Goal: Transaction & Acquisition: Book appointment/travel/reservation

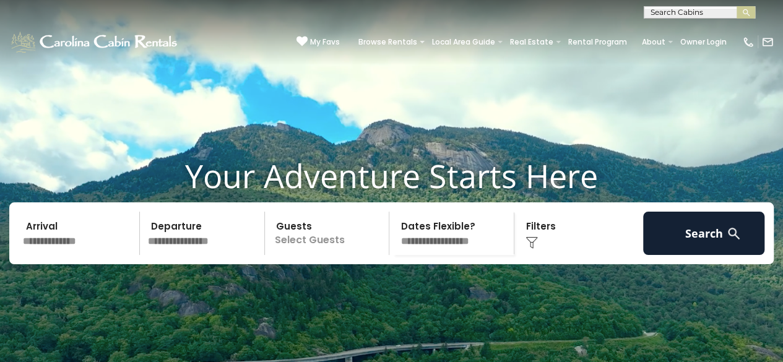
click at [87, 255] on input "text" at bounding box center [79, 233] width 121 height 43
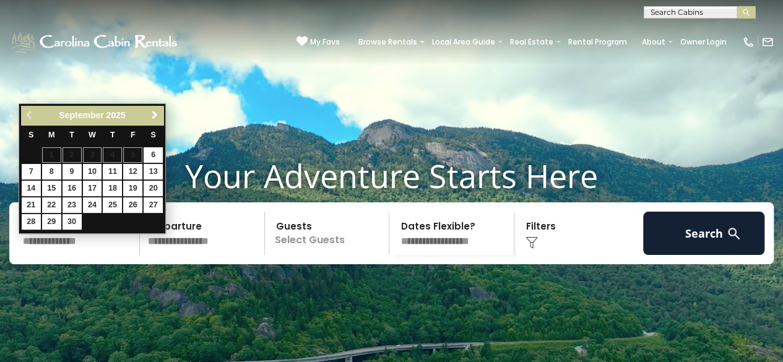
click at [154, 113] on span "Next" at bounding box center [155, 115] width 10 height 10
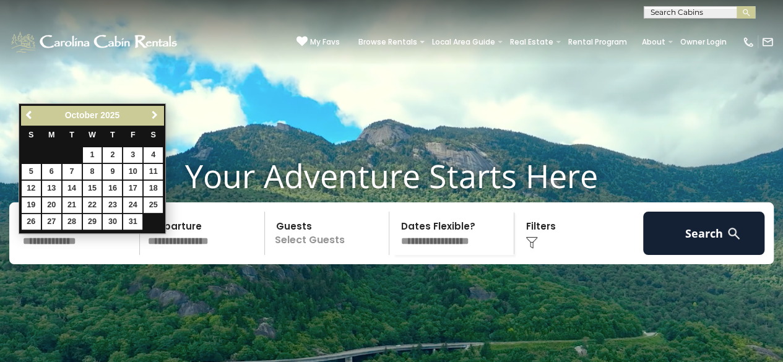
click at [154, 113] on span "Next" at bounding box center [155, 115] width 10 height 10
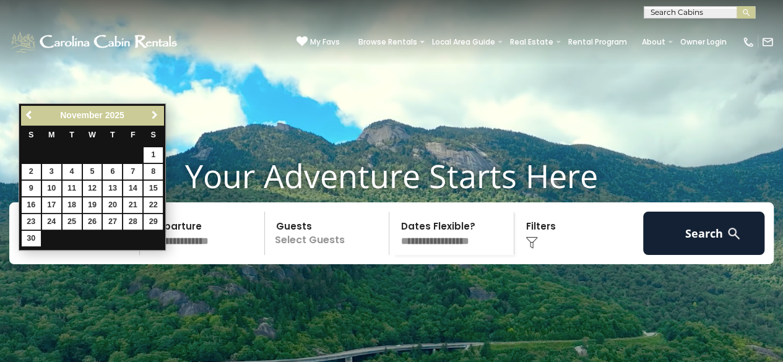
click at [154, 113] on span "Next" at bounding box center [155, 115] width 10 height 10
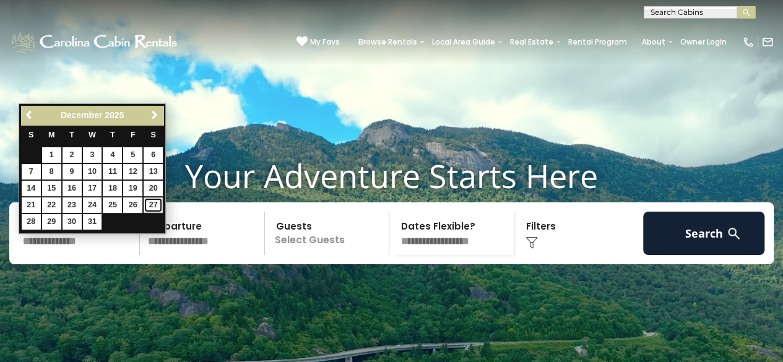
click at [147, 201] on link "27" at bounding box center [153, 204] width 19 height 15
type input "********"
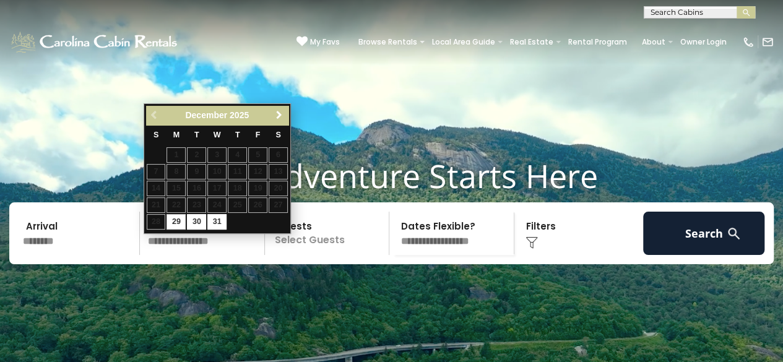
click at [279, 110] on span "Next" at bounding box center [279, 115] width 10 height 10
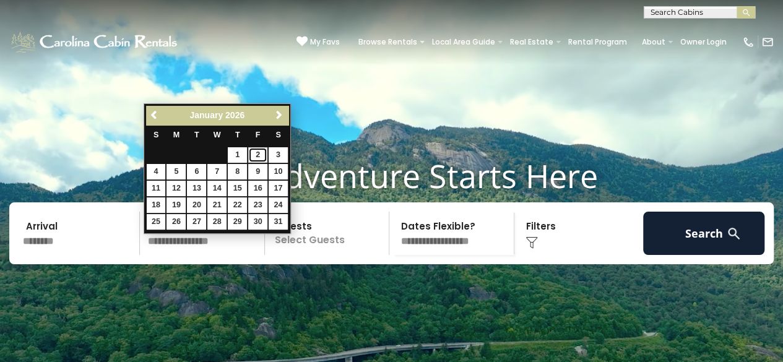
click at [262, 158] on link "2" at bounding box center [257, 154] width 19 height 15
type input "******"
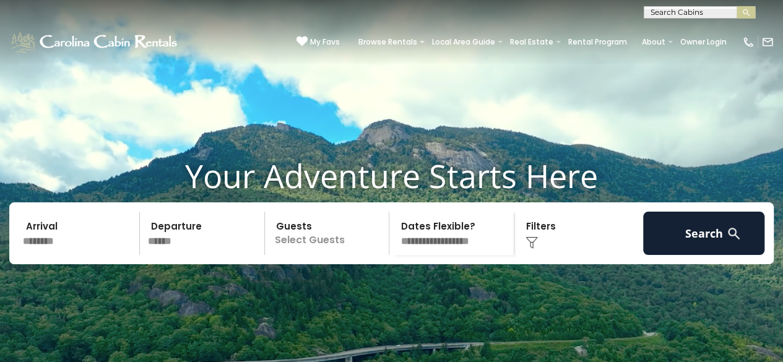
click at [309, 255] on p "Select Guests" at bounding box center [329, 233] width 121 height 43
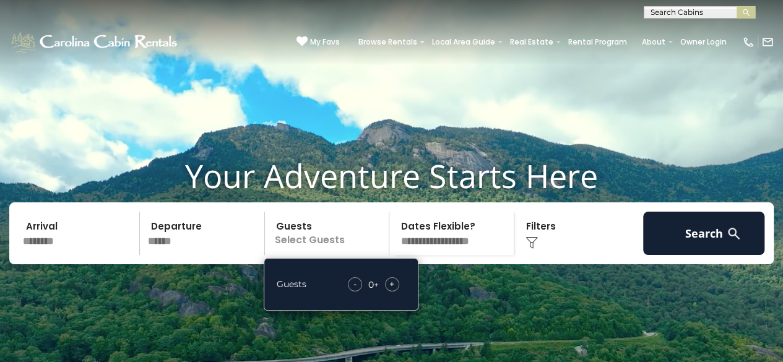
click at [395, 292] on div "+" at bounding box center [392, 284] width 14 height 14
click at [393, 290] on span "+" at bounding box center [391, 284] width 5 height 12
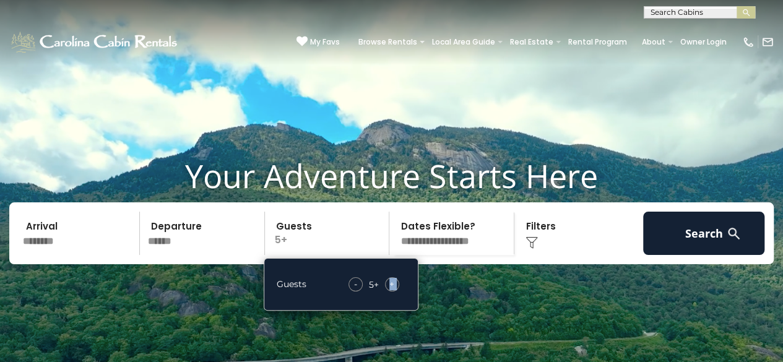
click at [393, 290] on span "+" at bounding box center [391, 284] width 5 height 12
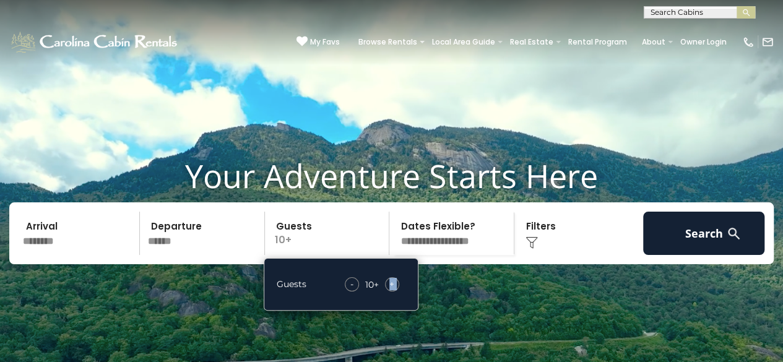
click at [393, 290] on span "+" at bounding box center [391, 284] width 5 height 12
click at [534, 249] on div "Click to Choose" at bounding box center [578, 233] width 121 height 43
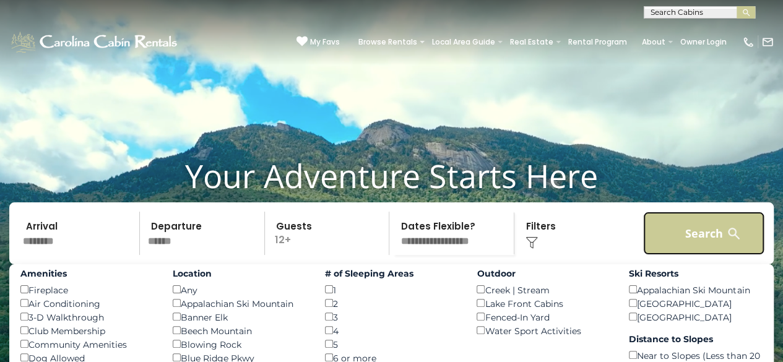
click at [707, 252] on button "Search" at bounding box center [703, 233] width 121 height 43
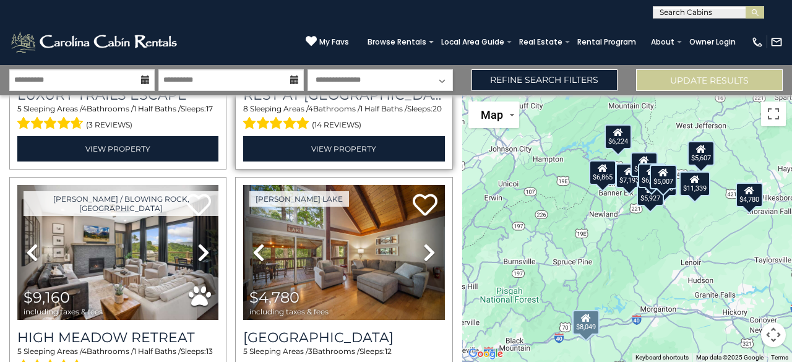
scroll to position [248, 0]
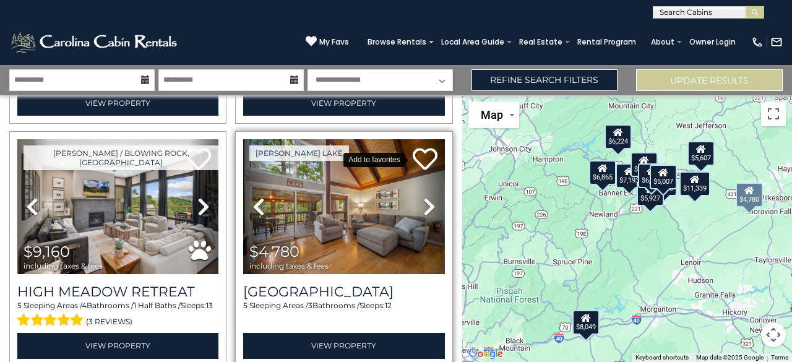
click at [418, 149] on icon at bounding box center [425, 159] width 25 height 25
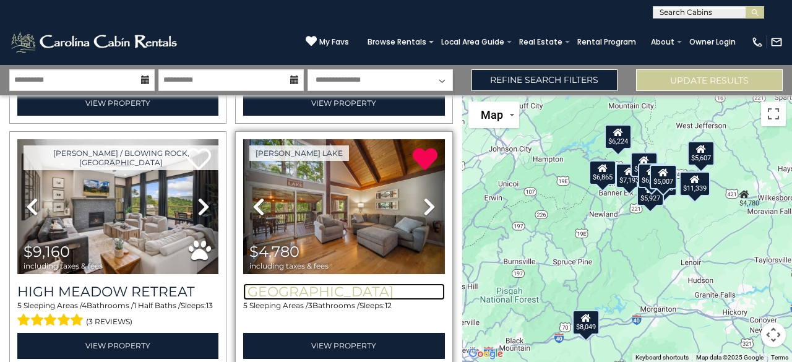
click at [316, 287] on h3 "[GEOGRAPHIC_DATA]" at bounding box center [343, 291] width 201 height 17
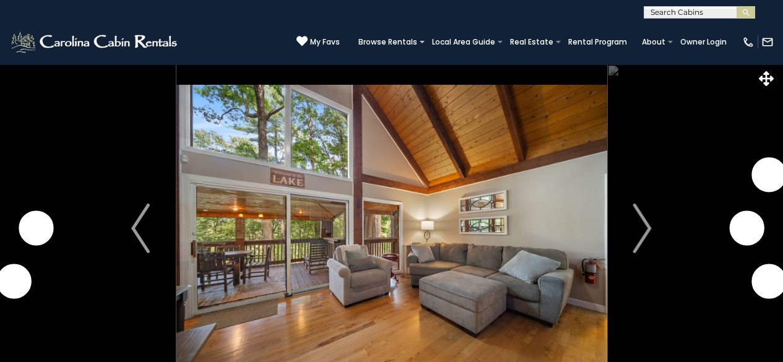
click at [641, 224] on img "Next" at bounding box center [642, 229] width 19 height 50
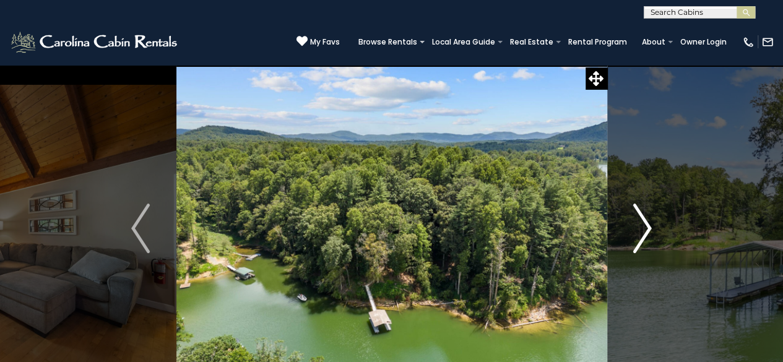
click at [646, 225] on img "Next" at bounding box center [642, 229] width 19 height 50
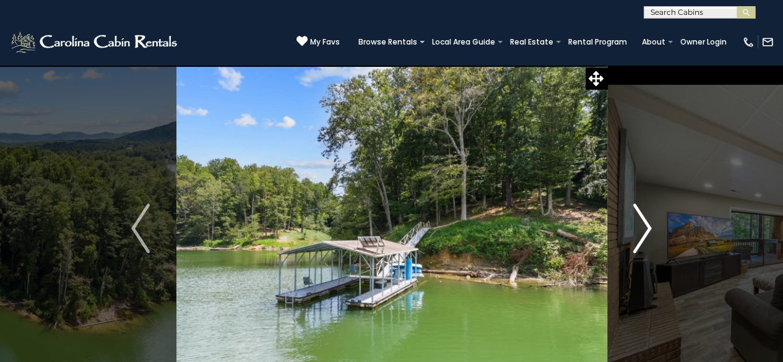
click at [646, 225] on img "Next" at bounding box center [642, 229] width 19 height 50
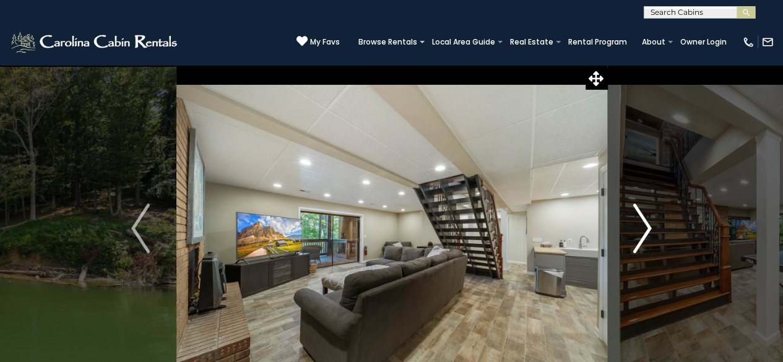
click at [646, 225] on img "Next" at bounding box center [642, 229] width 19 height 50
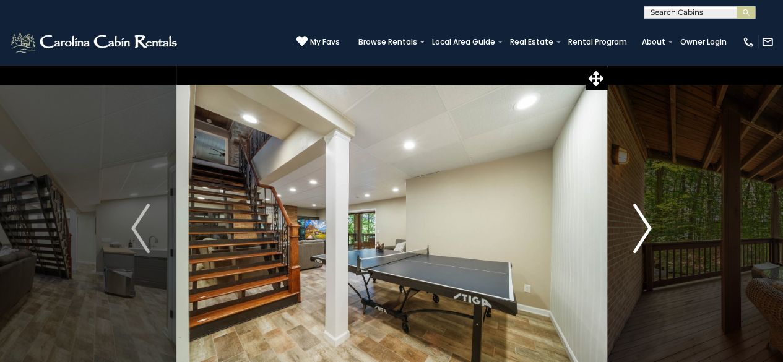
click at [646, 225] on img "Next" at bounding box center [642, 229] width 19 height 50
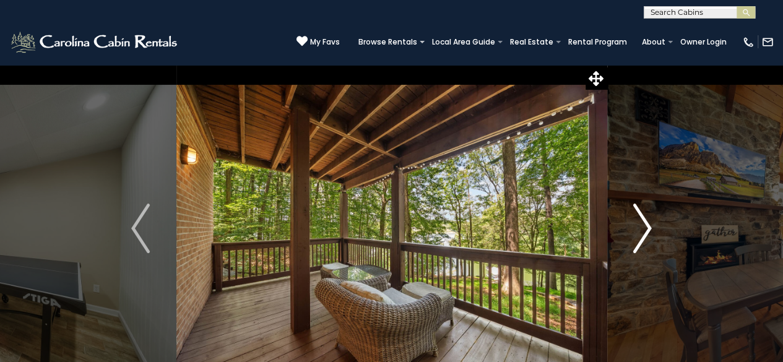
click at [646, 225] on img "Next" at bounding box center [642, 229] width 19 height 50
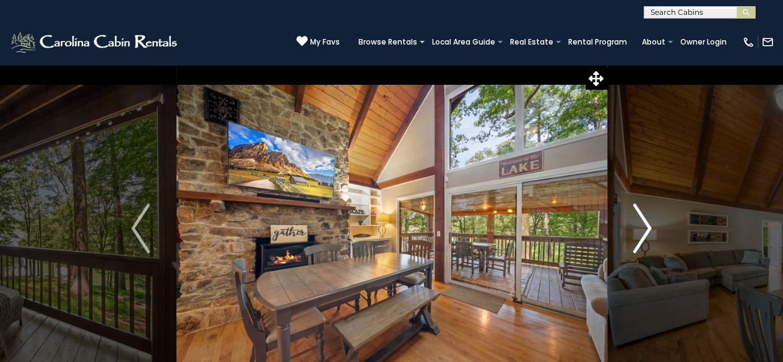
click at [646, 225] on img "Next" at bounding box center [642, 229] width 19 height 50
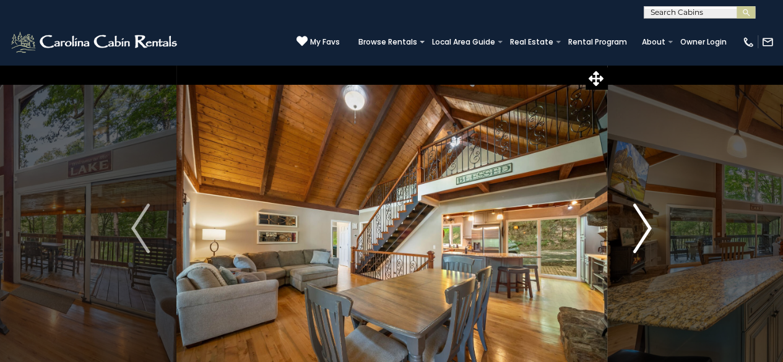
click at [646, 225] on img "Next" at bounding box center [642, 229] width 19 height 50
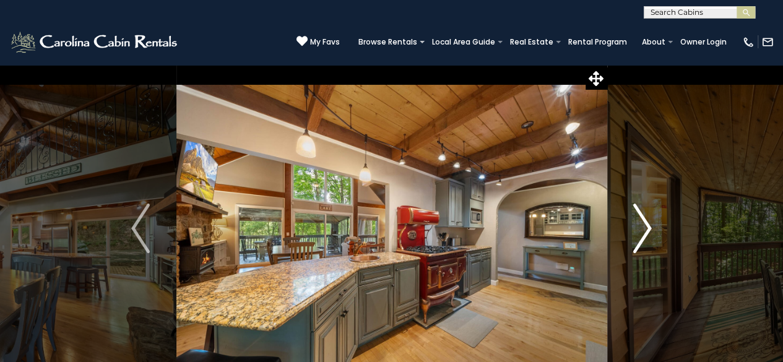
click at [646, 225] on img "Next" at bounding box center [642, 229] width 19 height 50
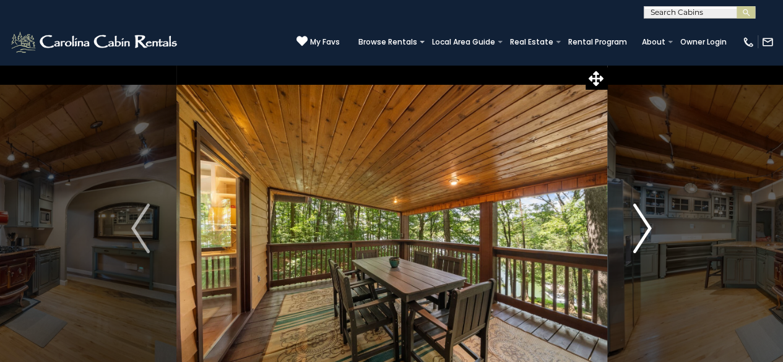
click at [646, 225] on img "Next" at bounding box center [642, 229] width 19 height 50
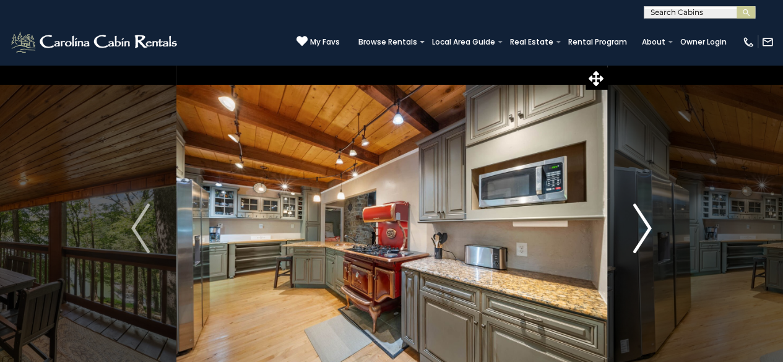
click at [646, 225] on img "Next" at bounding box center [642, 229] width 19 height 50
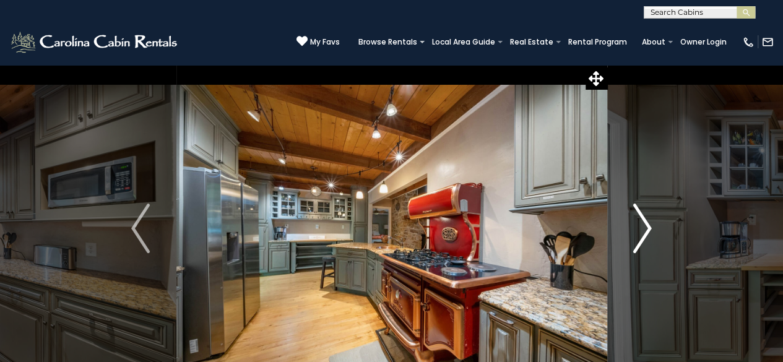
click at [646, 225] on img "Next" at bounding box center [642, 229] width 19 height 50
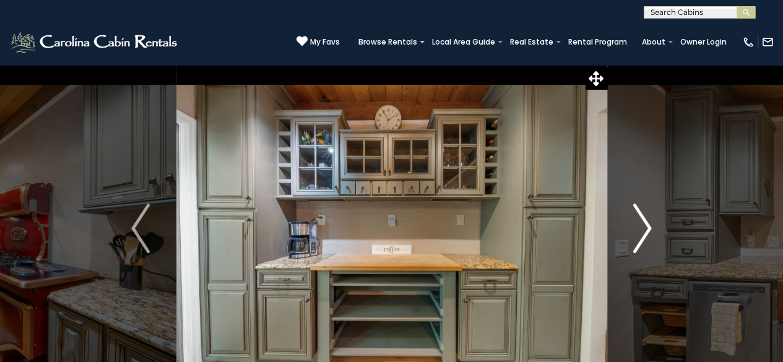
click at [646, 225] on img "Next" at bounding box center [642, 229] width 19 height 50
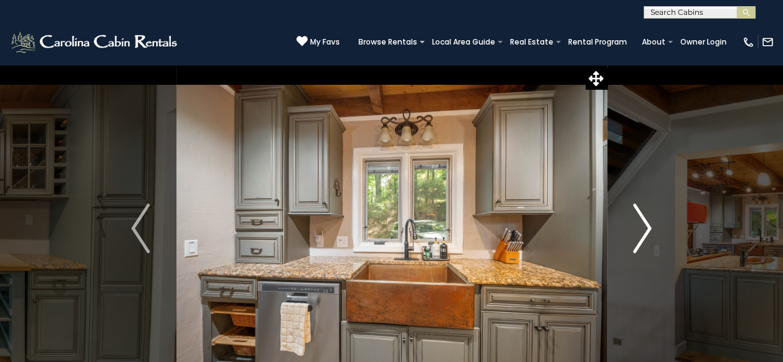
click at [646, 225] on img "Next" at bounding box center [642, 229] width 19 height 50
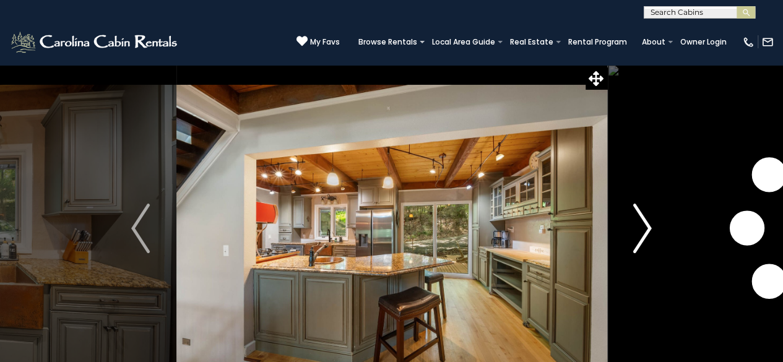
click at [646, 225] on img "Next" at bounding box center [642, 229] width 19 height 50
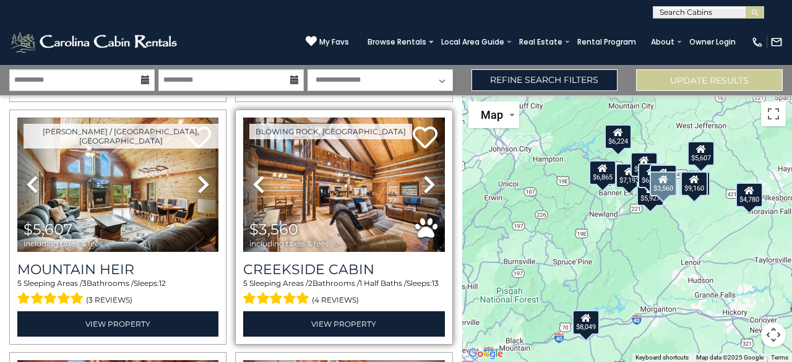
scroll to position [495, 0]
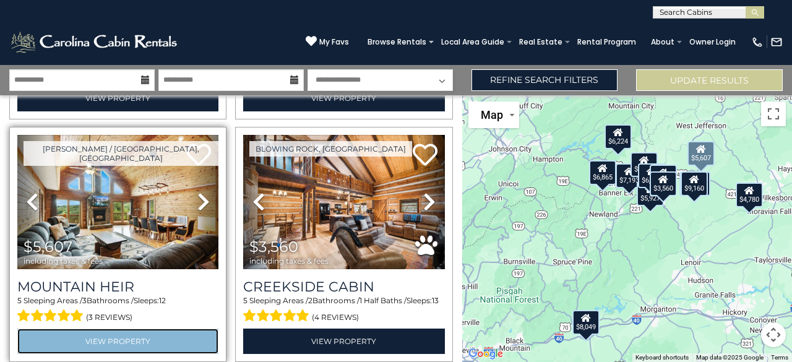
click at [139, 330] on link "View Property" at bounding box center [117, 341] width 201 height 25
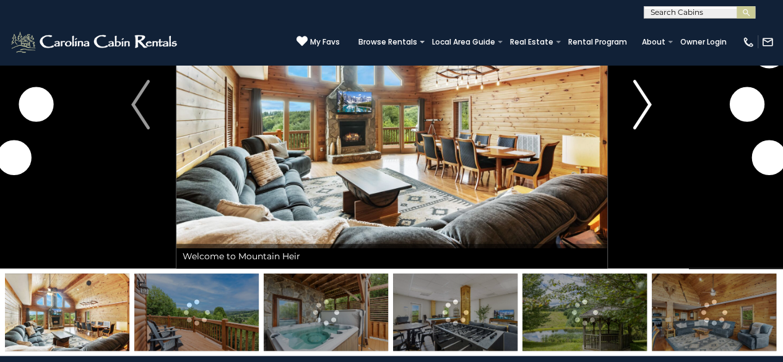
click at [647, 102] on img "Next" at bounding box center [642, 105] width 19 height 50
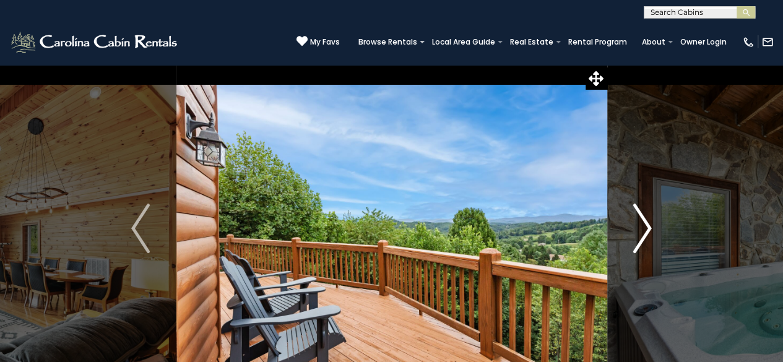
click at [647, 227] on img "Next" at bounding box center [642, 229] width 19 height 50
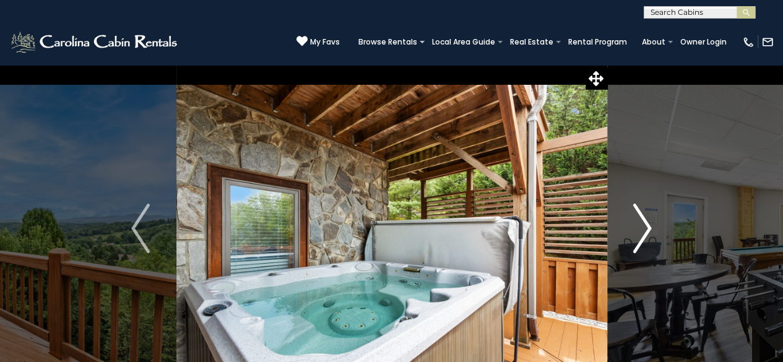
click at [647, 227] on img "Next" at bounding box center [642, 229] width 19 height 50
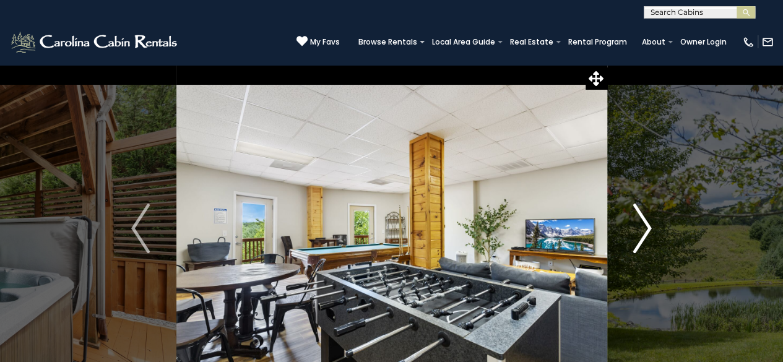
click at [647, 222] on img "Next" at bounding box center [642, 229] width 19 height 50
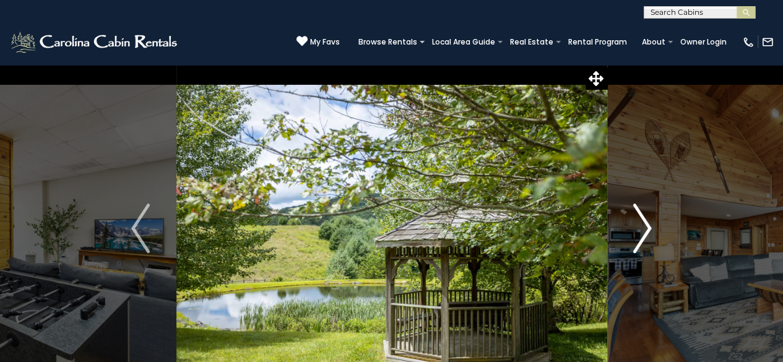
click at [647, 222] on img "Next" at bounding box center [642, 229] width 19 height 50
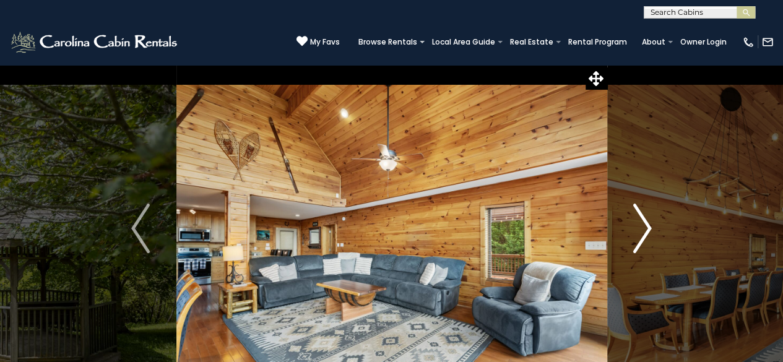
click at [647, 222] on img "Next" at bounding box center [642, 229] width 19 height 50
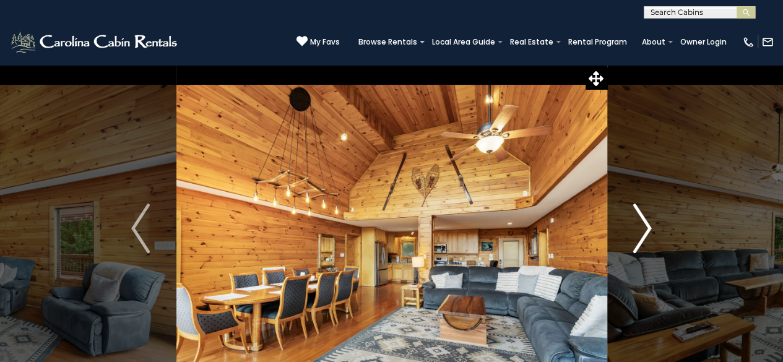
click at [647, 222] on img "Next" at bounding box center [642, 229] width 19 height 50
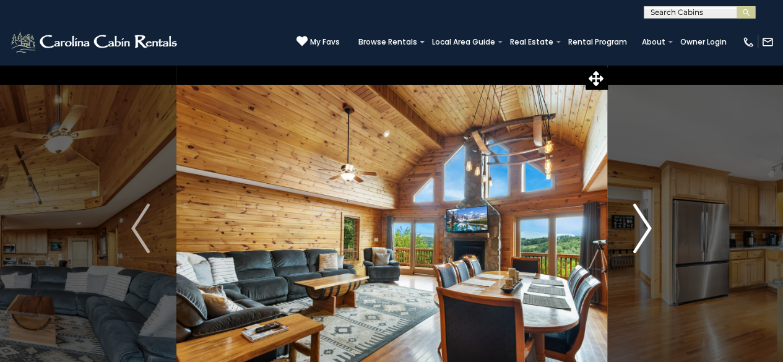
click at [647, 222] on img "Next" at bounding box center [642, 229] width 19 height 50
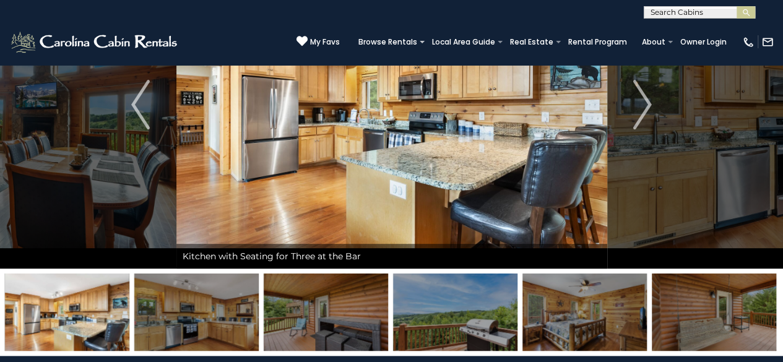
scroll to position [62, 0]
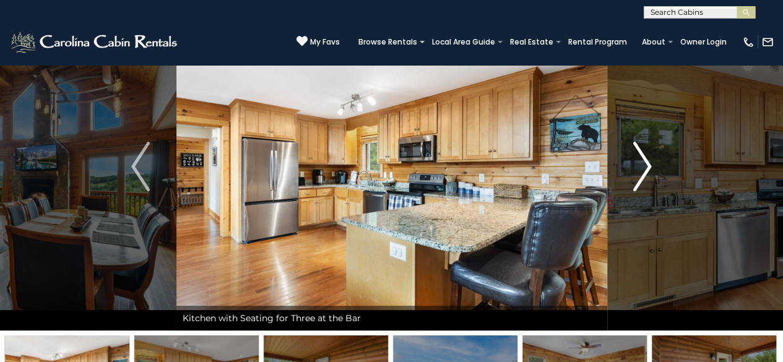
click at [641, 163] on img "Next" at bounding box center [642, 167] width 19 height 50
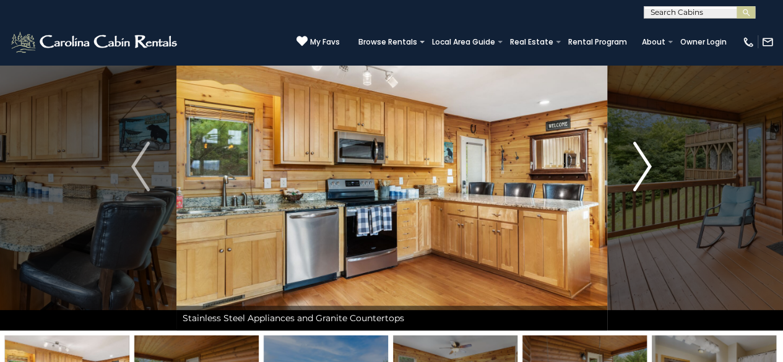
click at [641, 163] on img "Next" at bounding box center [642, 167] width 19 height 50
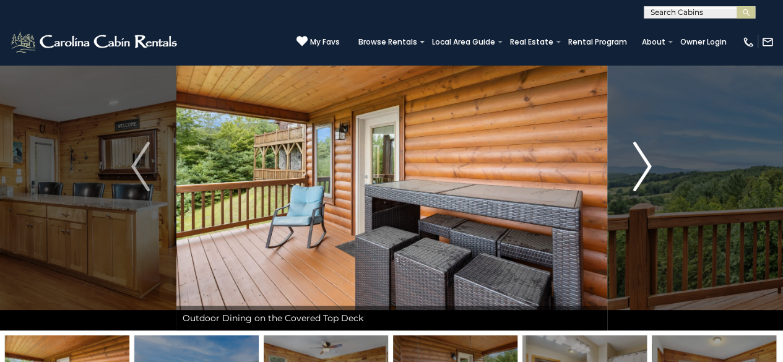
click at [641, 163] on img "Next" at bounding box center [642, 167] width 19 height 50
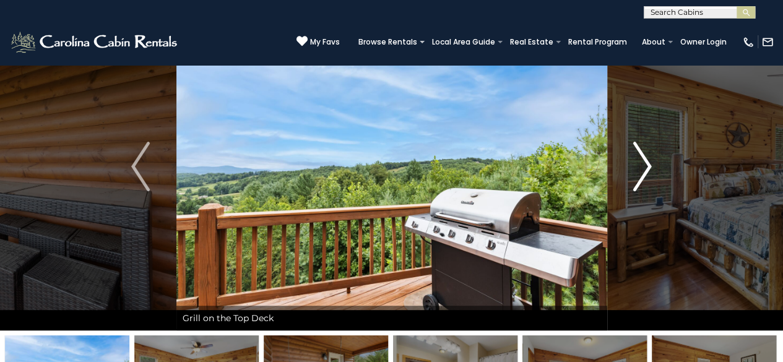
click at [641, 163] on img "Next" at bounding box center [642, 167] width 19 height 50
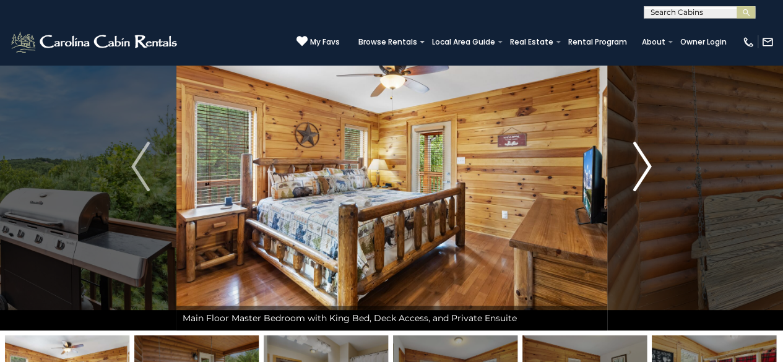
click at [641, 163] on img "Next" at bounding box center [642, 167] width 19 height 50
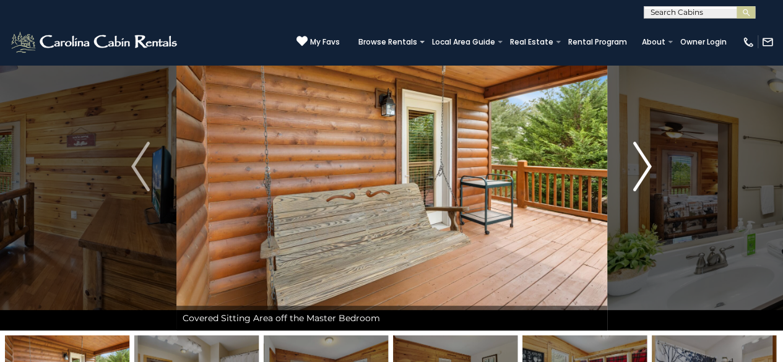
click at [641, 163] on img "Next" at bounding box center [642, 167] width 19 height 50
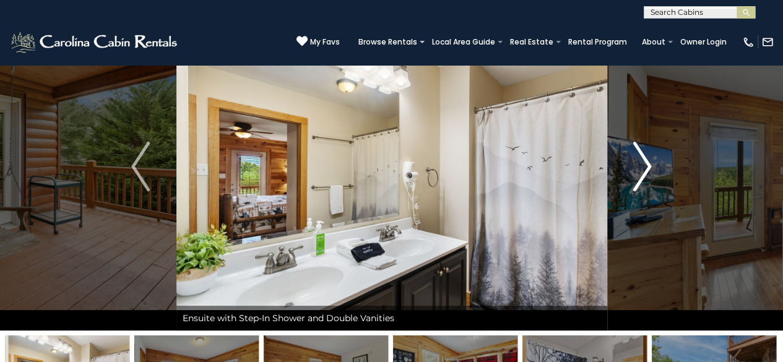
click at [641, 163] on img "Next" at bounding box center [642, 167] width 19 height 50
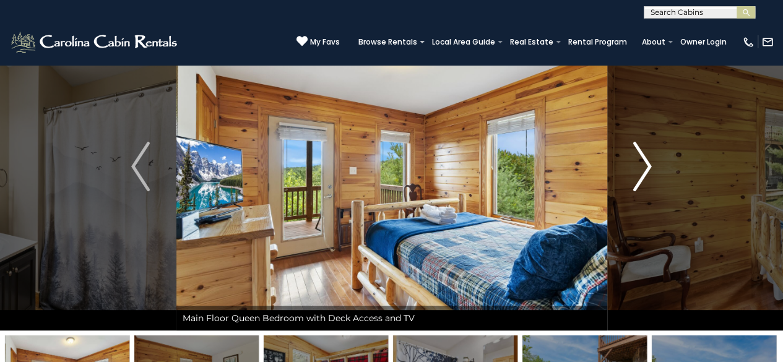
click at [641, 163] on img "Next" at bounding box center [642, 167] width 19 height 50
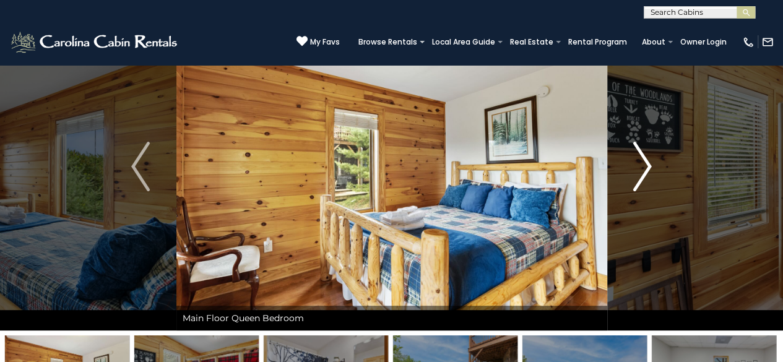
click at [641, 163] on img "Next" at bounding box center [642, 167] width 19 height 50
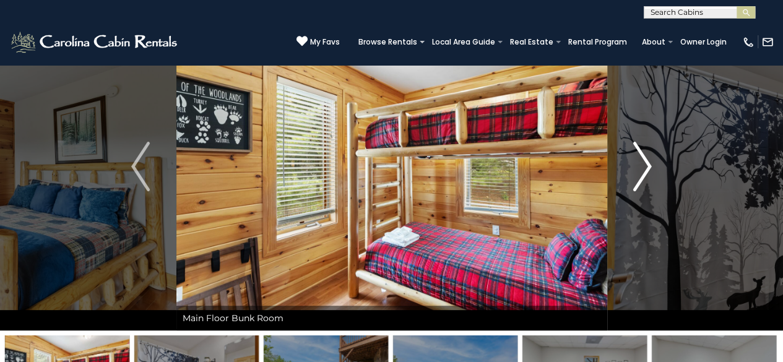
click at [641, 163] on img "Next" at bounding box center [642, 167] width 19 height 50
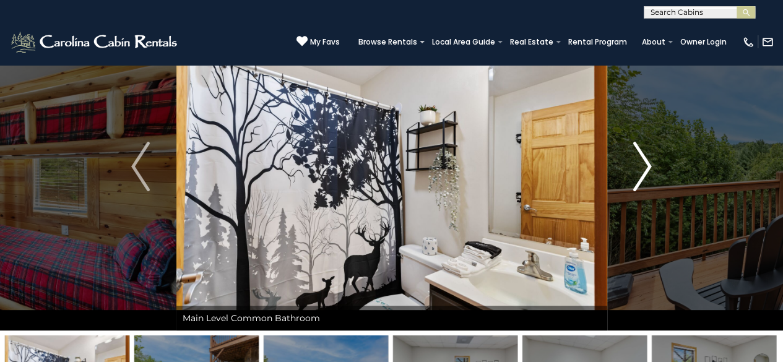
click at [641, 163] on img "Next" at bounding box center [642, 167] width 19 height 50
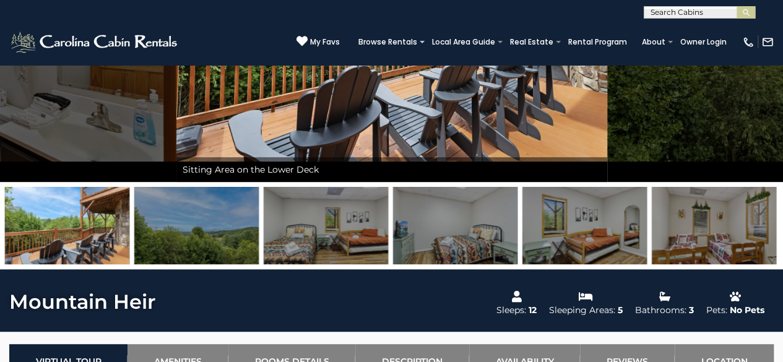
scroll to position [0, 0]
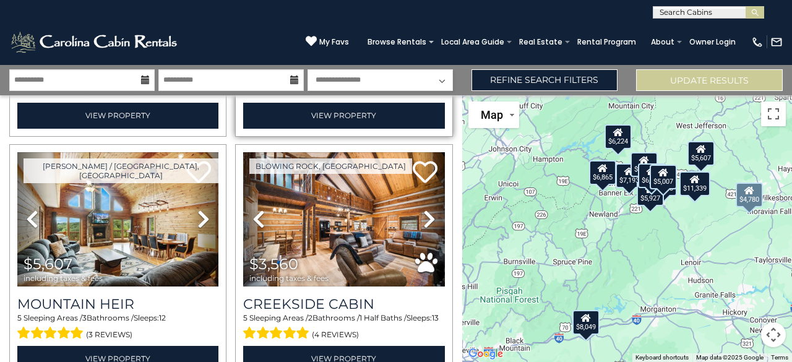
scroll to position [495, 0]
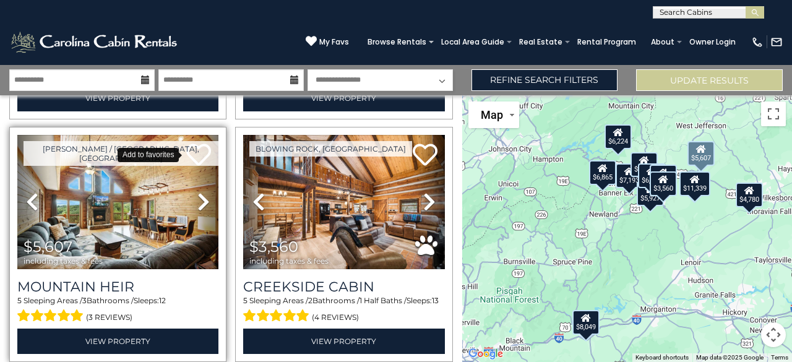
click at [204, 145] on icon at bounding box center [198, 154] width 25 height 25
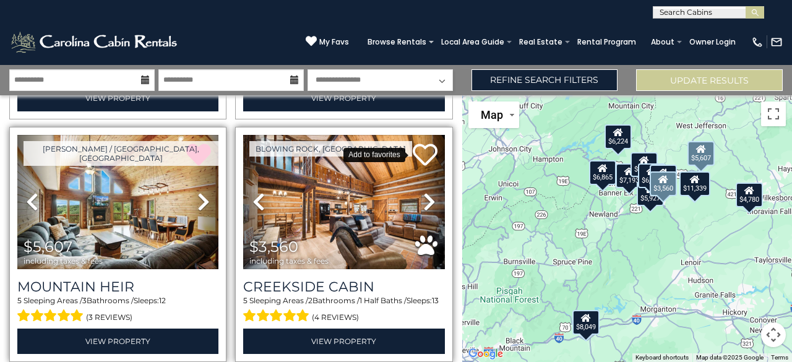
click at [422, 149] on icon at bounding box center [425, 154] width 25 height 25
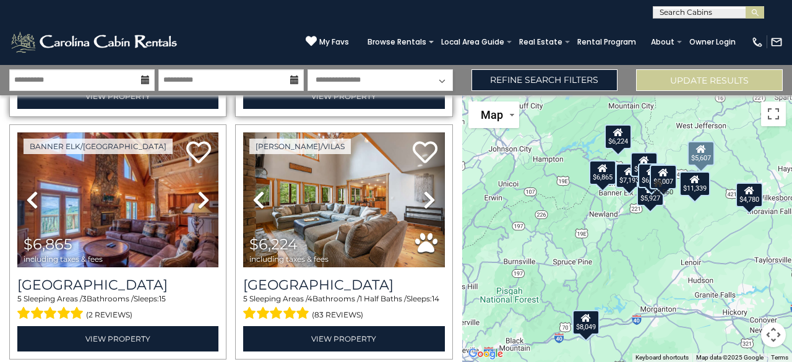
scroll to position [743, 0]
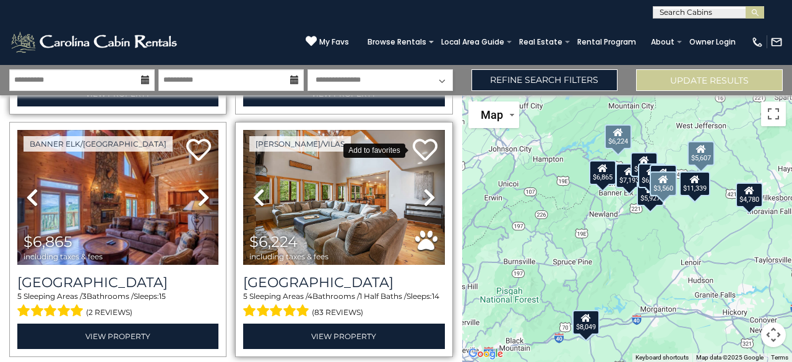
click at [416, 144] on icon at bounding box center [425, 149] width 25 height 25
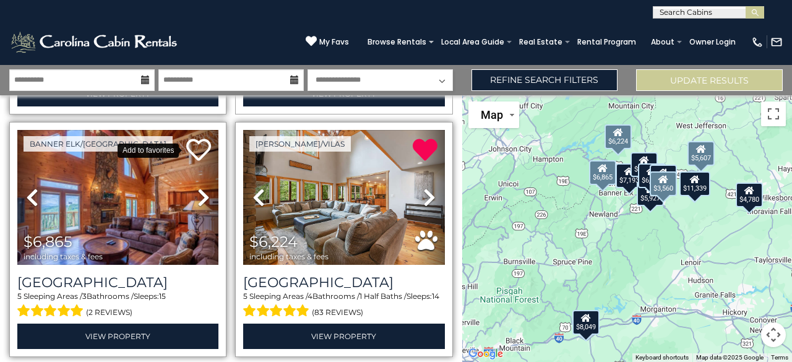
click at [198, 139] on icon at bounding box center [198, 149] width 25 height 25
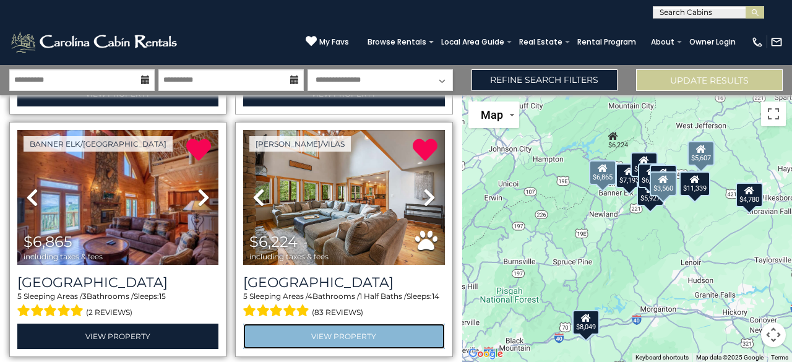
click at [355, 324] on link "View Property" at bounding box center [343, 336] width 201 height 25
click at [345, 324] on link "View Property" at bounding box center [343, 336] width 201 height 25
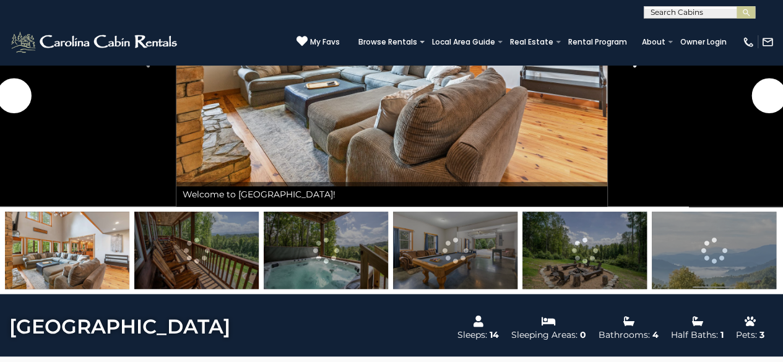
scroll to position [124, 0]
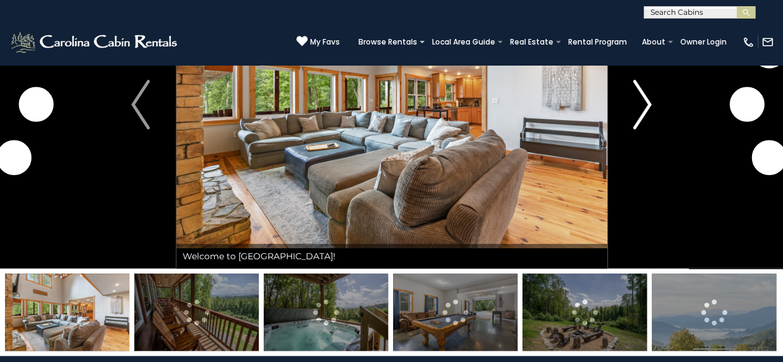
click at [641, 107] on img "Next" at bounding box center [642, 105] width 19 height 50
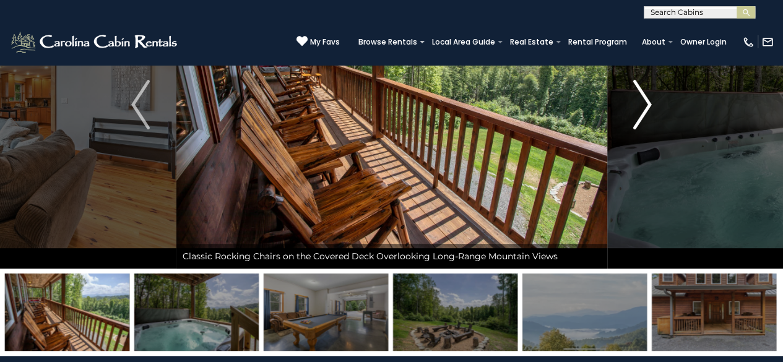
click at [647, 102] on img "Next" at bounding box center [642, 105] width 19 height 50
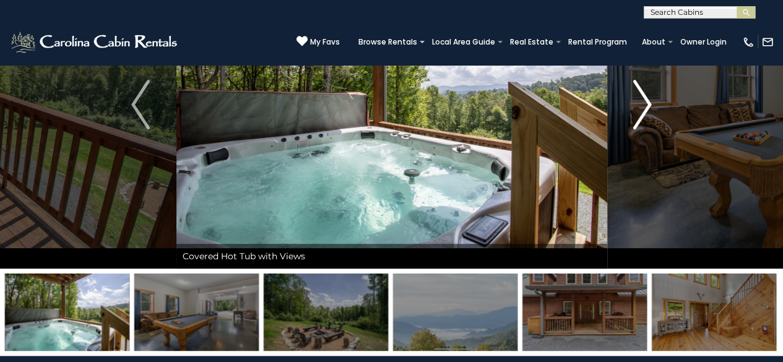
click at [647, 102] on img "Next" at bounding box center [642, 105] width 19 height 50
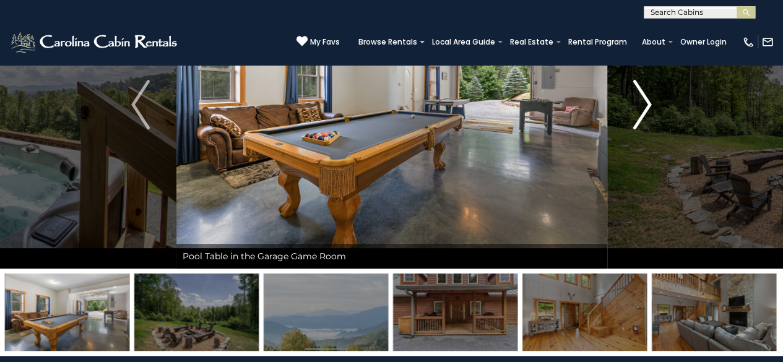
click at [647, 102] on img "Next" at bounding box center [642, 105] width 19 height 50
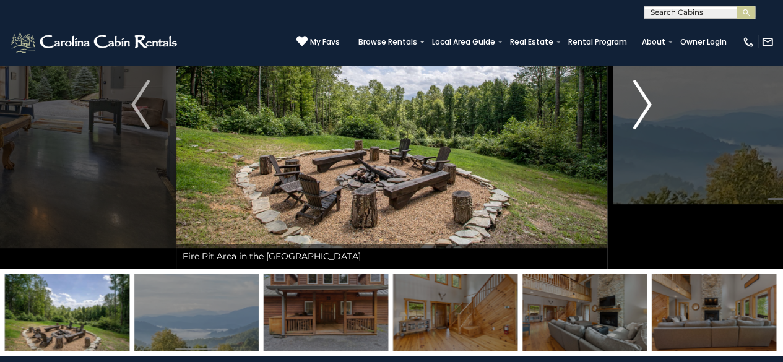
click at [647, 102] on img "Next" at bounding box center [642, 105] width 19 height 50
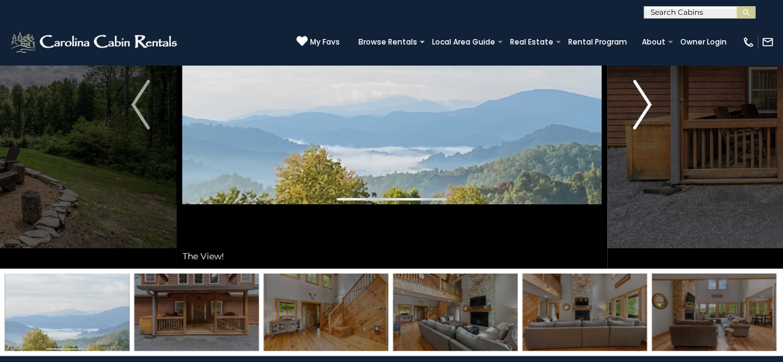
click at [647, 102] on img "Next" at bounding box center [642, 105] width 19 height 50
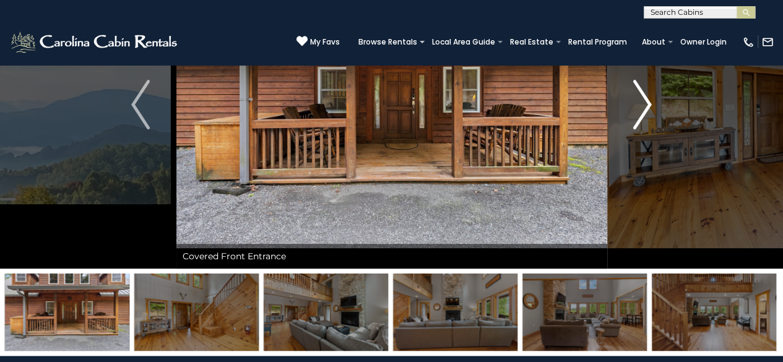
click at [647, 102] on img "Next" at bounding box center [642, 105] width 19 height 50
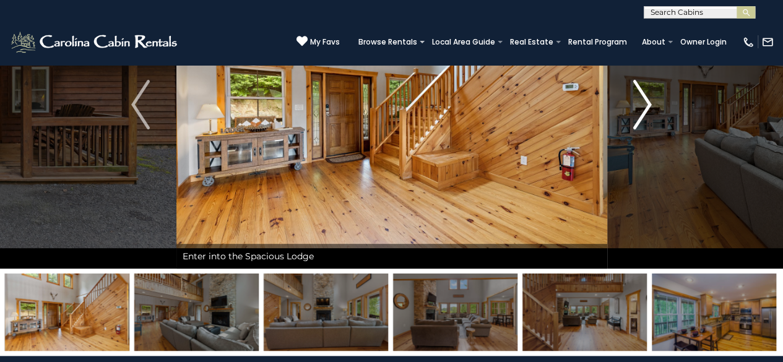
click at [647, 102] on img "Next" at bounding box center [642, 105] width 19 height 50
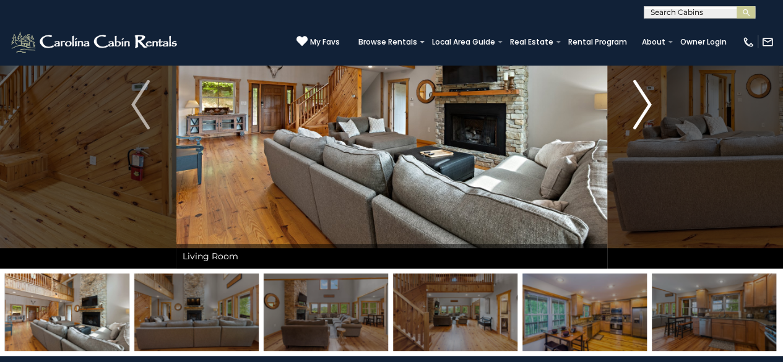
click at [647, 102] on img "Next" at bounding box center [642, 105] width 19 height 50
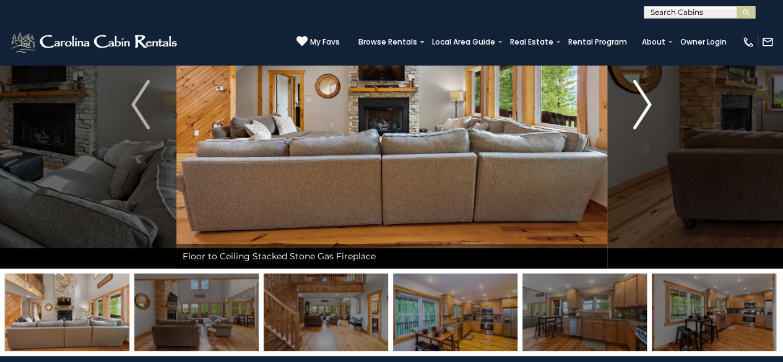
click at [647, 102] on img "Next" at bounding box center [642, 105] width 19 height 50
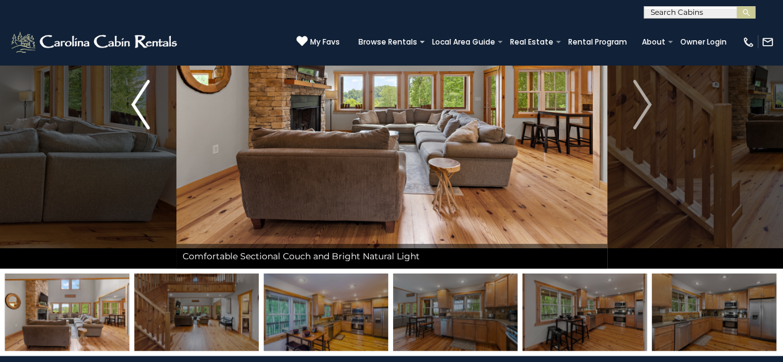
click at [135, 105] on img "Previous" at bounding box center [140, 105] width 19 height 50
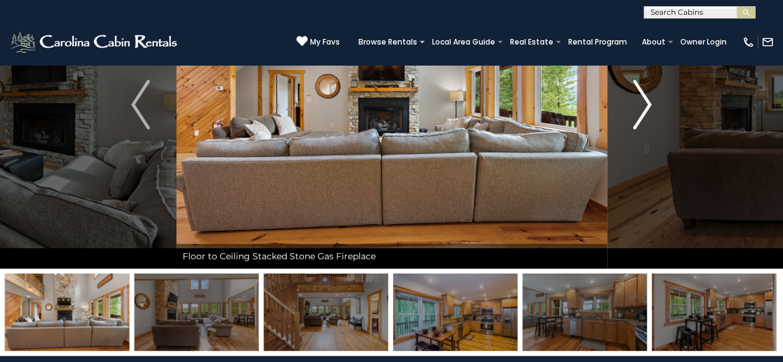
click at [650, 105] on img "Next" at bounding box center [642, 105] width 19 height 50
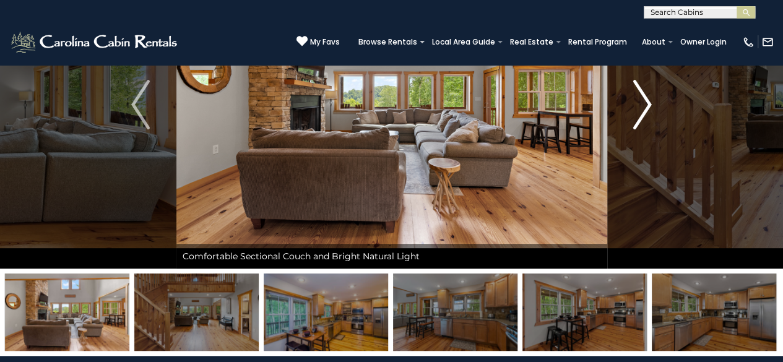
click at [647, 105] on img "Next" at bounding box center [642, 105] width 19 height 50
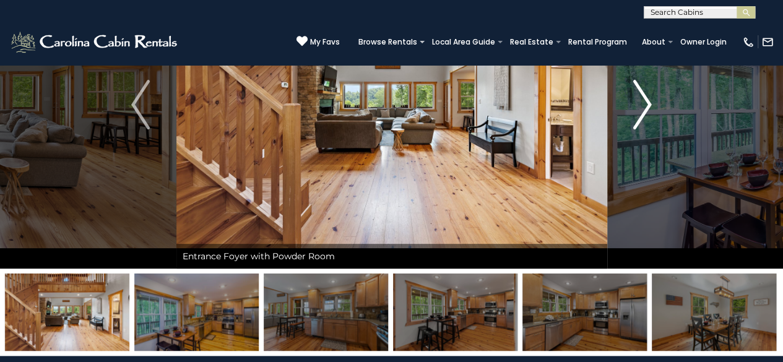
click at [647, 105] on img "Next" at bounding box center [642, 105] width 19 height 50
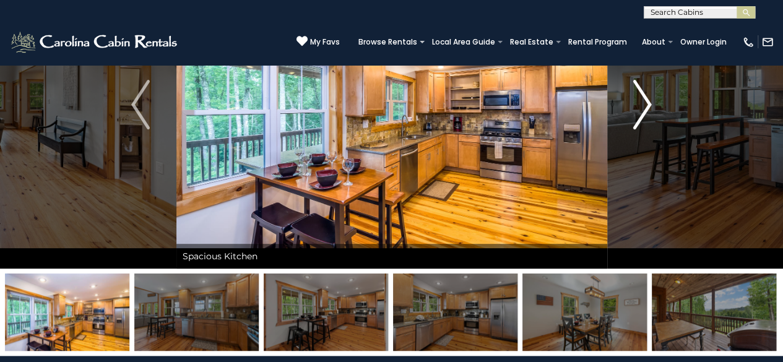
click at [647, 105] on img "Next" at bounding box center [642, 105] width 19 height 50
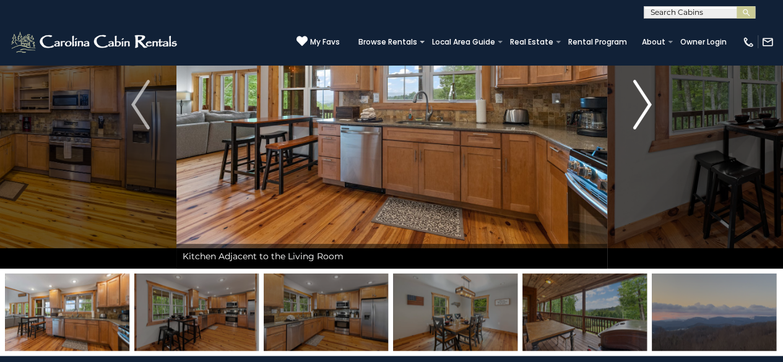
click at [647, 105] on img "Next" at bounding box center [642, 105] width 19 height 50
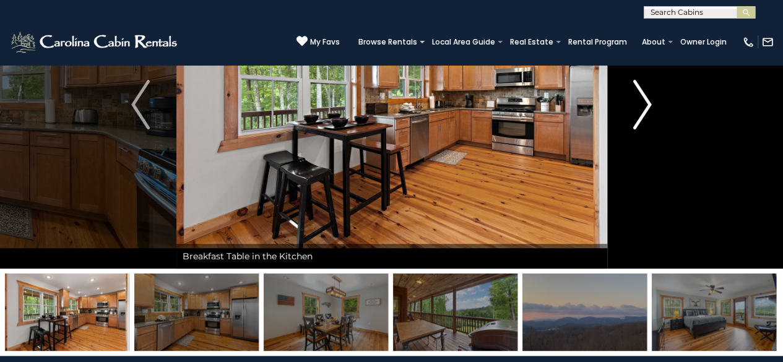
click at [647, 105] on img "Next" at bounding box center [642, 105] width 19 height 50
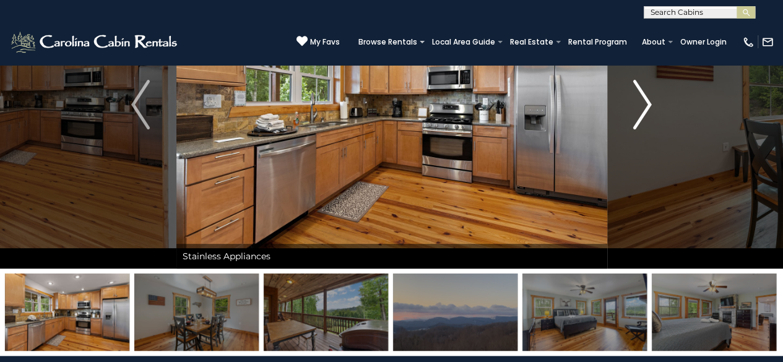
click at [647, 105] on img "Next" at bounding box center [642, 105] width 19 height 50
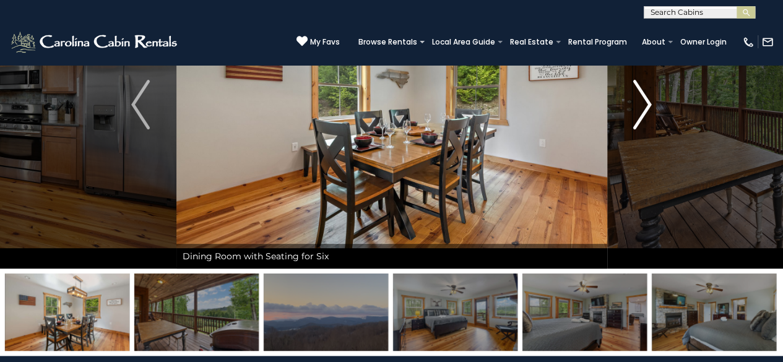
click at [647, 105] on img "Next" at bounding box center [642, 105] width 19 height 50
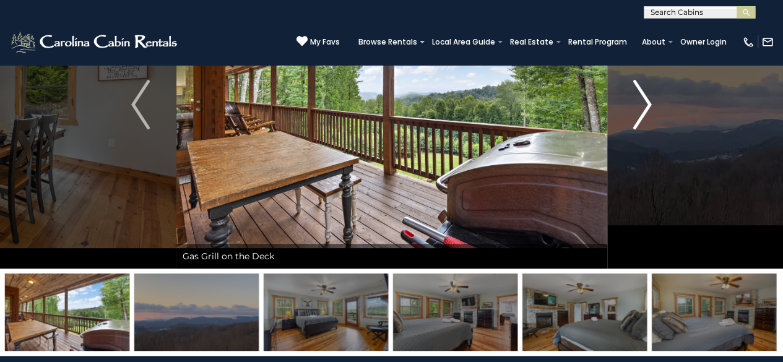
click at [647, 105] on img "Next" at bounding box center [642, 105] width 19 height 50
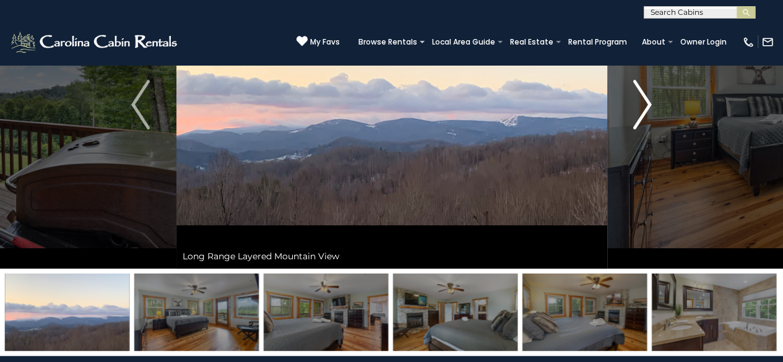
click at [647, 105] on img "Next" at bounding box center [642, 105] width 19 height 50
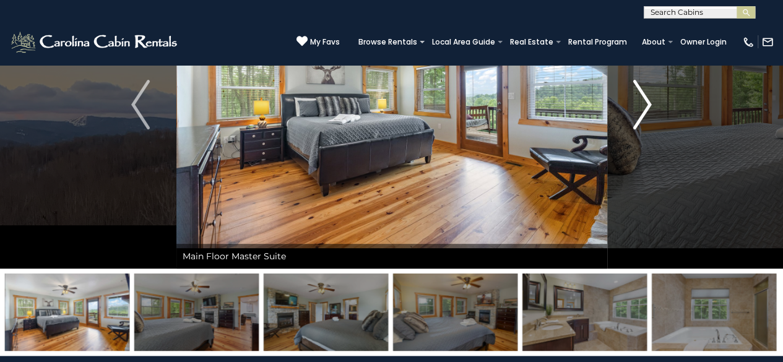
click at [647, 105] on img "Next" at bounding box center [642, 105] width 19 height 50
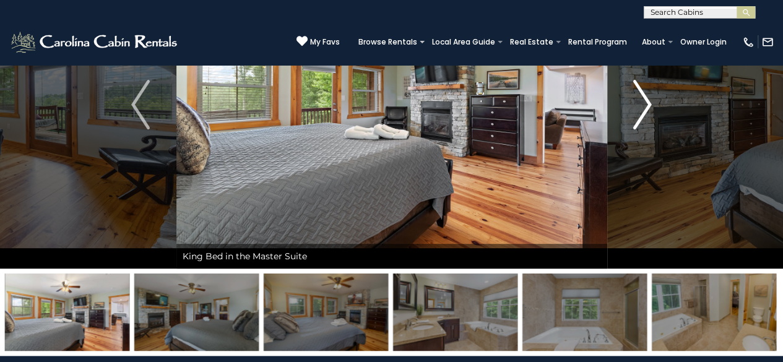
click at [647, 105] on img "Next" at bounding box center [642, 105] width 19 height 50
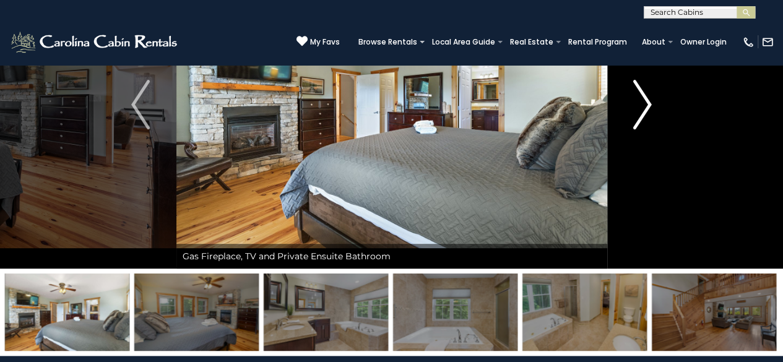
click at [647, 105] on img "Next" at bounding box center [642, 105] width 19 height 50
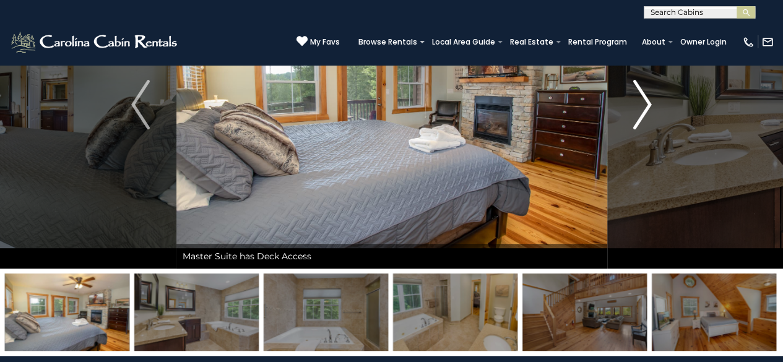
click at [647, 105] on img "Next" at bounding box center [642, 105] width 19 height 50
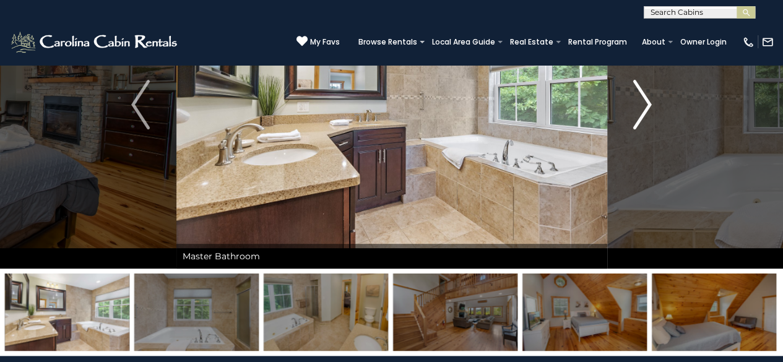
click at [647, 105] on img "Next" at bounding box center [642, 105] width 19 height 50
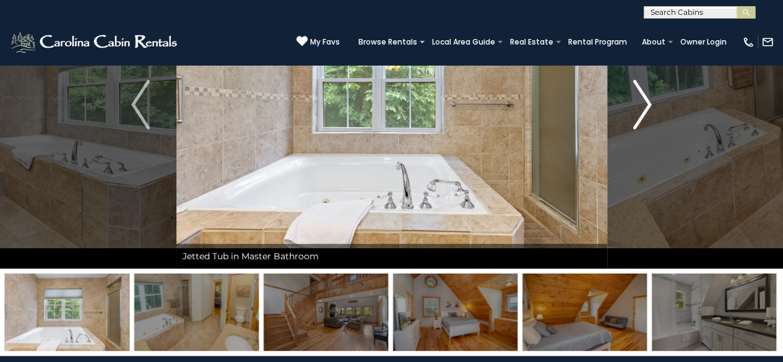
click at [647, 105] on img "Next" at bounding box center [642, 105] width 19 height 50
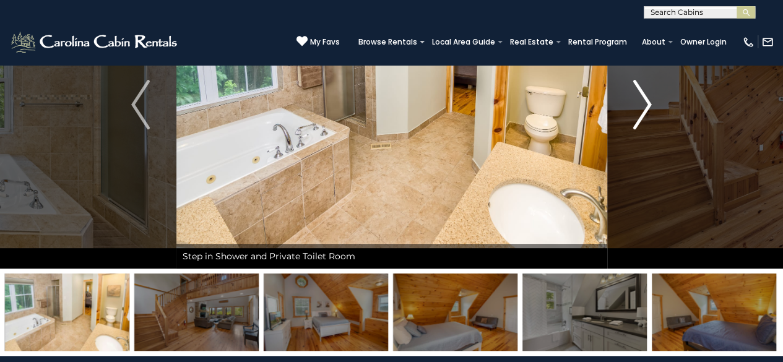
click at [647, 105] on img "Next" at bounding box center [642, 105] width 19 height 50
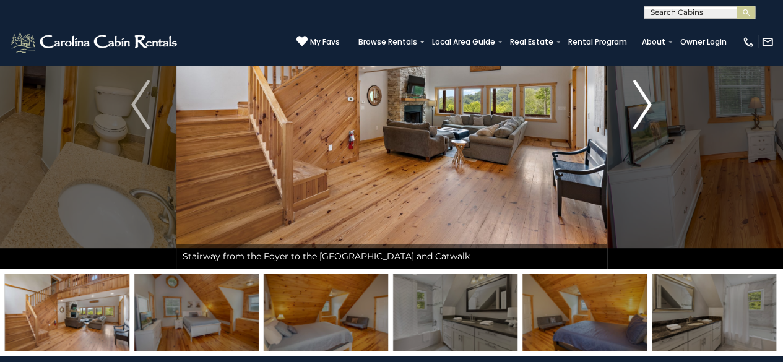
click at [647, 105] on img "Next" at bounding box center [642, 105] width 19 height 50
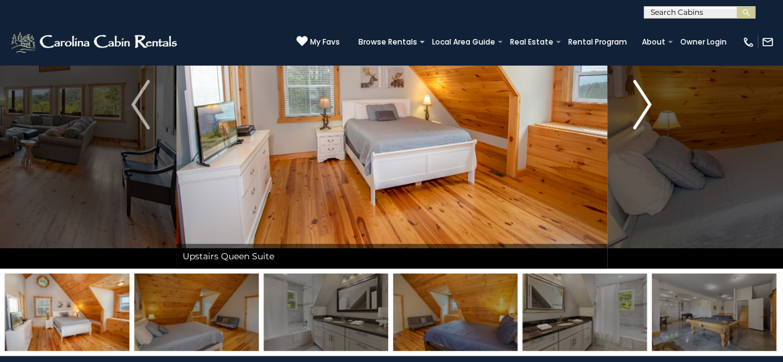
click at [647, 105] on img "Next" at bounding box center [642, 105] width 19 height 50
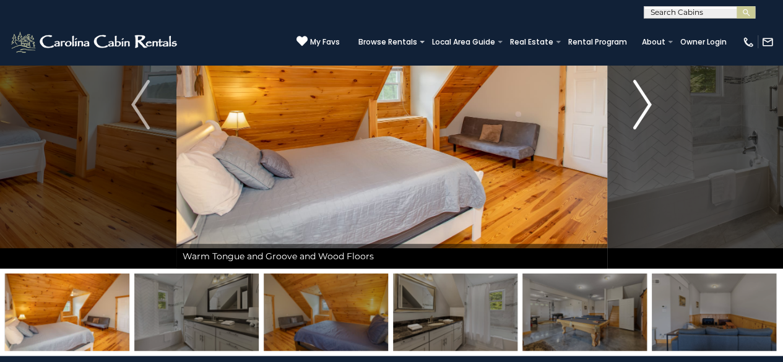
click at [647, 105] on img "Next" at bounding box center [642, 105] width 19 height 50
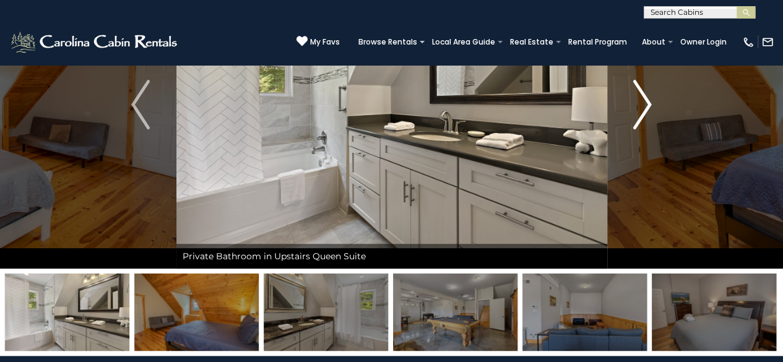
click at [647, 105] on img "Next" at bounding box center [642, 105] width 19 height 50
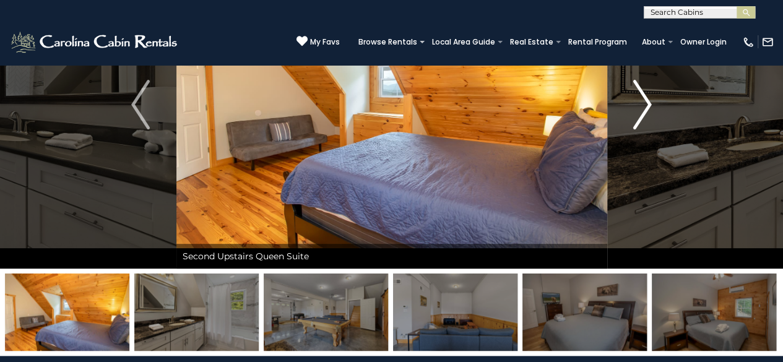
click at [647, 105] on img "Next" at bounding box center [642, 105] width 19 height 50
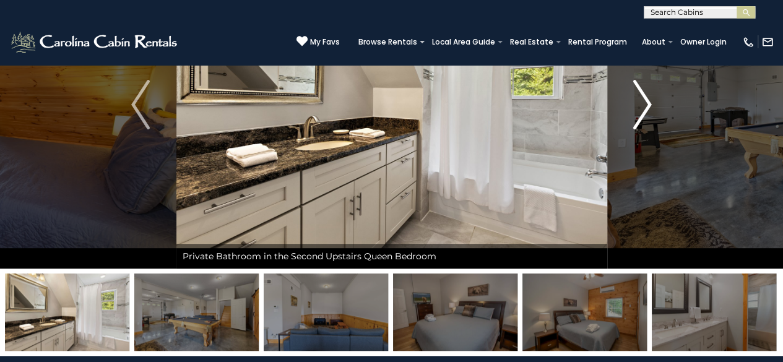
click at [647, 105] on img "Next" at bounding box center [642, 105] width 19 height 50
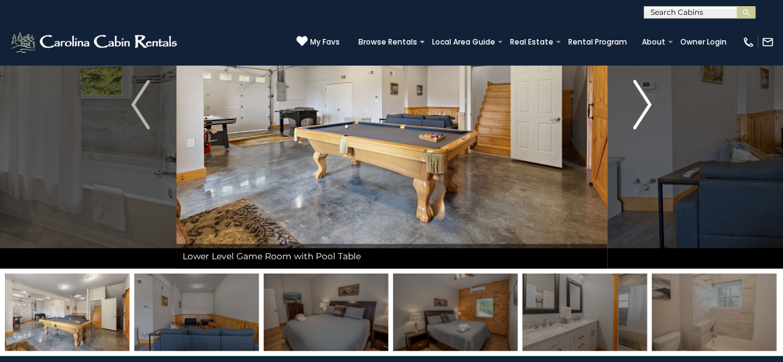
click at [647, 105] on img "Next" at bounding box center [642, 105] width 19 height 50
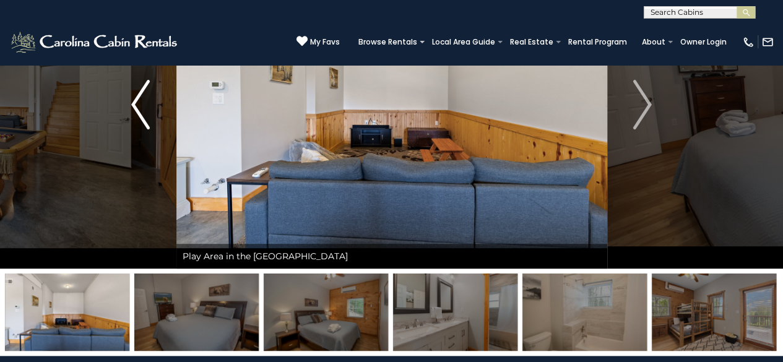
click at [129, 98] on button "Previous" at bounding box center [140, 105] width 71 height 328
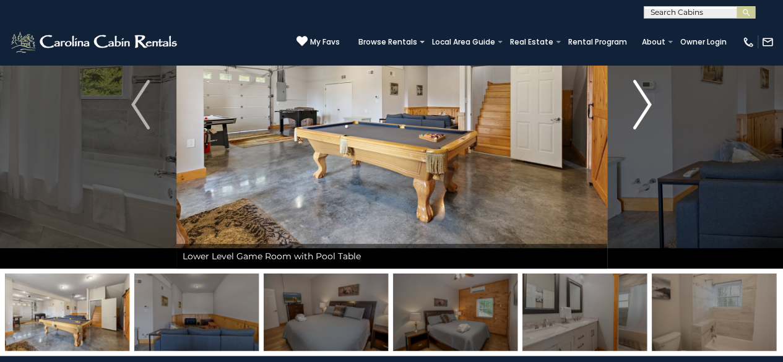
click at [645, 103] on img "Next" at bounding box center [642, 105] width 19 height 50
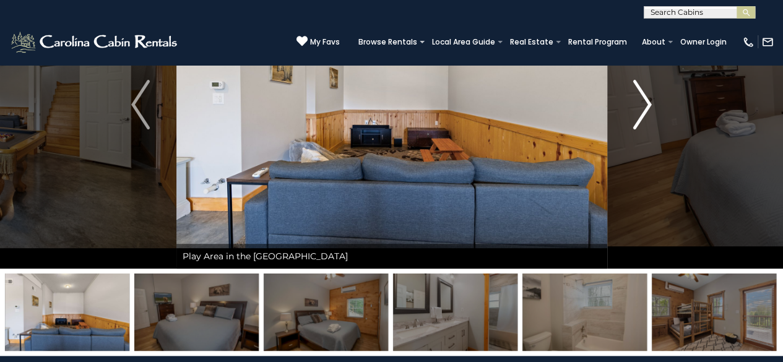
click at [645, 103] on img "Next" at bounding box center [642, 105] width 19 height 50
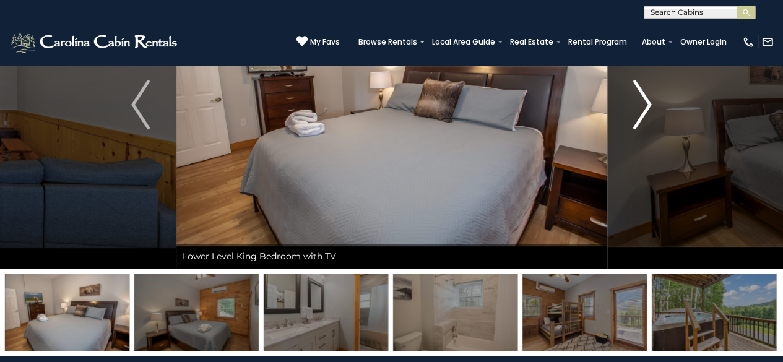
click at [645, 103] on img "Next" at bounding box center [642, 105] width 19 height 50
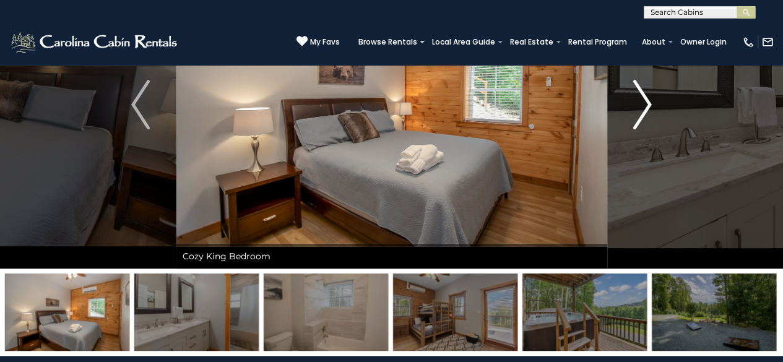
click at [645, 103] on img "Next" at bounding box center [642, 105] width 19 height 50
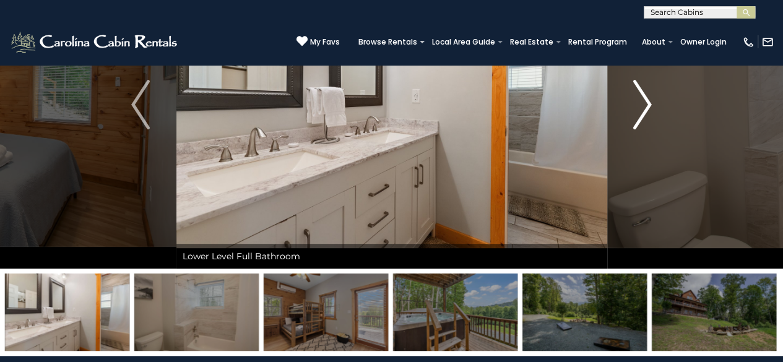
click at [645, 103] on img "Next" at bounding box center [642, 105] width 19 height 50
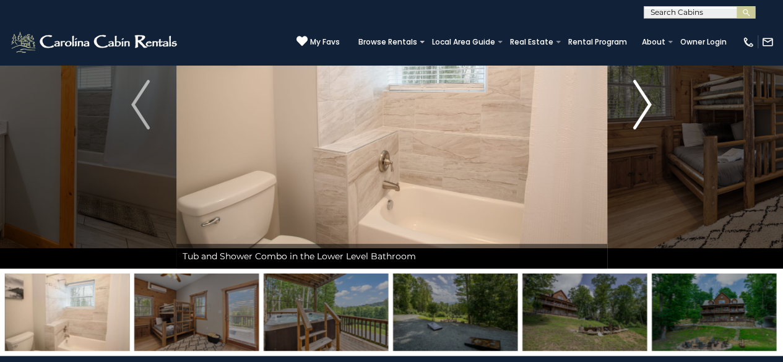
click at [645, 103] on img "Next" at bounding box center [642, 105] width 19 height 50
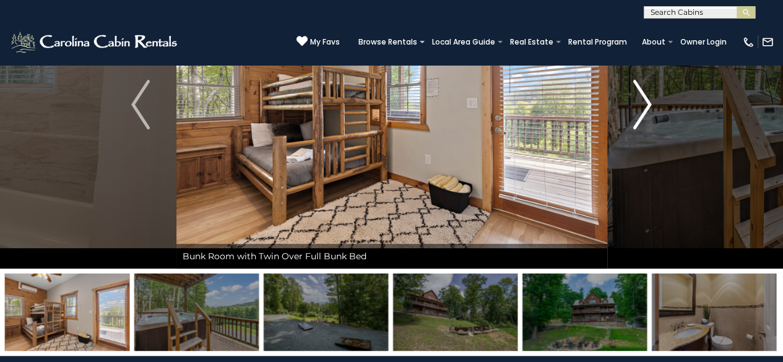
click at [645, 103] on img "Next" at bounding box center [642, 105] width 19 height 50
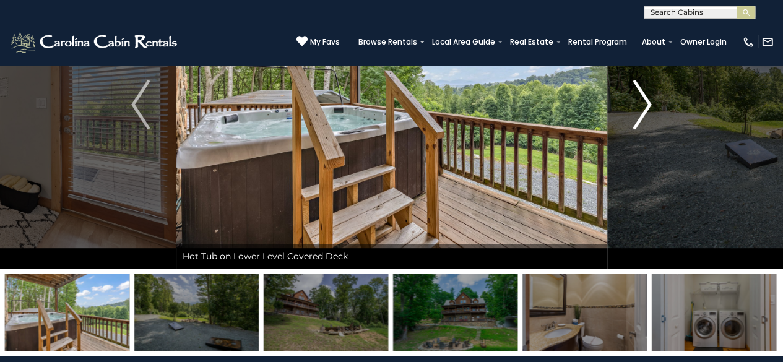
click at [645, 103] on img "Next" at bounding box center [642, 105] width 19 height 50
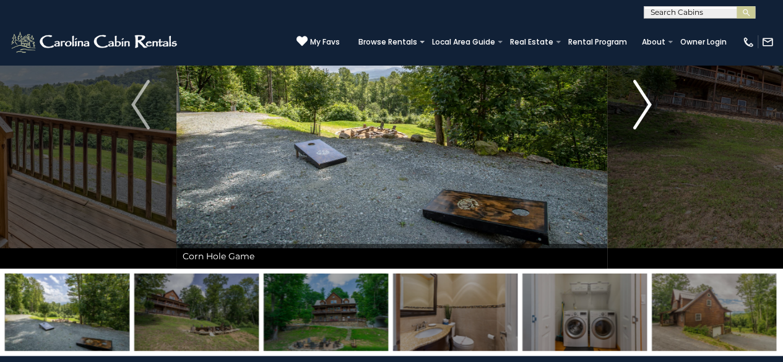
click at [645, 103] on img "Next" at bounding box center [642, 105] width 19 height 50
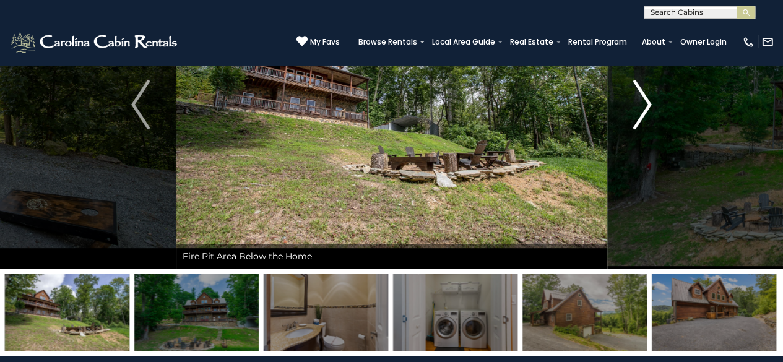
click at [645, 103] on img "Next" at bounding box center [642, 105] width 19 height 50
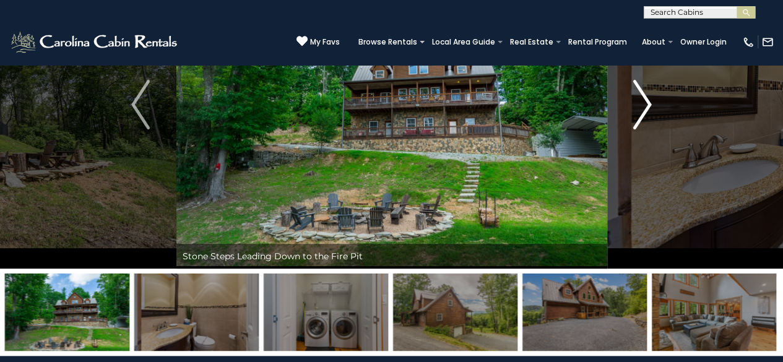
click at [645, 103] on img "Next" at bounding box center [642, 105] width 19 height 50
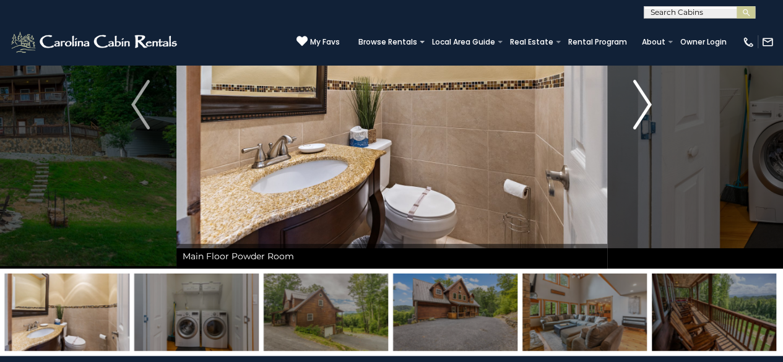
click at [645, 103] on img "Next" at bounding box center [642, 105] width 19 height 50
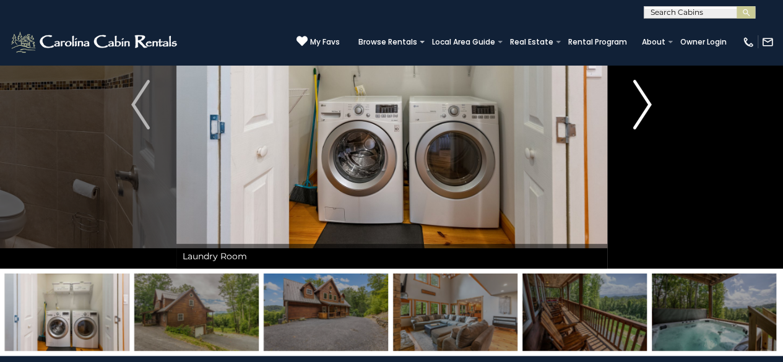
click at [645, 103] on img "Next" at bounding box center [642, 105] width 19 height 50
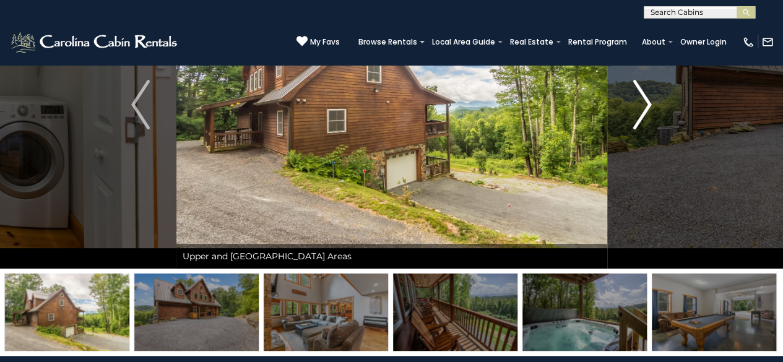
click at [645, 103] on img "Next" at bounding box center [642, 105] width 19 height 50
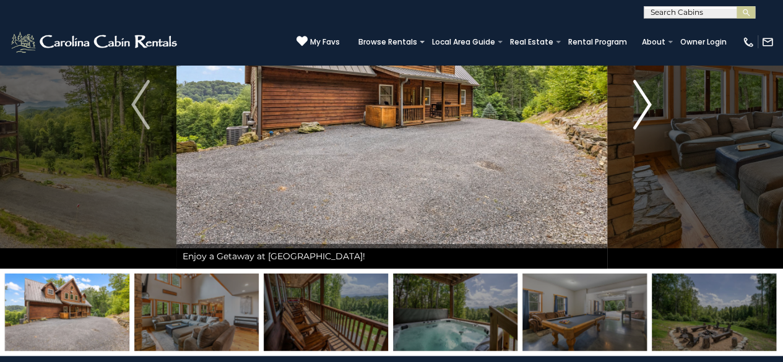
click at [645, 103] on img "Next" at bounding box center [642, 105] width 19 height 50
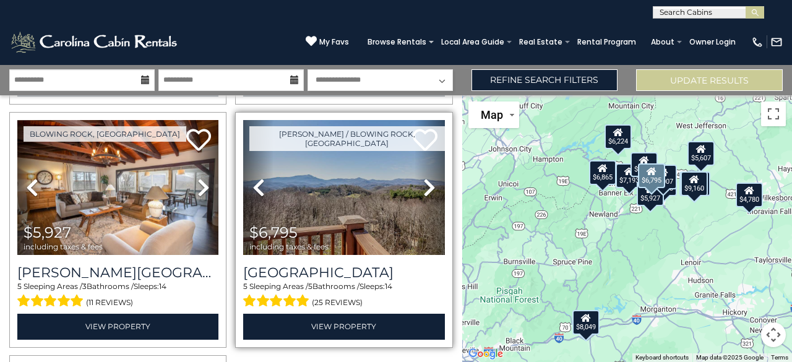
scroll to position [1176, 0]
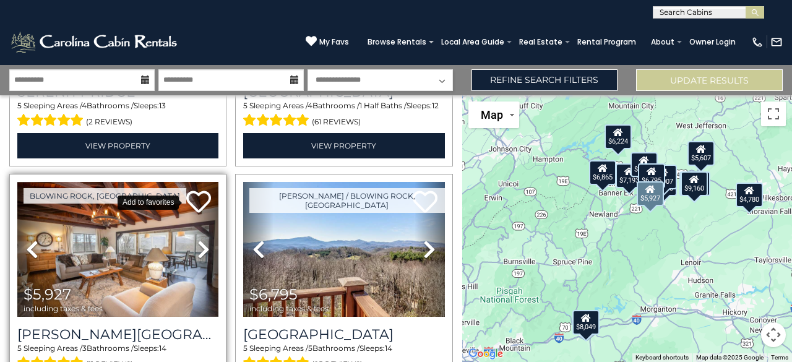
click at [197, 192] on icon at bounding box center [198, 201] width 25 height 25
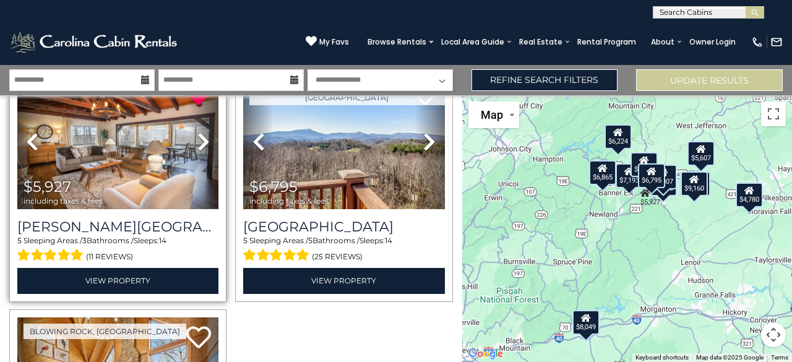
scroll to position [1300, 0]
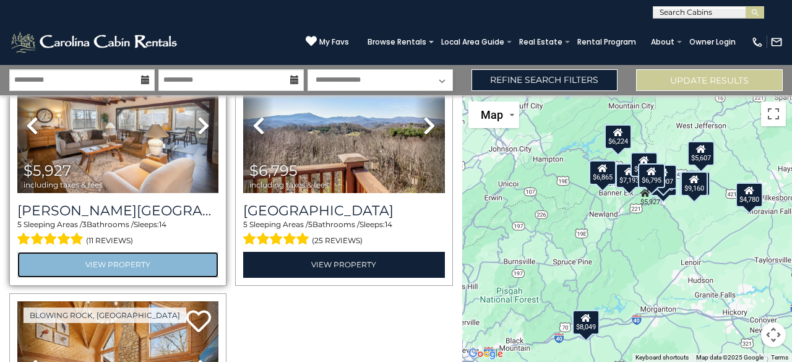
click at [152, 254] on link "View Property" at bounding box center [117, 264] width 201 height 25
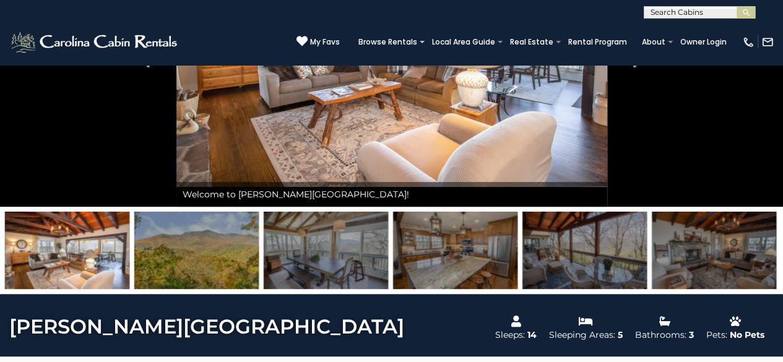
scroll to position [124, 0]
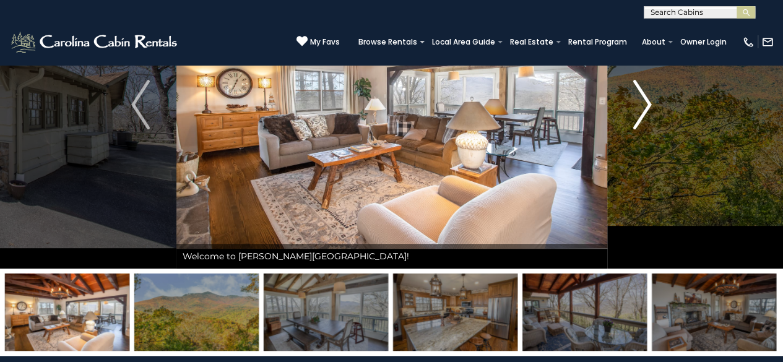
click at [649, 101] on img "Next" at bounding box center [642, 105] width 19 height 50
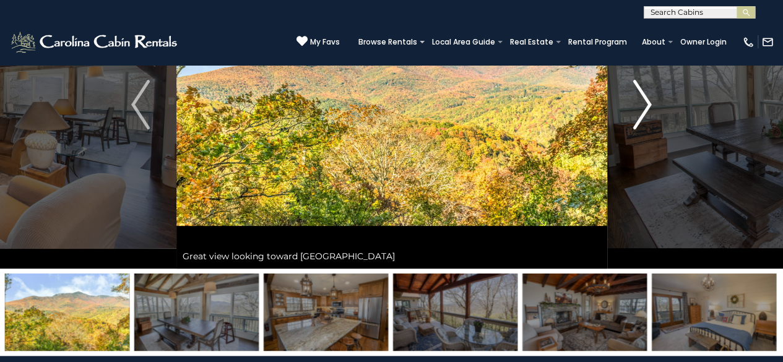
click at [649, 101] on img "Next" at bounding box center [642, 105] width 19 height 50
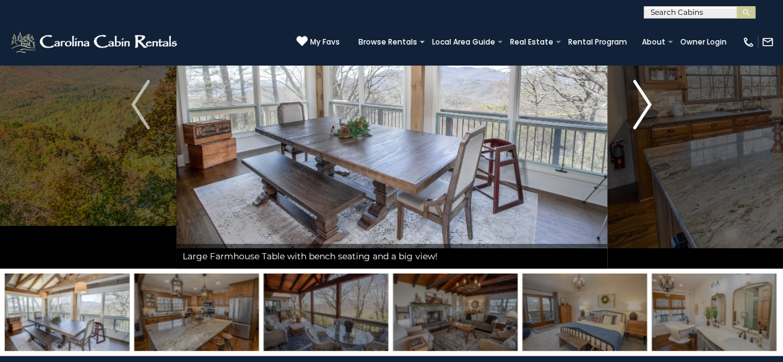
click at [647, 106] on img "Next" at bounding box center [642, 105] width 19 height 50
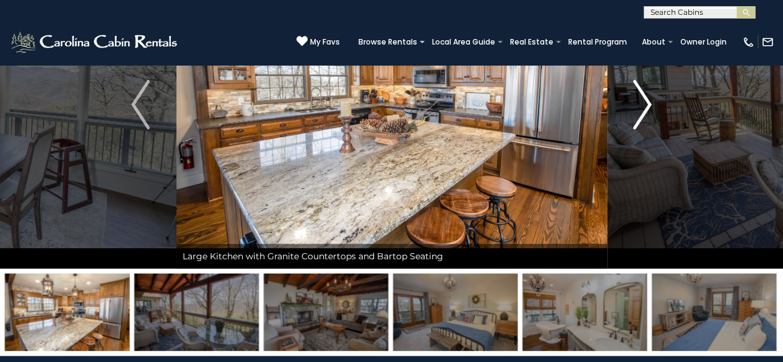
click at [647, 106] on img "Next" at bounding box center [642, 105] width 19 height 50
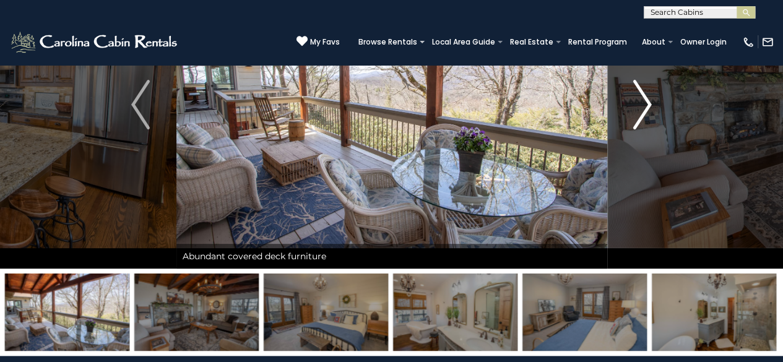
click at [647, 101] on img "Next" at bounding box center [642, 105] width 19 height 50
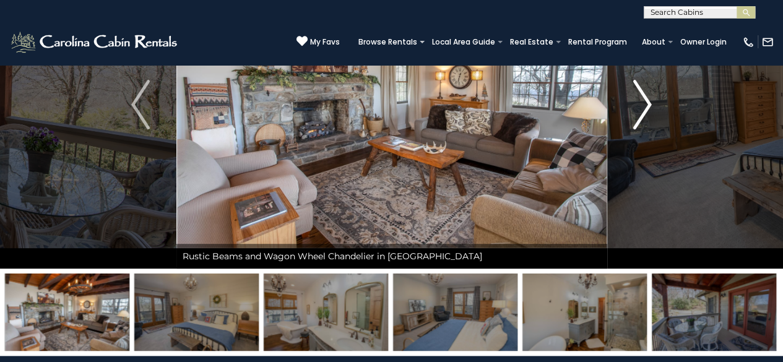
click at [647, 101] on img "Next" at bounding box center [642, 105] width 19 height 50
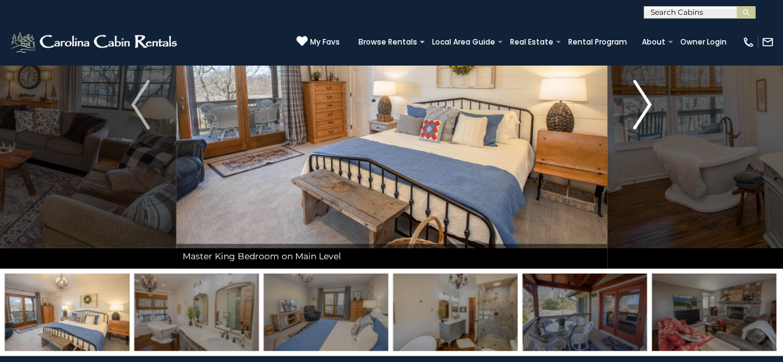
click at [647, 101] on img "Next" at bounding box center [642, 105] width 19 height 50
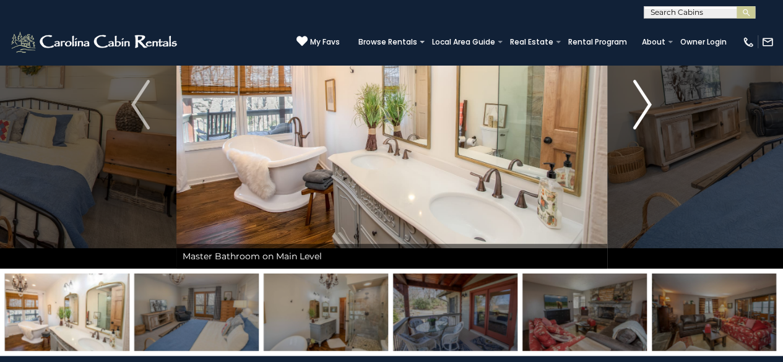
click at [647, 101] on img "Next" at bounding box center [642, 105] width 19 height 50
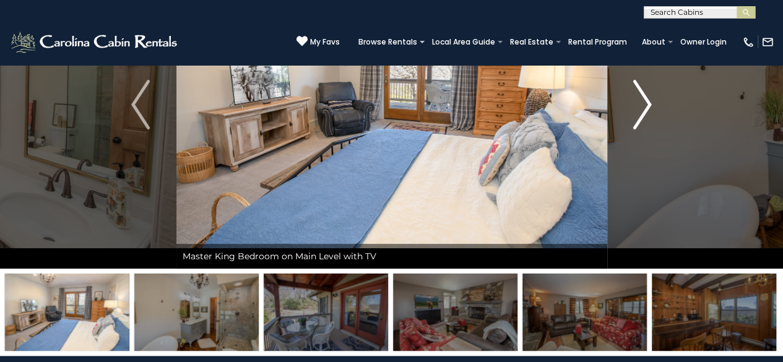
click at [647, 101] on img "Next" at bounding box center [642, 105] width 19 height 50
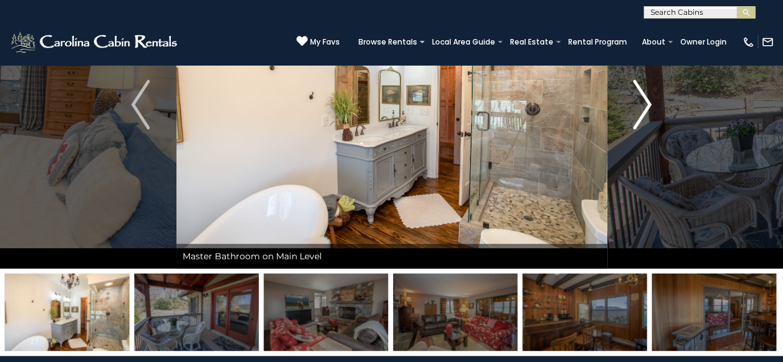
click at [647, 101] on img "Next" at bounding box center [642, 105] width 19 height 50
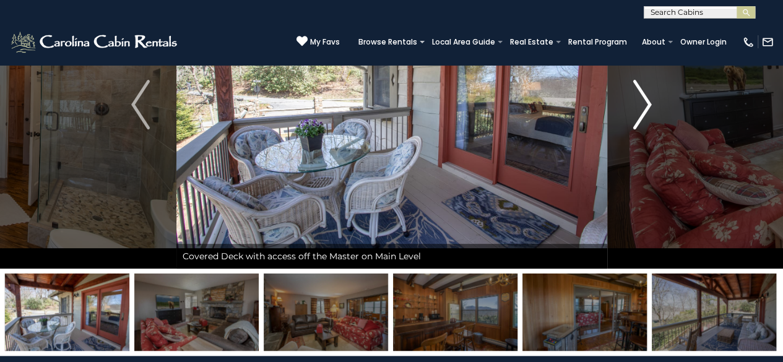
click at [647, 101] on img "Next" at bounding box center [642, 105] width 19 height 50
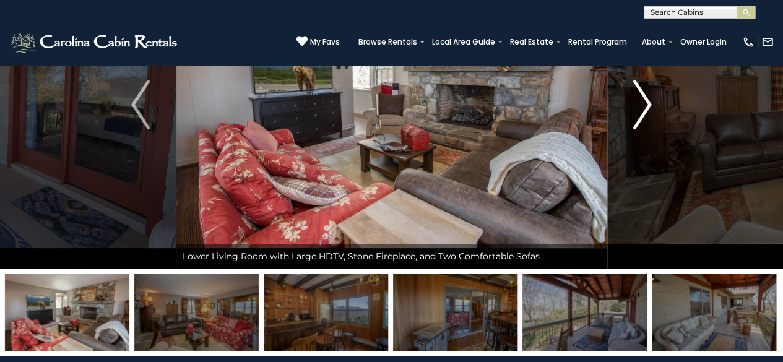
click at [647, 101] on img "Next" at bounding box center [642, 105] width 19 height 50
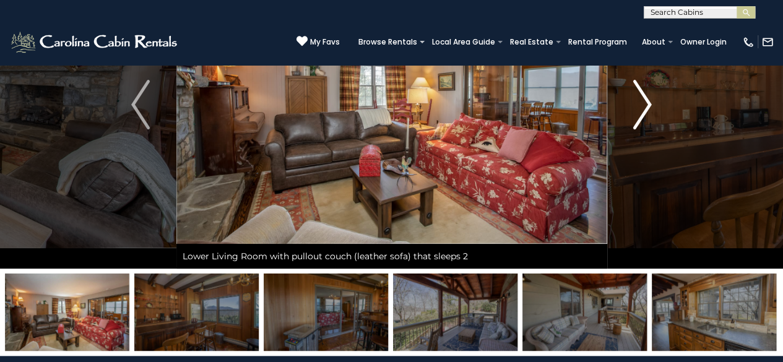
click at [647, 101] on img "Next" at bounding box center [642, 105] width 19 height 50
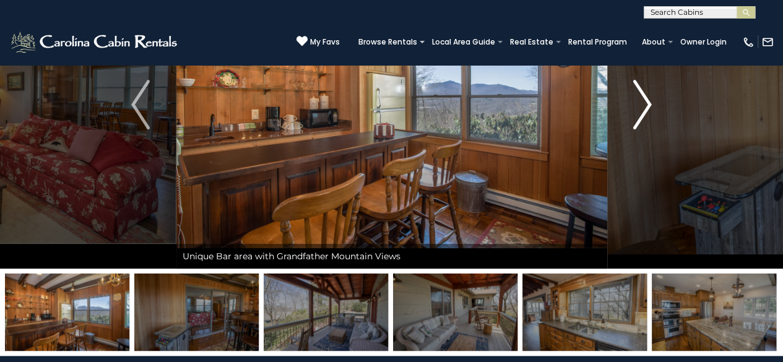
click at [647, 101] on img "Next" at bounding box center [642, 105] width 19 height 50
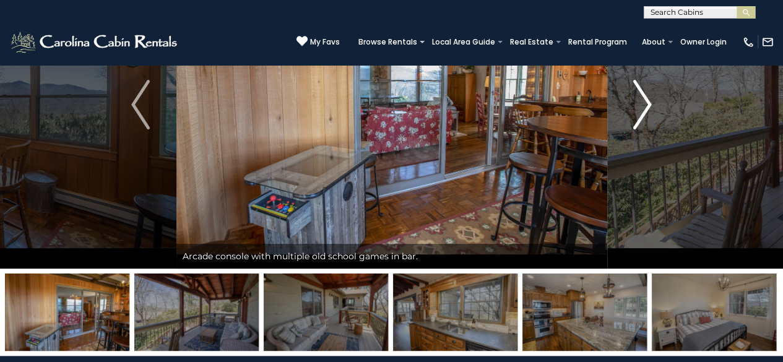
click at [647, 101] on img "Next" at bounding box center [642, 105] width 19 height 50
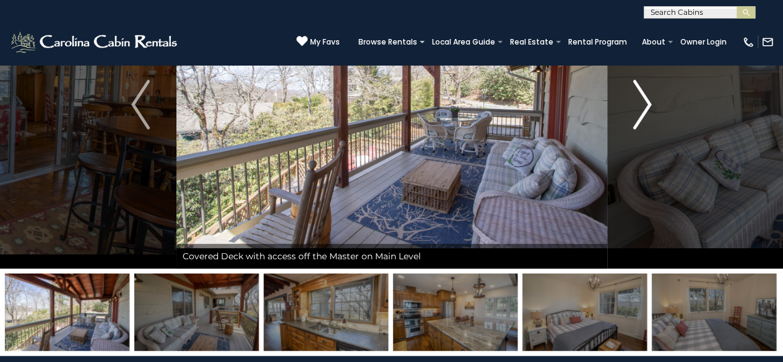
click at [647, 101] on img "Next" at bounding box center [642, 105] width 19 height 50
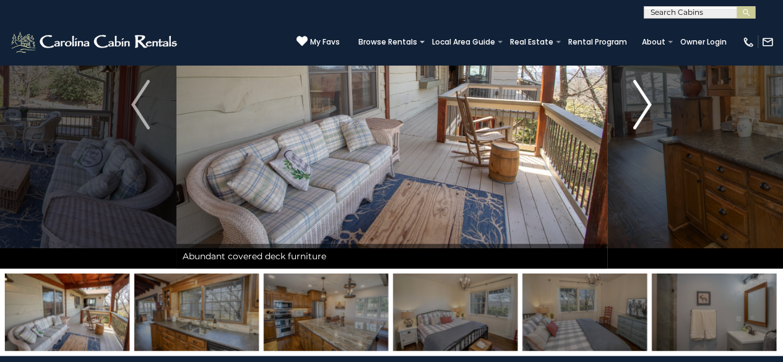
click at [647, 101] on img "Next" at bounding box center [642, 105] width 19 height 50
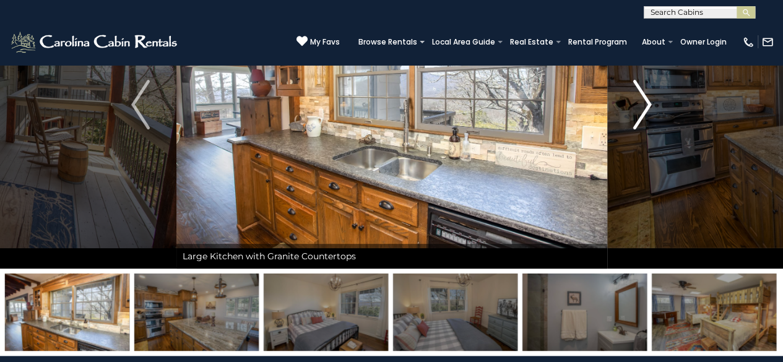
click at [647, 101] on img "Next" at bounding box center [642, 105] width 19 height 50
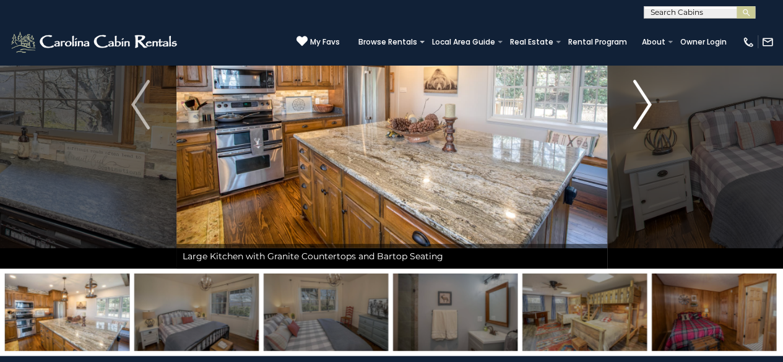
click at [647, 101] on img "Next" at bounding box center [642, 105] width 19 height 50
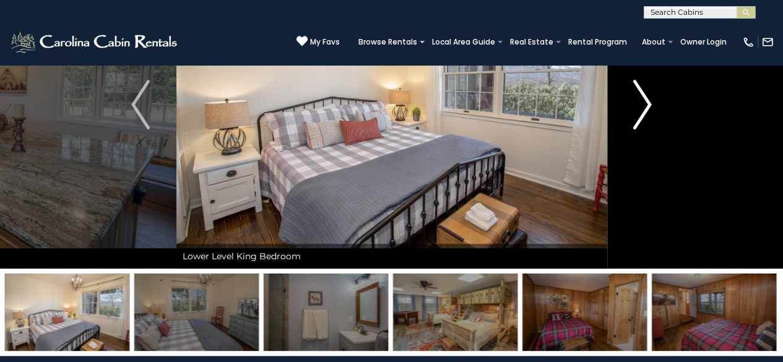
click at [647, 101] on img "Next" at bounding box center [642, 105] width 19 height 50
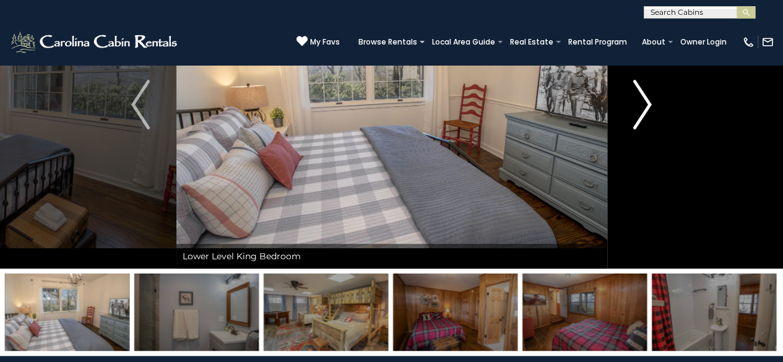
click at [647, 101] on img "Next" at bounding box center [642, 105] width 19 height 50
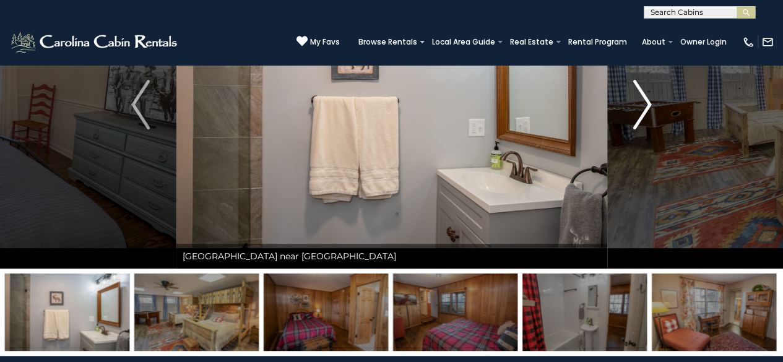
click at [647, 101] on img "Next" at bounding box center [642, 105] width 19 height 50
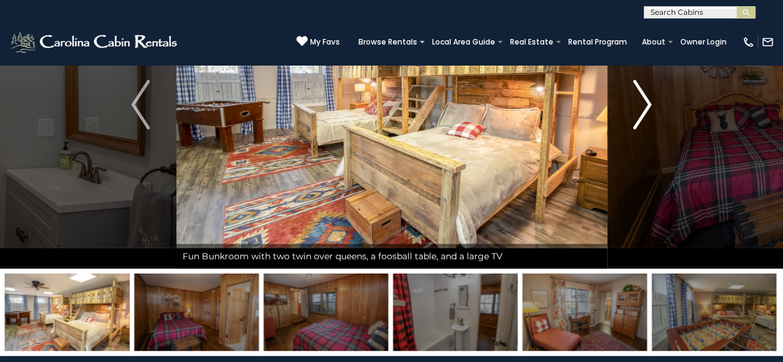
click at [647, 101] on img "Next" at bounding box center [642, 105] width 19 height 50
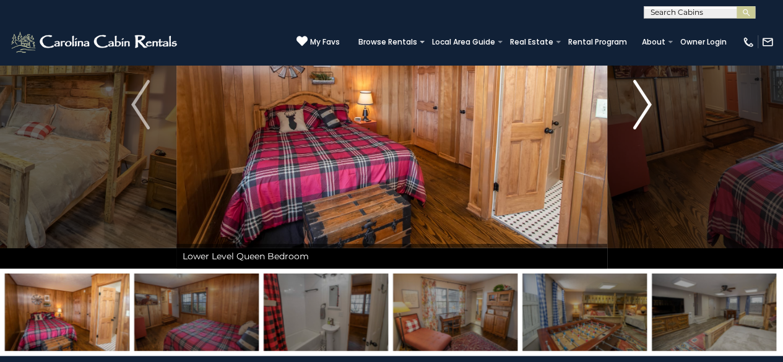
click at [647, 101] on img "Next" at bounding box center [642, 105] width 19 height 50
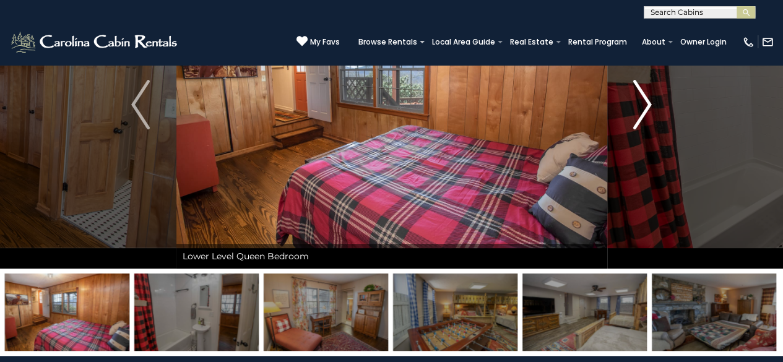
click at [647, 101] on img "Next" at bounding box center [642, 105] width 19 height 50
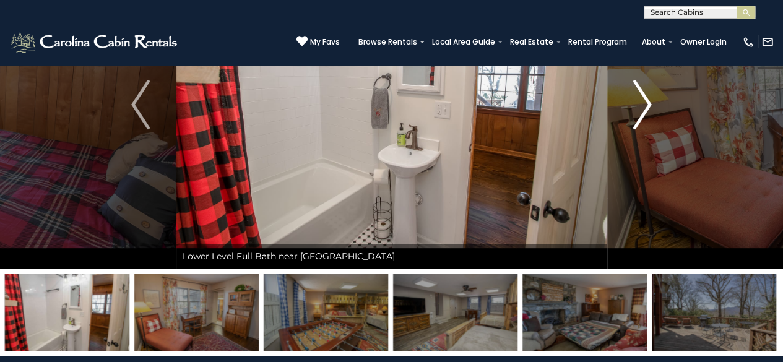
click at [647, 101] on img "Next" at bounding box center [642, 105] width 19 height 50
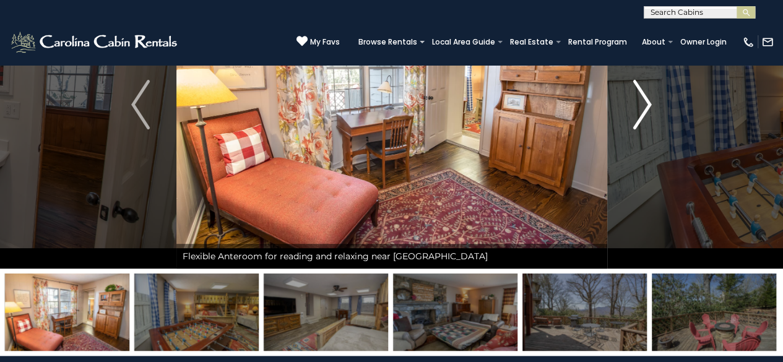
click at [647, 101] on img "Next" at bounding box center [642, 105] width 19 height 50
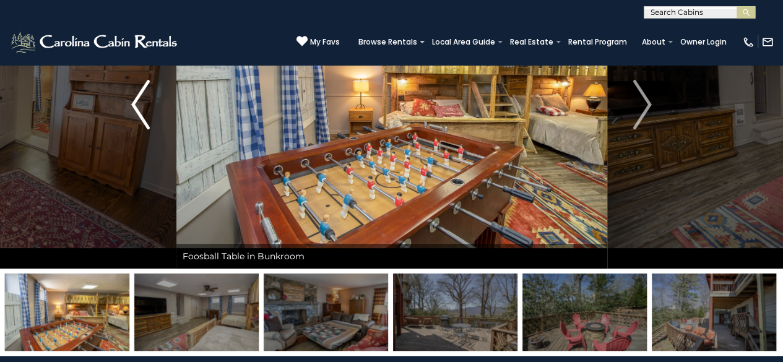
click at [132, 105] on img "Previous" at bounding box center [140, 105] width 19 height 50
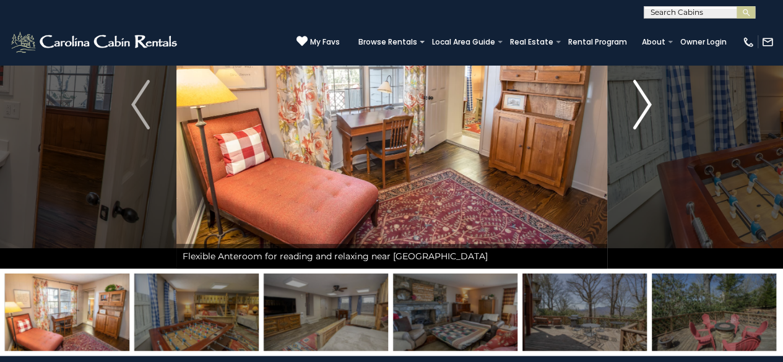
click at [647, 98] on img "Next" at bounding box center [642, 105] width 19 height 50
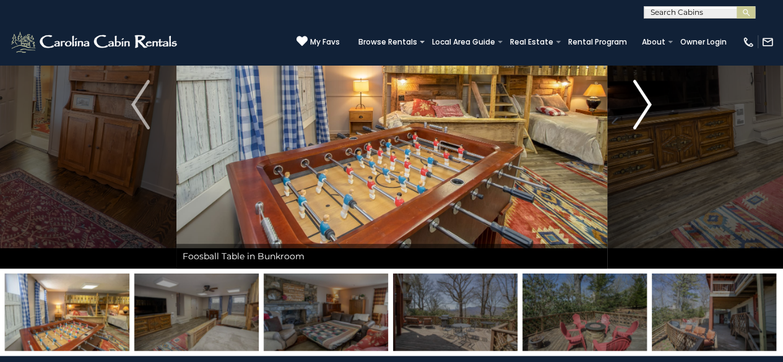
click at [647, 98] on img "Next" at bounding box center [642, 105] width 19 height 50
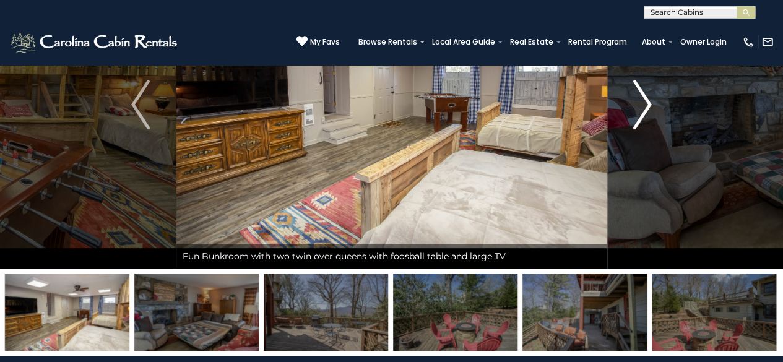
click at [647, 98] on img "Next" at bounding box center [642, 105] width 19 height 50
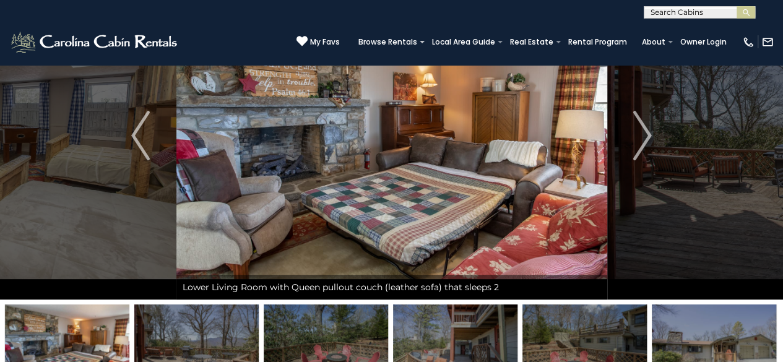
scroll to position [62, 0]
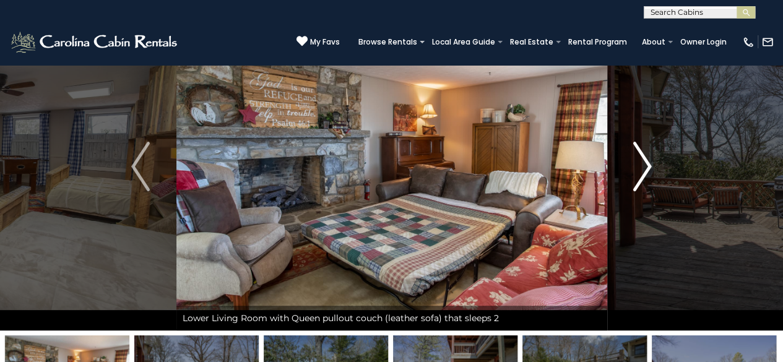
click at [644, 162] on img "Next" at bounding box center [642, 167] width 19 height 50
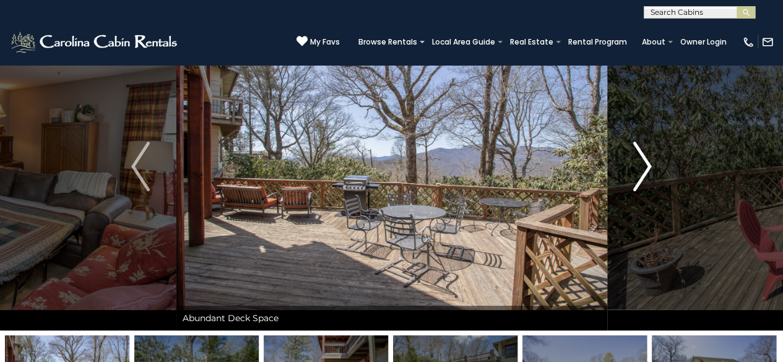
click at [644, 162] on img "Next" at bounding box center [642, 167] width 19 height 50
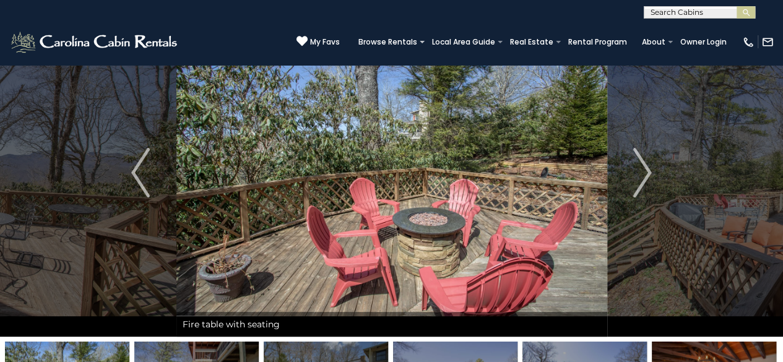
scroll to position [124, 0]
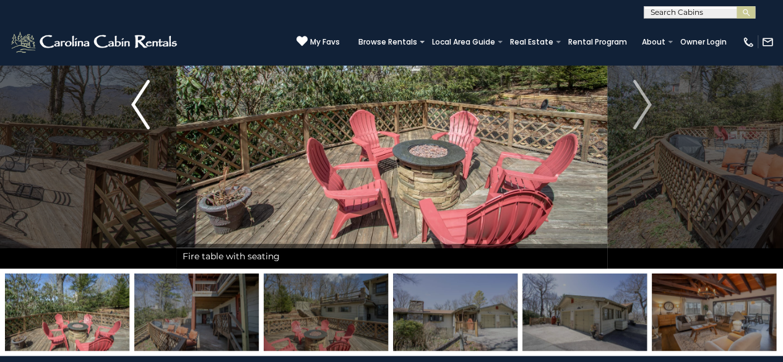
click at [137, 108] on img "Previous" at bounding box center [140, 105] width 19 height 50
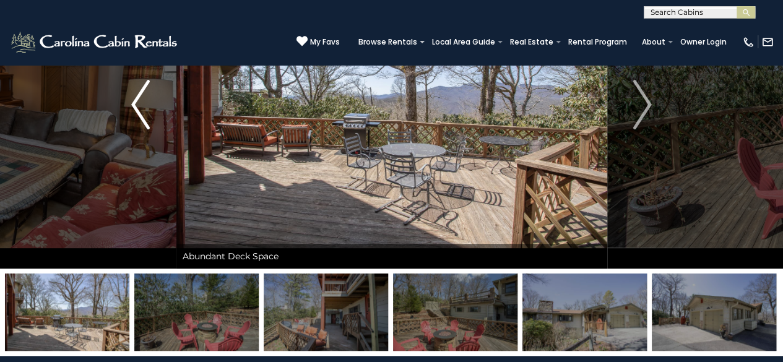
click at [136, 108] on img "Previous" at bounding box center [140, 105] width 19 height 50
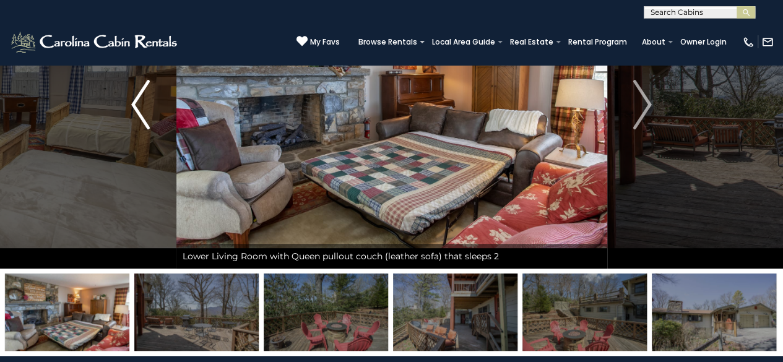
click at [136, 103] on img "Previous" at bounding box center [140, 105] width 19 height 50
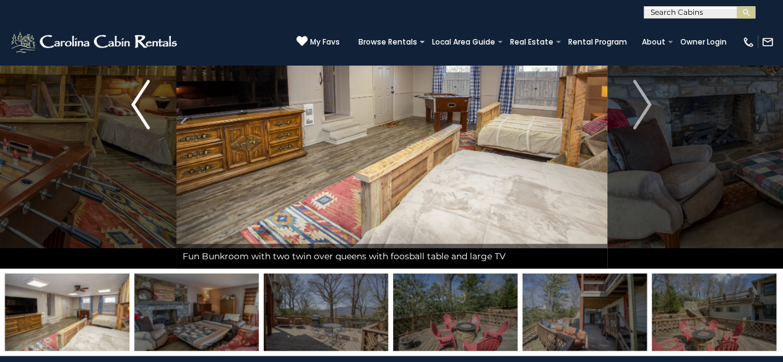
click at [136, 103] on img "Previous" at bounding box center [140, 105] width 19 height 50
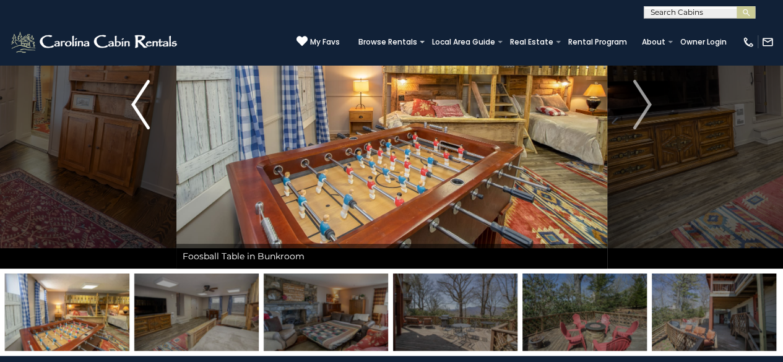
click at [136, 103] on img "Previous" at bounding box center [140, 105] width 19 height 50
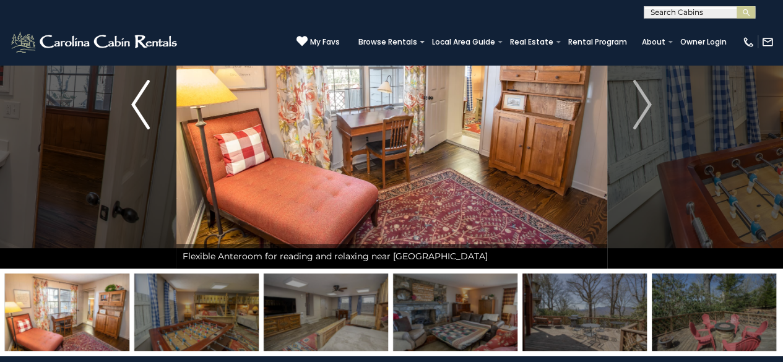
click at [136, 103] on img "Previous" at bounding box center [140, 105] width 19 height 50
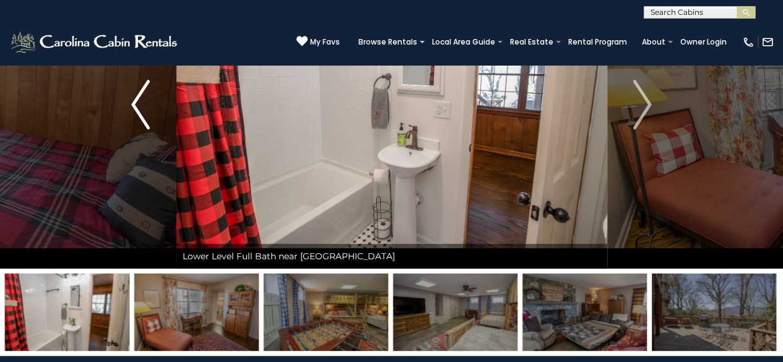
click at [136, 103] on img "Previous" at bounding box center [140, 105] width 19 height 50
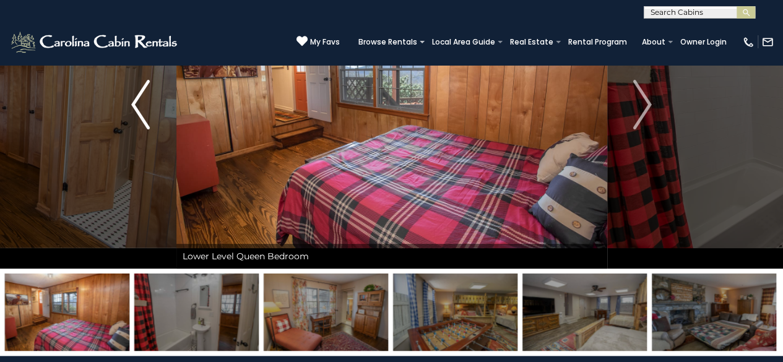
click at [136, 103] on img "Previous" at bounding box center [140, 105] width 19 height 50
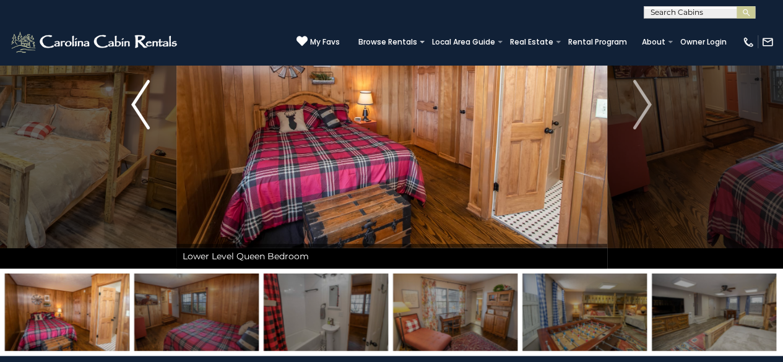
click at [136, 103] on img "Previous" at bounding box center [140, 105] width 19 height 50
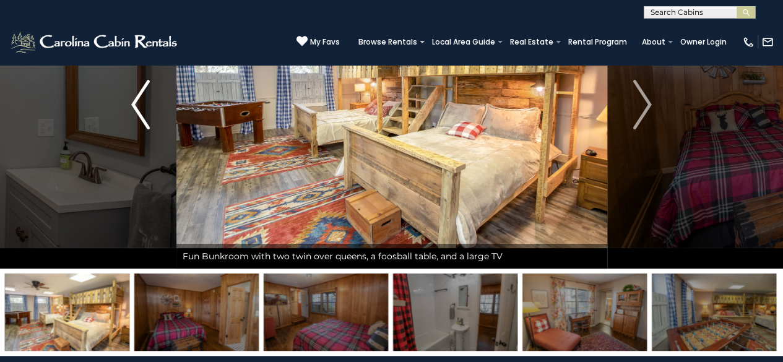
click at [136, 103] on img "Previous" at bounding box center [140, 105] width 19 height 50
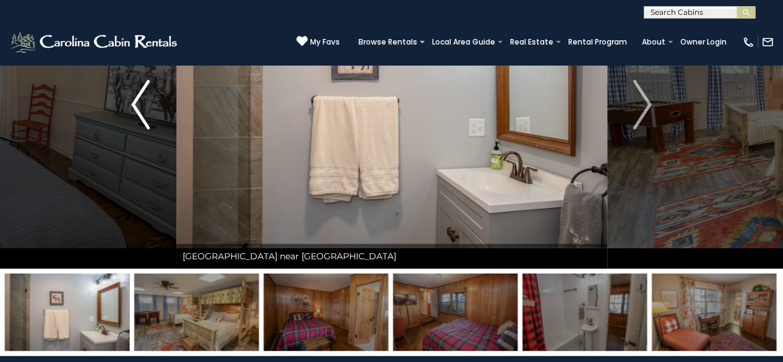
click at [136, 103] on img "Previous" at bounding box center [140, 105] width 19 height 50
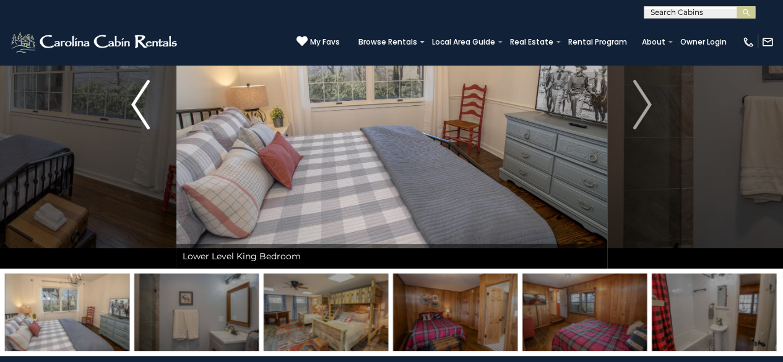
click at [136, 103] on img "Previous" at bounding box center [140, 105] width 19 height 50
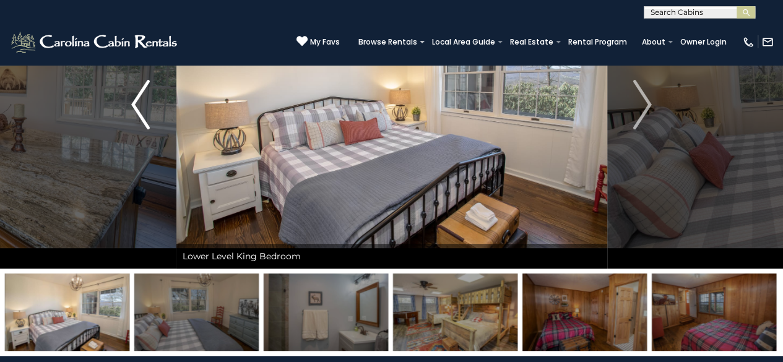
click at [136, 103] on img "Previous" at bounding box center [140, 105] width 19 height 50
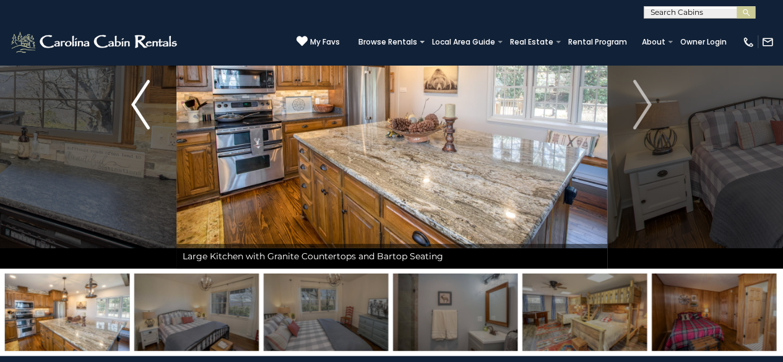
click at [136, 103] on img "Previous" at bounding box center [140, 105] width 19 height 50
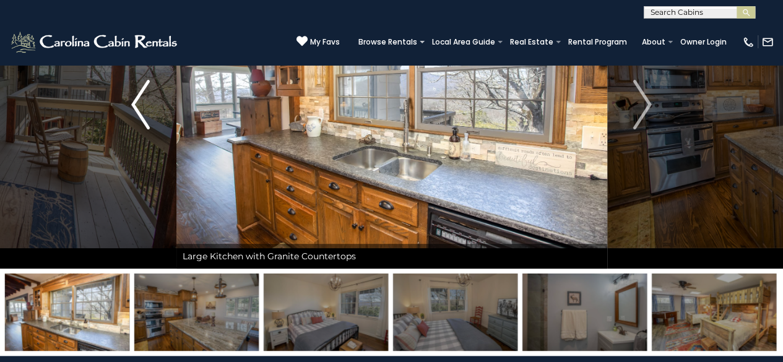
click at [136, 103] on img "Previous" at bounding box center [140, 105] width 19 height 50
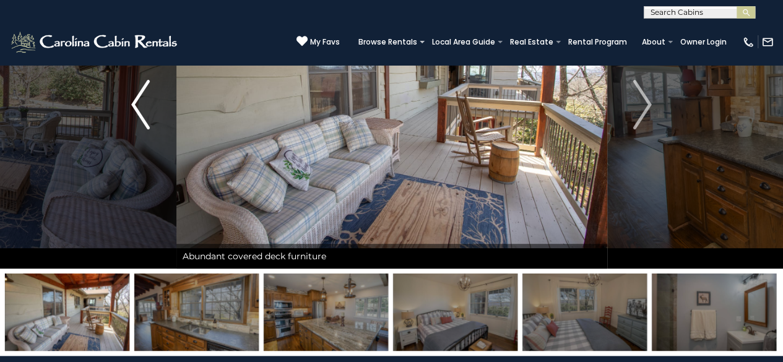
click at [136, 103] on img "Previous" at bounding box center [140, 105] width 19 height 50
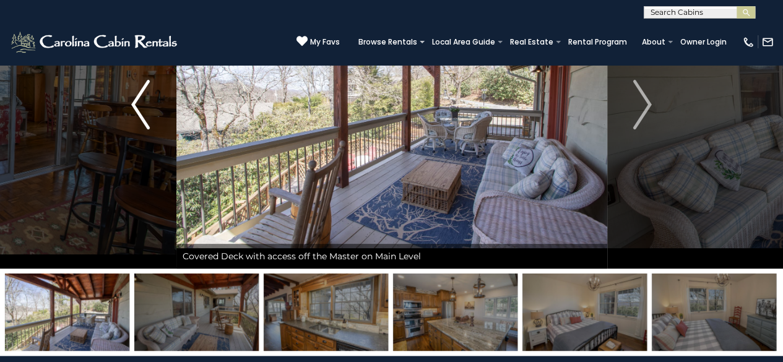
click at [136, 103] on img "Previous" at bounding box center [140, 105] width 19 height 50
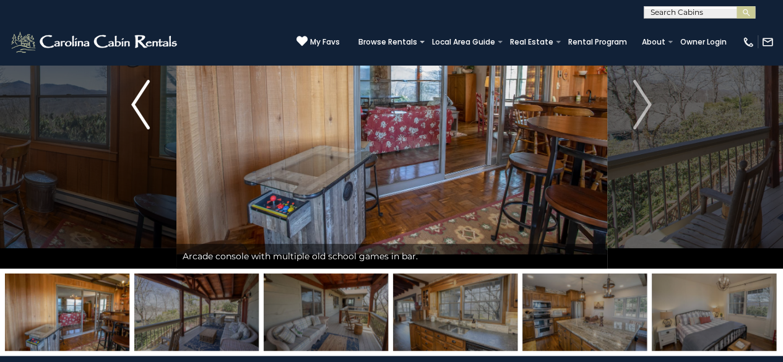
click at [136, 103] on img "Previous" at bounding box center [140, 105] width 19 height 50
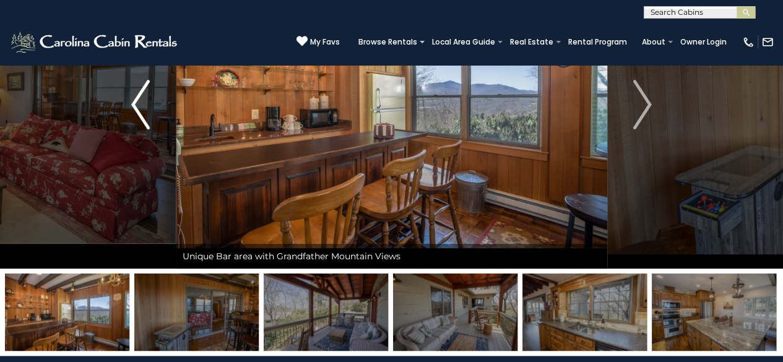
click at [136, 103] on img "Previous" at bounding box center [140, 105] width 19 height 50
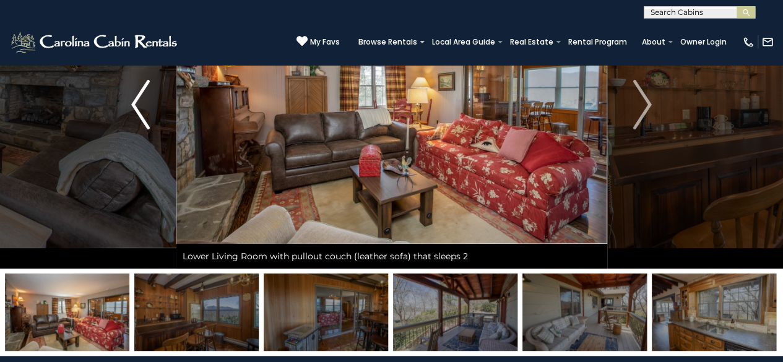
click at [137, 97] on img "Previous" at bounding box center [140, 105] width 19 height 50
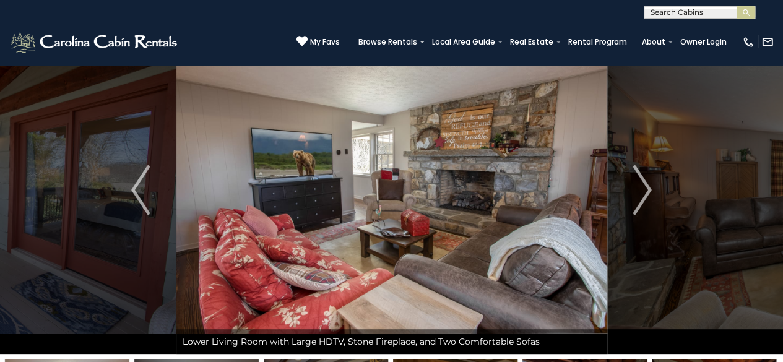
scroll to position [0, 0]
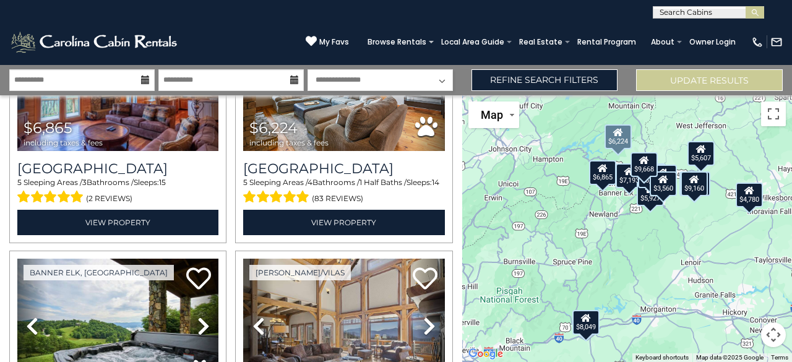
scroll to position [990, 0]
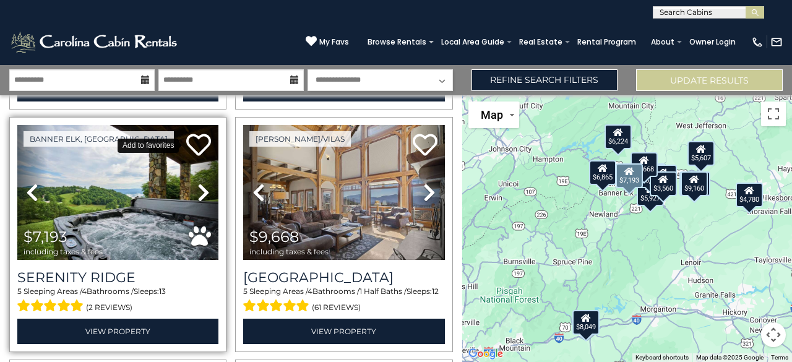
click at [201, 132] on icon at bounding box center [198, 144] width 25 height 25
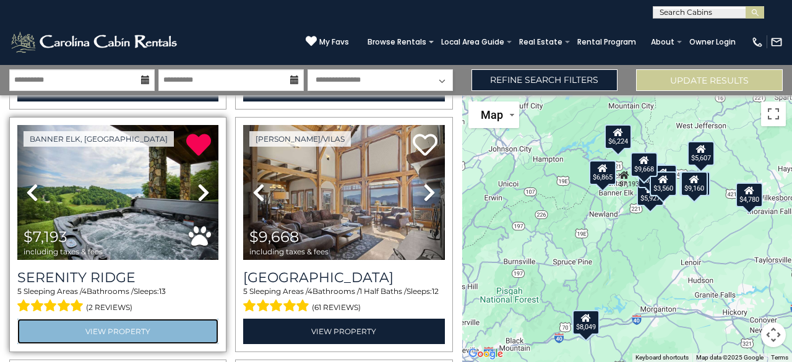
click at [150, 322] on link "View Property" at bounding box center [117, 331] width 201 height 25
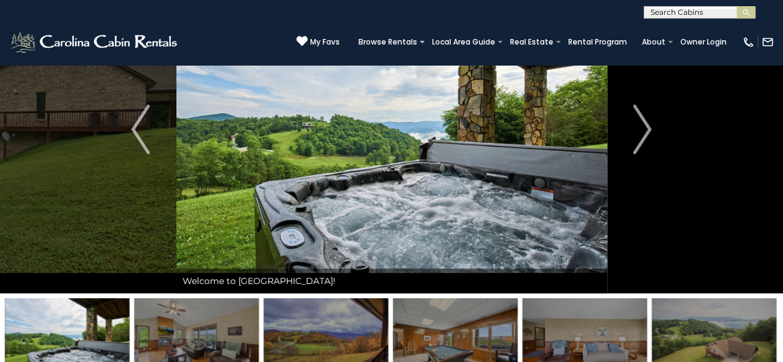
scroll to position [62, 0]
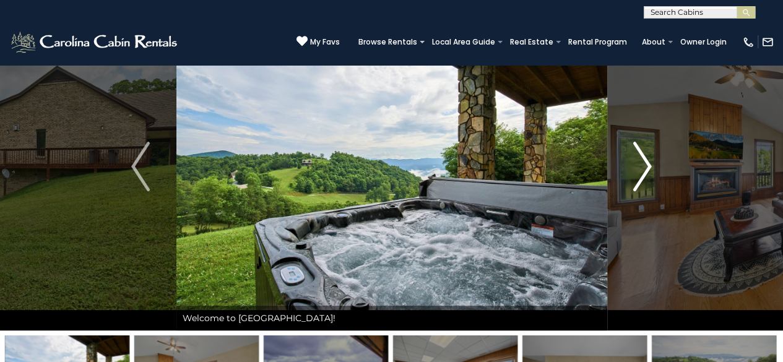
click at [646, 159] on img "Next" at bounding box center [642, 167] width 19 height 50
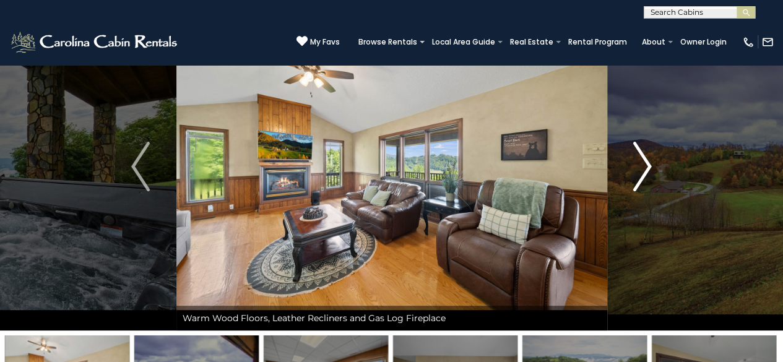
click at [646, 159] on img "Next" at bounding box center [642, 167] width 19 height 50
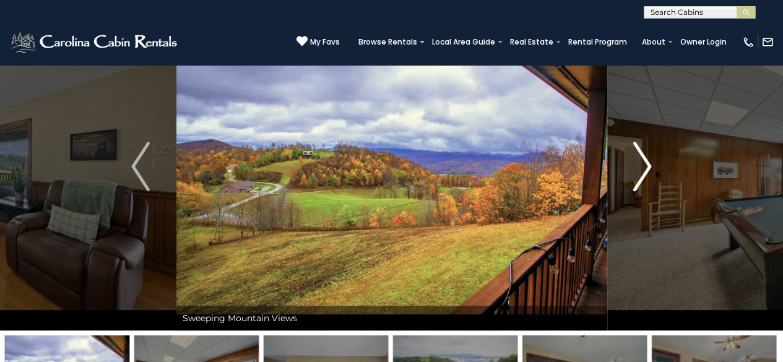
click at [646, 166] on img "Next" at bounding box center [642, 167] width 19 height 50
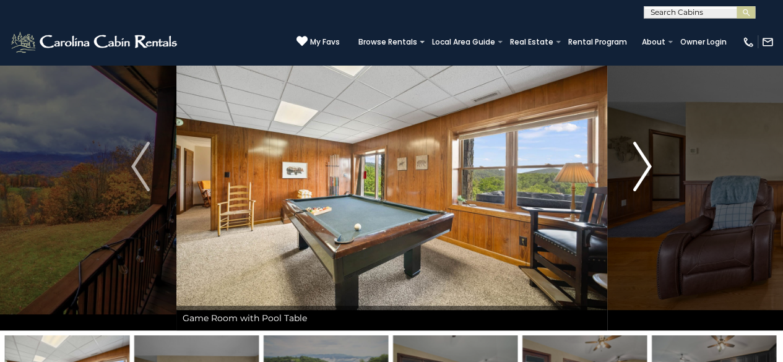
click at [649, 163] on img "Next" at bounding box center [642, 167] width 19 height 50
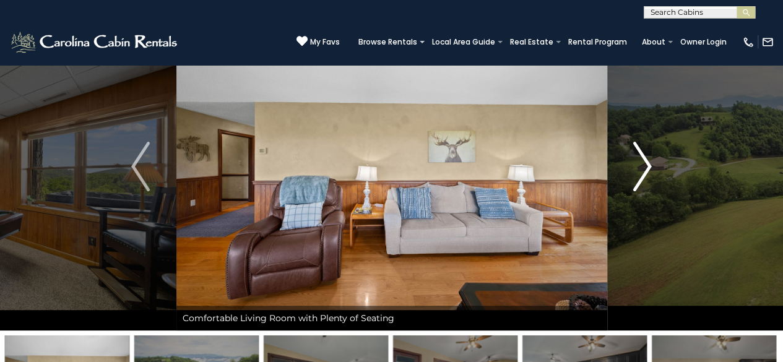
click at [649, 163] on img "Next" at bounding box center [642, 167] width 19 height 50
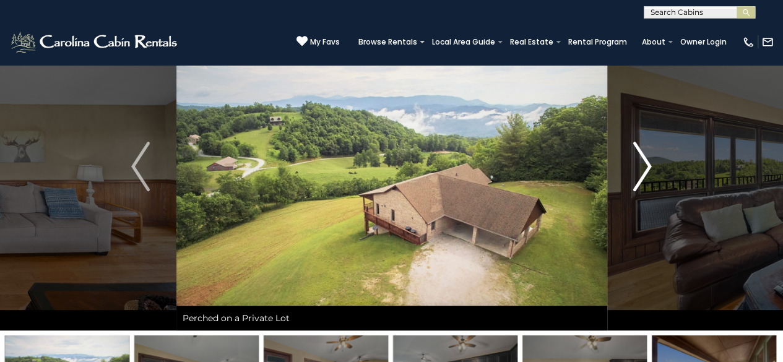
click at [649, 163] on img "Next" at bounding box center [642, 167] width 19 height 50
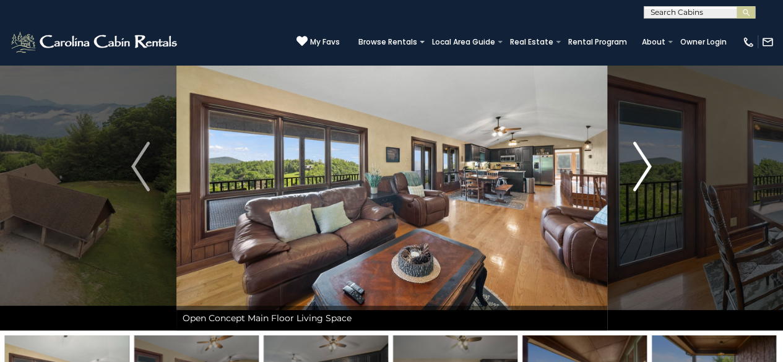
click at [649, 163] on img "Next" at bounding box center [642, 167] width 19 height 50
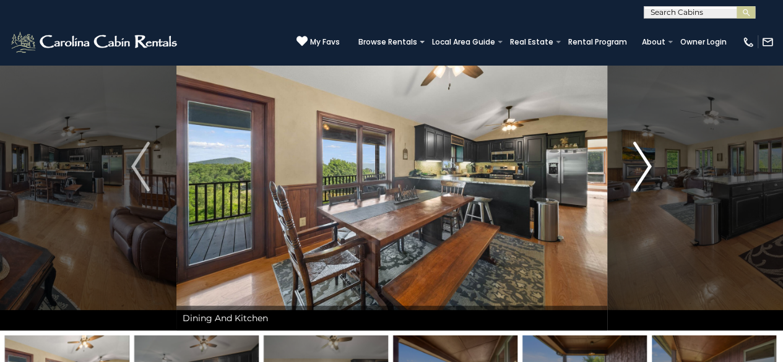
click at [649, 163] on img "Next" at bounding box center [642, 167] width 19 height 50
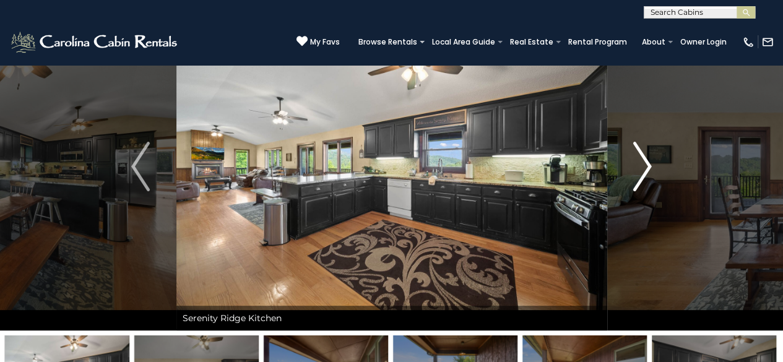
click at [649, 163] on img "Next" at bounding box center [642, 167] width 19 height 50
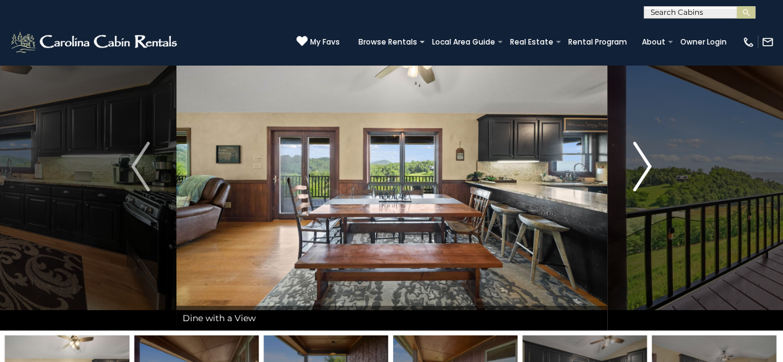
click at [649, 163] on img "Next" at bounding box center [642, 167] width 19 height 50
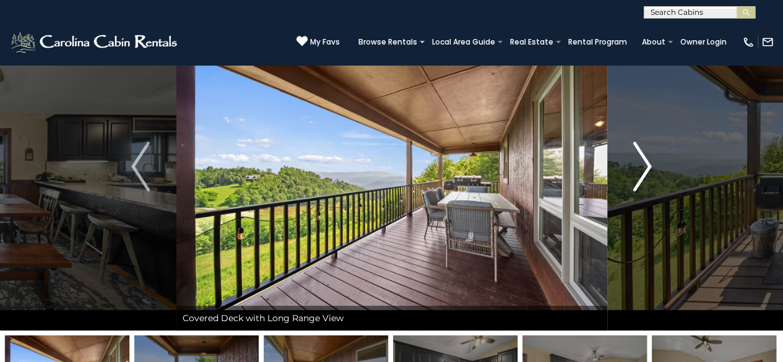
click at [649, 163] on img "Next" at bounding box center [642, 167] width 19 height 50
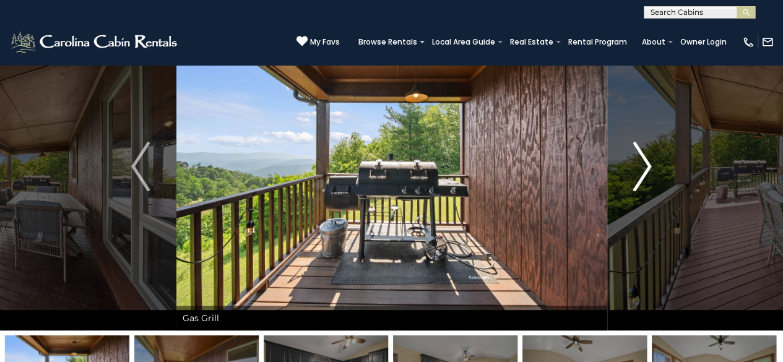
click at [649, 163] on img "Next" at bounding box center [642, 167] width 19 height 50
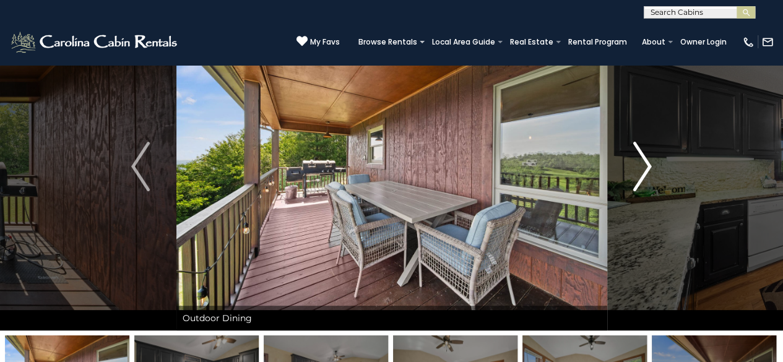
click at [649, 163] on img "Next" at bounding box center [642, 167] width 19 height 50
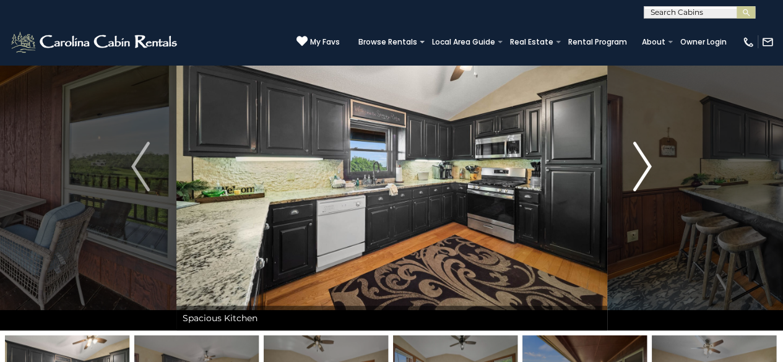
click at [649, 163] on img "Next" at bounding box center [642, 167] width 19 height 50
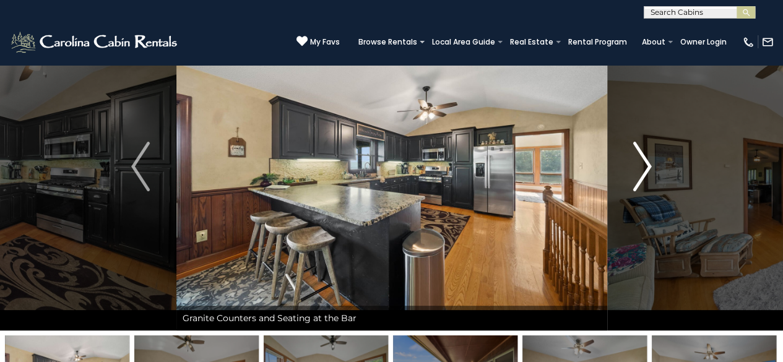
click at [649, 163] on img "Next" at bounding box center [642, 167] width 19 height 50
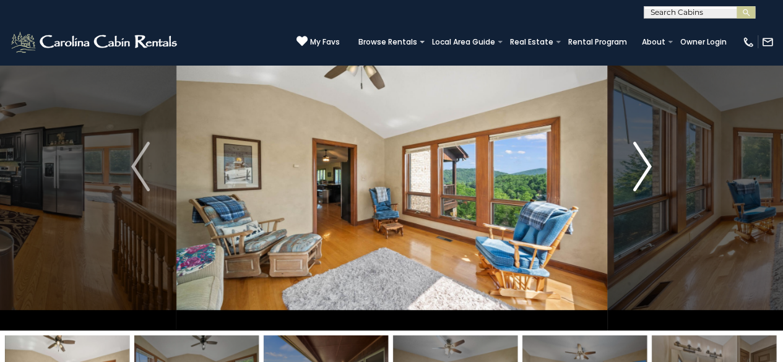
click at [649, 163] on img "Next" at bounding box center [642, 167] width 19 height 50
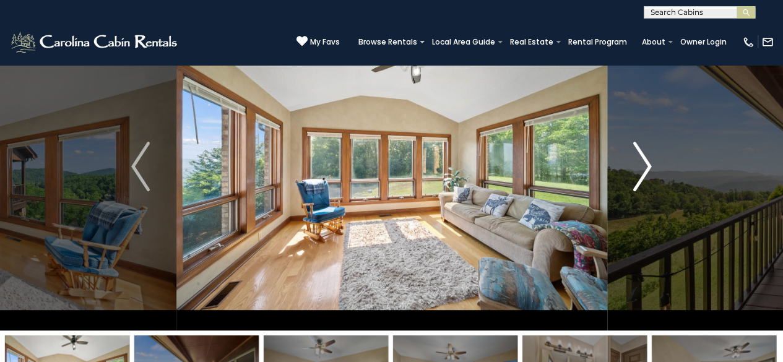
click at [649, 163] on img "Next" at bounding box center [642, 167] width 19 height 50
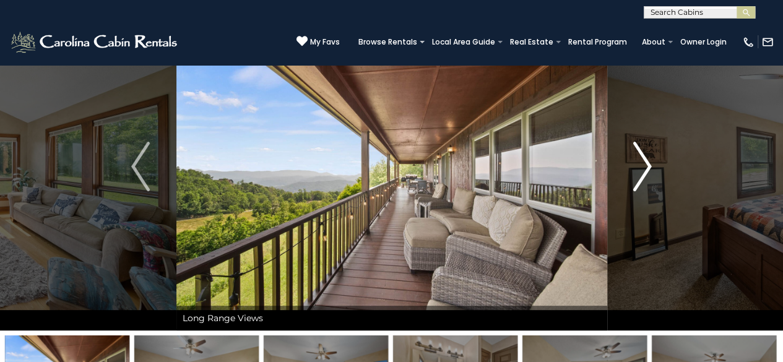
click at [649, 163] on img "Next" at bounding box center [642, 167] width 19 height 50
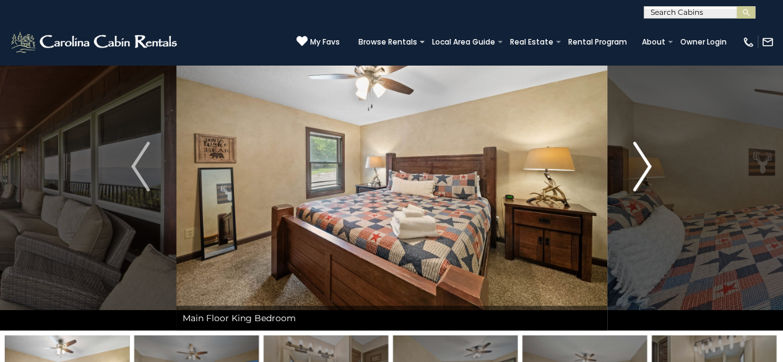
click at [649, 163] on img "Next" at bounding box center [642, 167] width 19 height 50
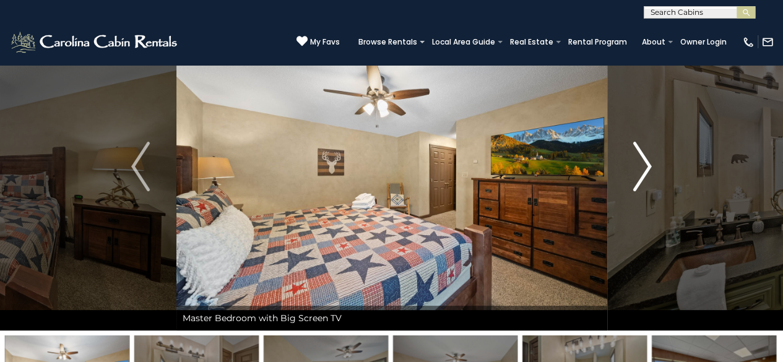
click at [649, 163] on img "Next" at bounding box center [642, 167] width 19 height 50
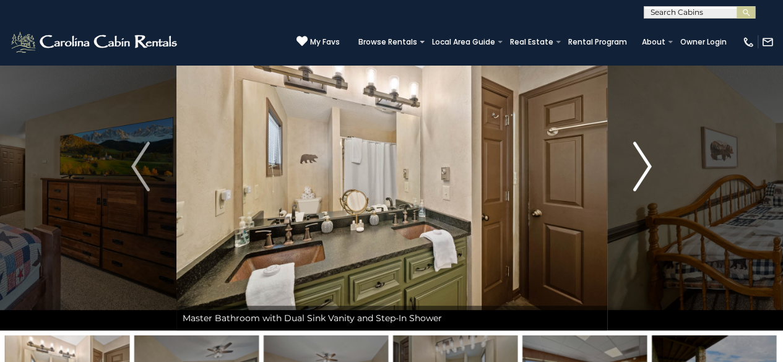
click at [649, 163] on img "Next" at bounding box center [642, 167] width 19 height 50
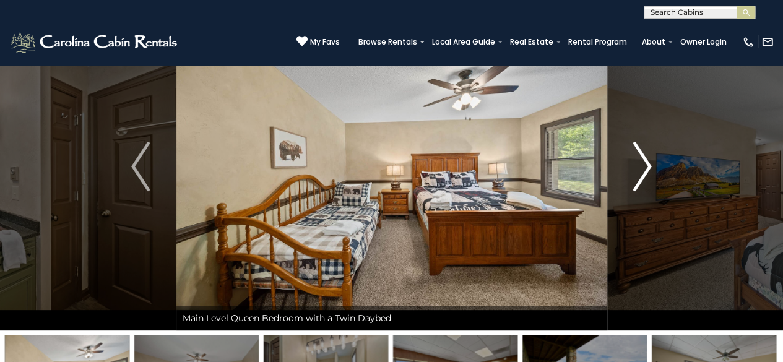
click at [649, 163] on img "Next" at bounding box center [642, 167] width 19 height 50
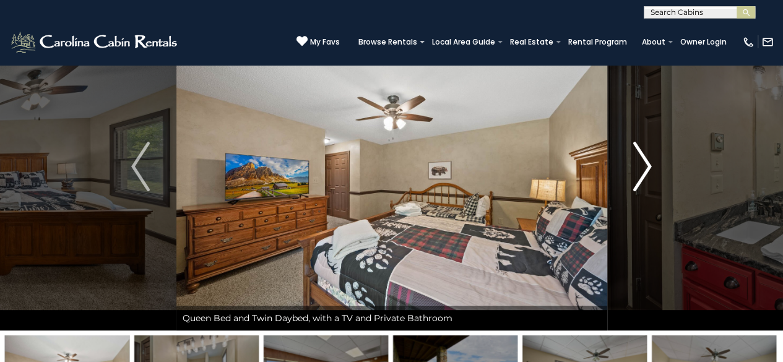
click at [644, 162] on img "Next" at bounding box center [642, 167] width 19 height 50
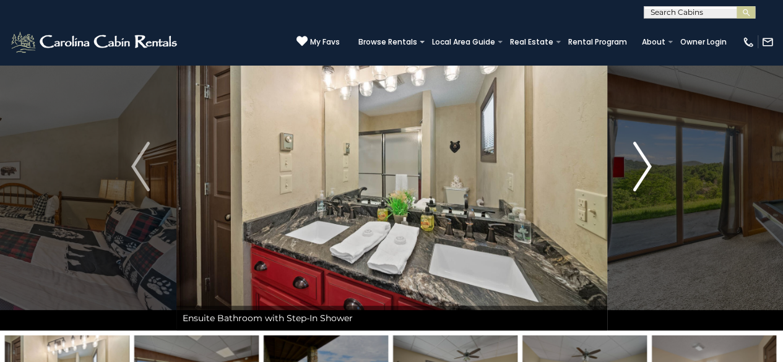
click at [649, 162] on img "Next" at bounding box center [642, 167] width 19 height 50
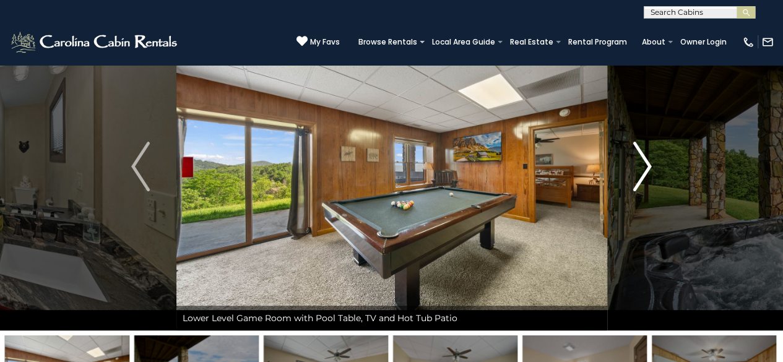
click at [649, 162] on img "Next" at bounding box center [642, 167] width 19 height 50
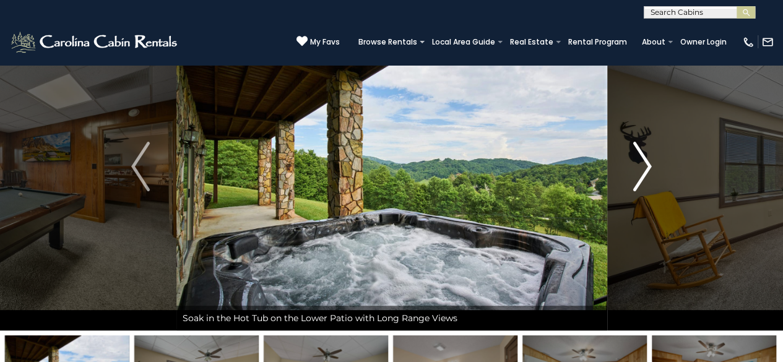
click at [649, 162] on img "Next" at bounding box center [642, 167] width 19 height 50
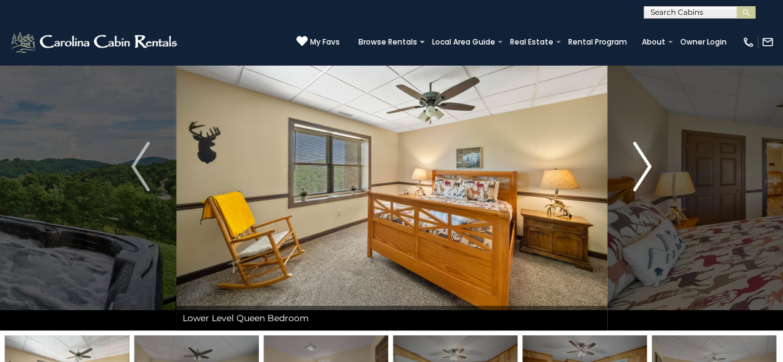
click at [649, 162] on img "Next" at bounding box center [642, 167] width 19 height 50
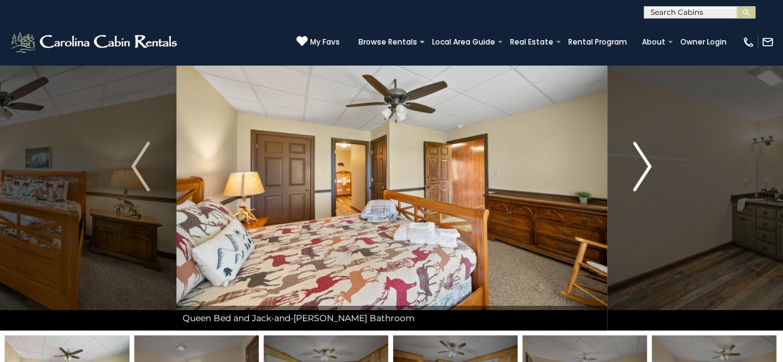
click at [649, 162] on img "Next" at bounding box center [642, 167] width 19 height 50
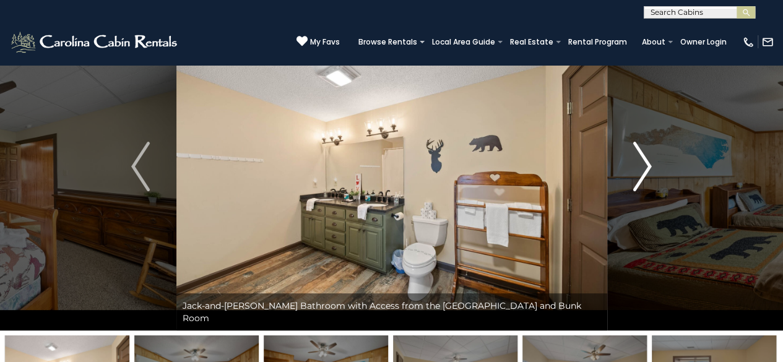
click at [649, 162] on img "Next" at bounding box center [642, 167] width 19 height 50
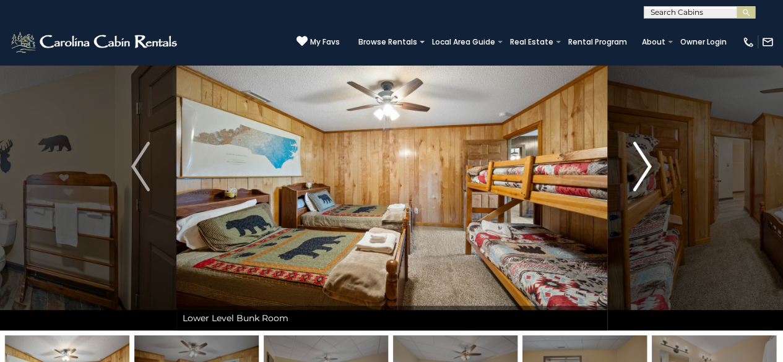
click at [646, 168] on img "Next" at bounding box center [642, 167] width 19 height 50
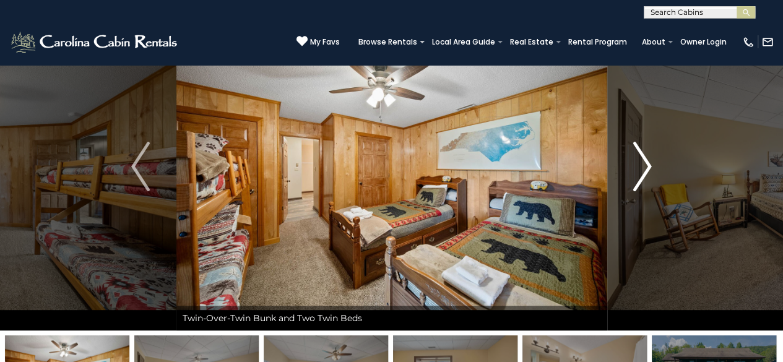
click at [649, 159] on img "Next" at bounding box center [642, 167] width 19 height 50
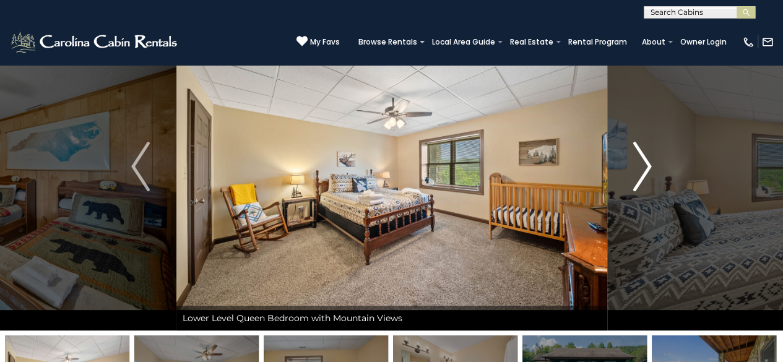
click at [644, 164] on img "Next" at bounding box center [642, 167] width 19 height 50
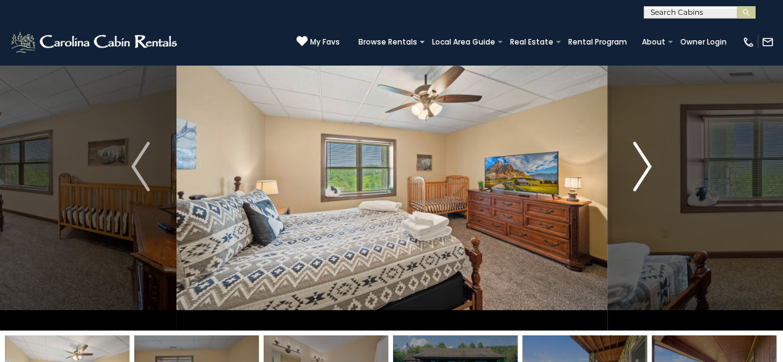
click at [644, 164] on img "Next" at bounding box center [642, 167] width 19 height 50
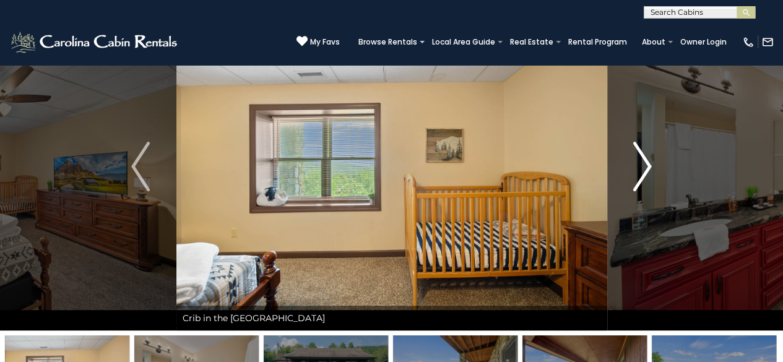
click at [644, 164] on img "Next" at bounding box center [642, 167] width 19 height 50
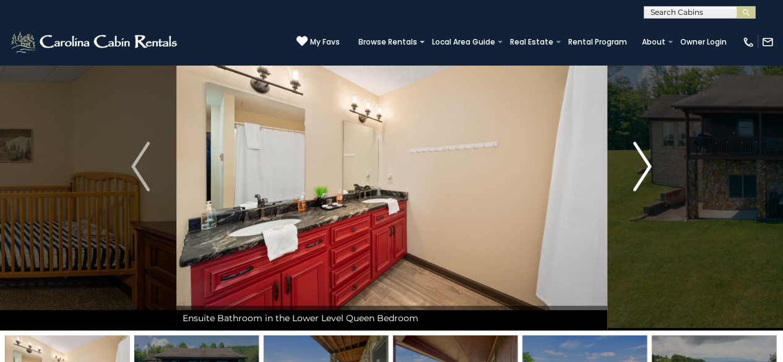
click at [644, 164] on img "Next" at bounding box center [642, 167] width 19 height 50
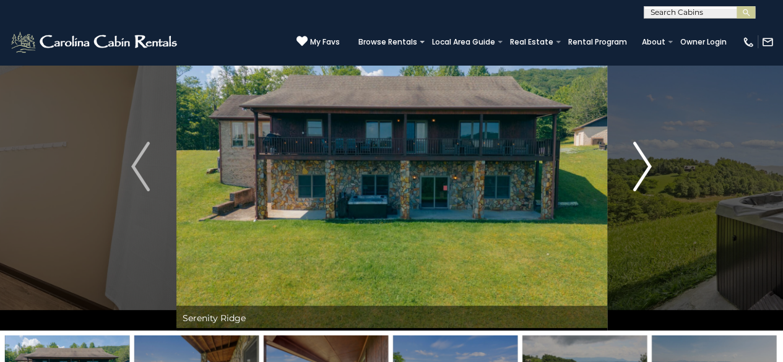
scroll to position [0, 0]
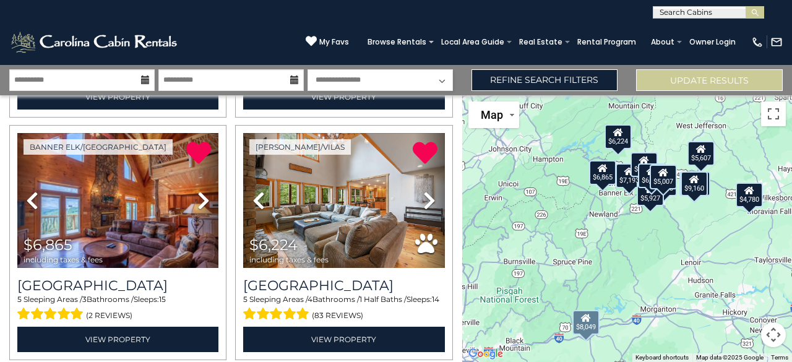
scroll to position [743, 0]
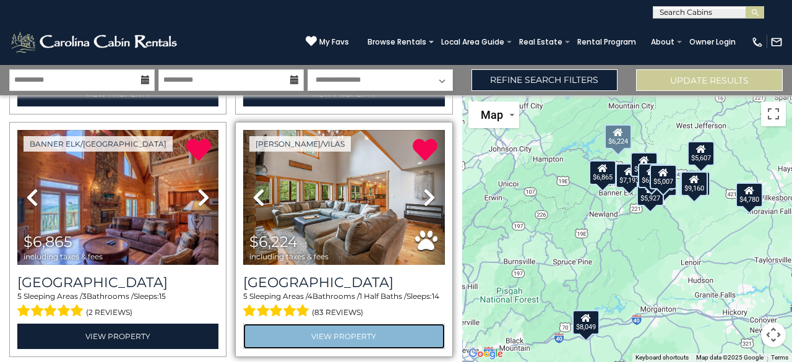
click at [322, 326] on link "View Property" at bounding box center [343, 336] width 201 height 25
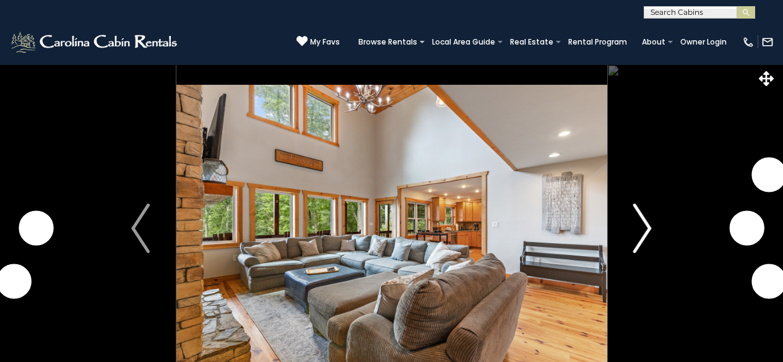
click at [642, 204] on img "Next" at bounding box center [642, 229] width 19 height 50
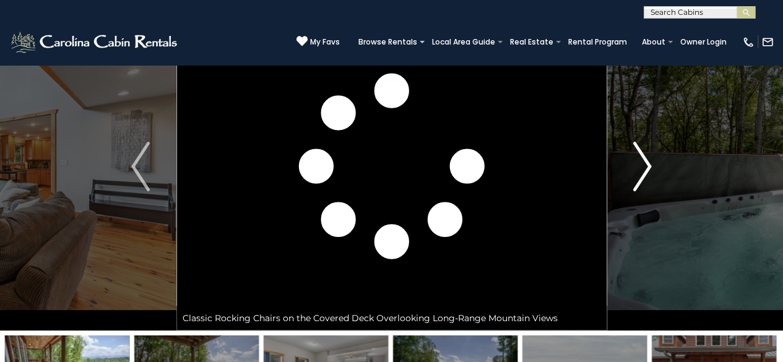
click at [646, 162] on img "Next" at bounding box center [642, 167] width 19 height 50
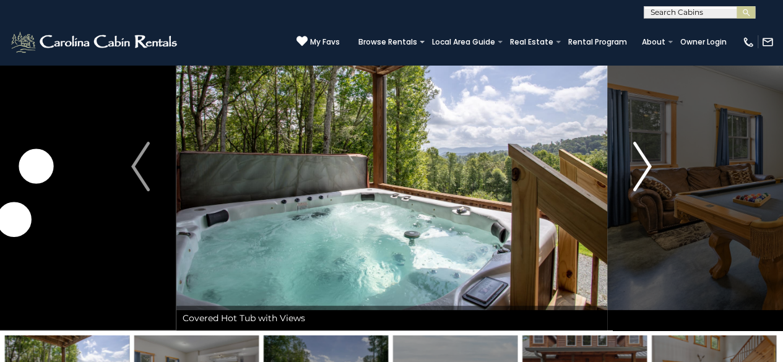
click at [646, 162] on img "Next" at bounding box center [642, 167] width 19 height 50
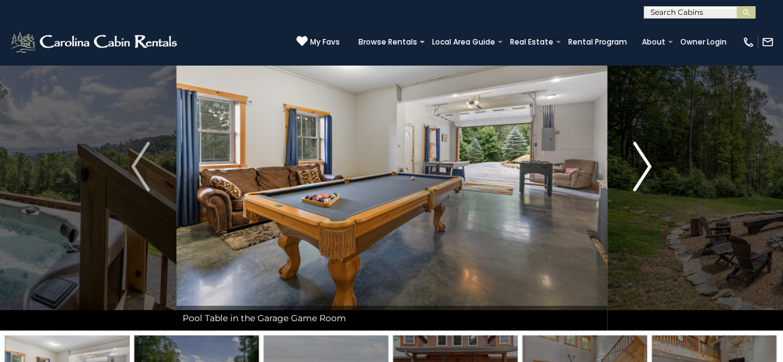
click at [646, 162] on img "Next" at bounding box center [642, 167] width 19 height 50
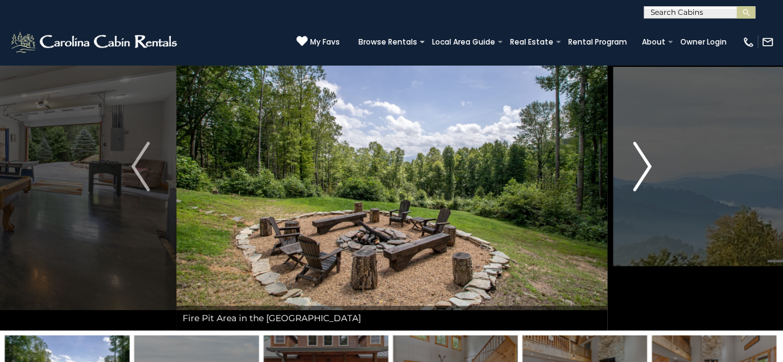
click at [646, 162] on img "Next" at bounding box center [642, 167] width 19 height 50
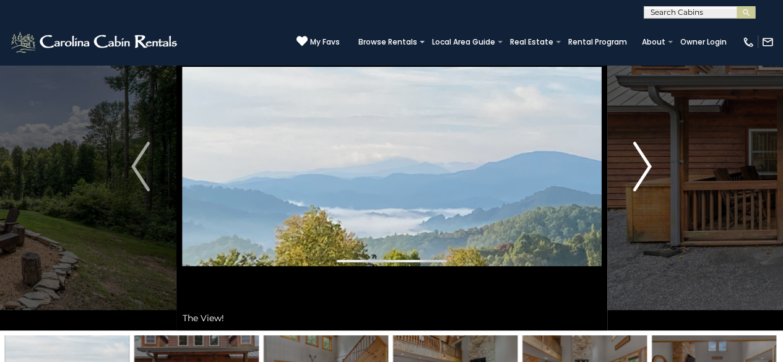
click at [646, 162] on img "Next" at bounding box center [642, 167] width 19 height 50
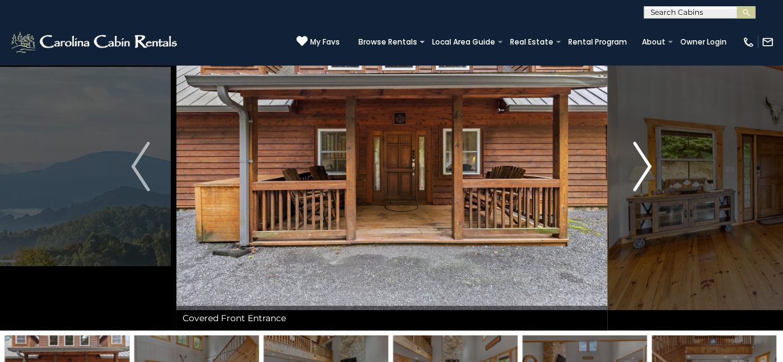
click at [646, 162] on img "Next" at bounding box center [642, 167] width 19 height 50
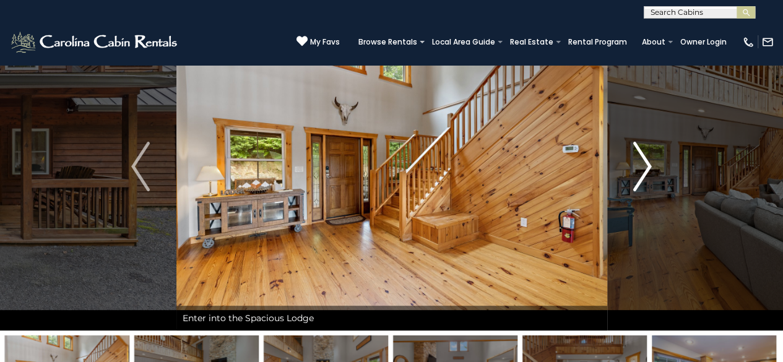
click at [646, 162] on img "Next" at bounding box center [642, 167] width 19 height 50
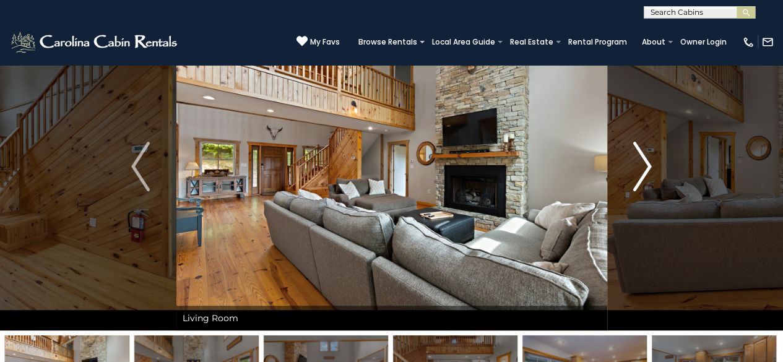
click at [646, 162] on img "Next" at bounding box center [642, 167] width 19 height 50
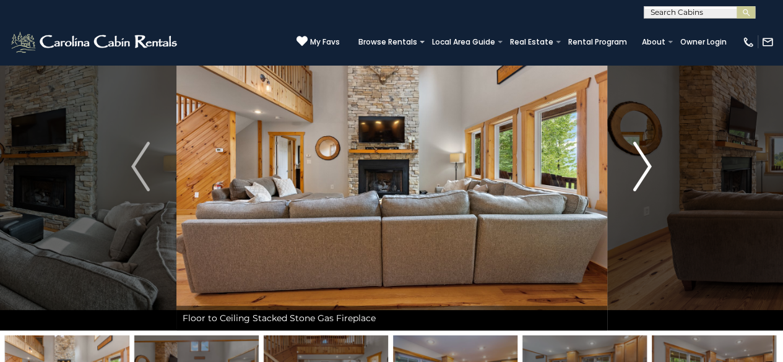
click at [646, 162] on img "Next" at bounding box center [642, 167] width 19 height 50
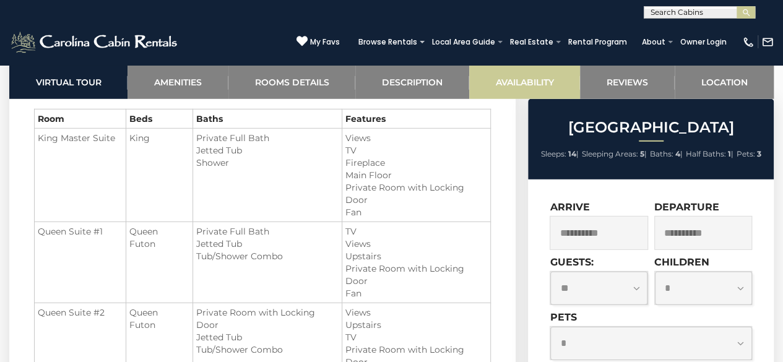
scroll to position [1919, 0]
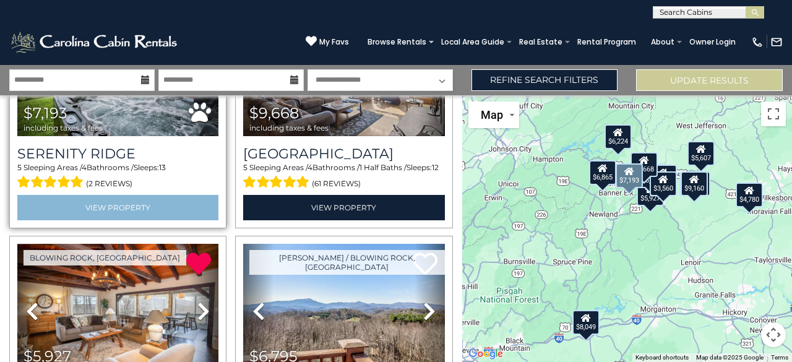
scroll to position [1238, 0]
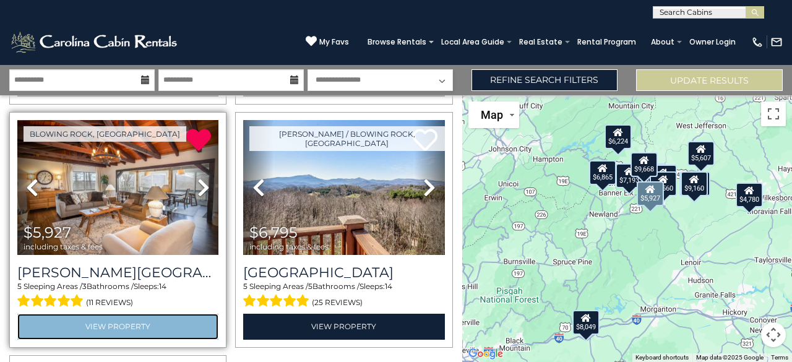
click at [137, 314] on link "View Property" at bounding box center [117, 326] width 201 height 25
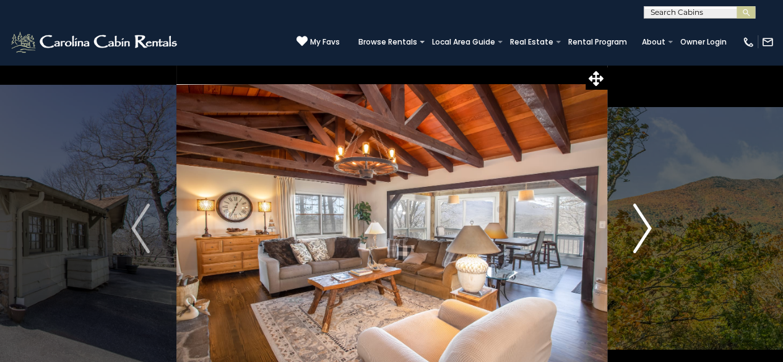
click at [646, 223] on img "Next" at bounding box center [642, 229] width 19 height 50
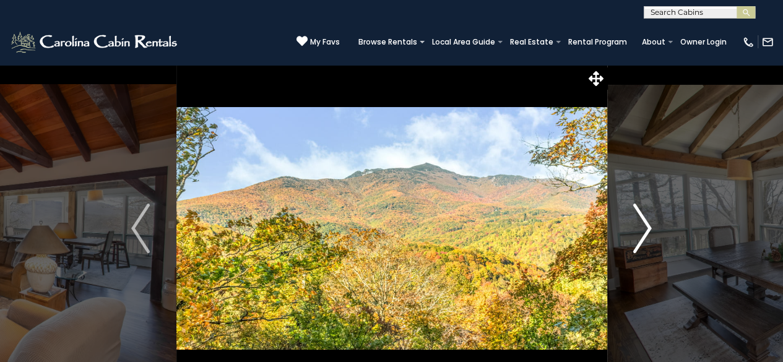
click at [646, 223] on img "Next" at bounding box center [642, 229] width 19 height 50
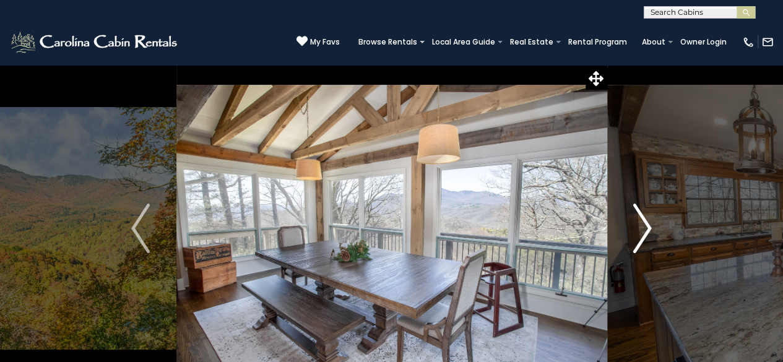
click at [646, 223] on img "Next" at bounding box center [642, 229] width 19 height 50
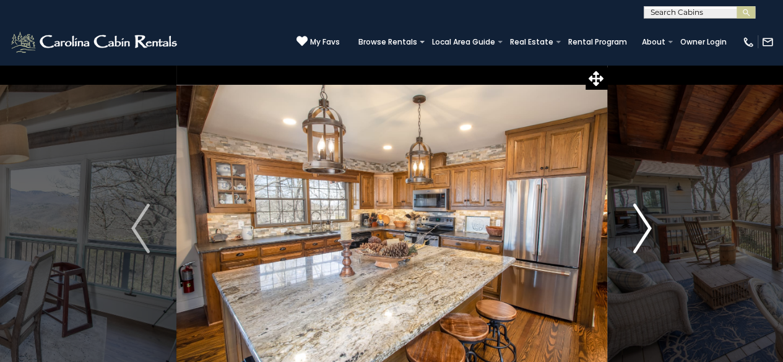
click at [646, 223] on img "Next" at bounding box center [642, 229] width 19 height 50
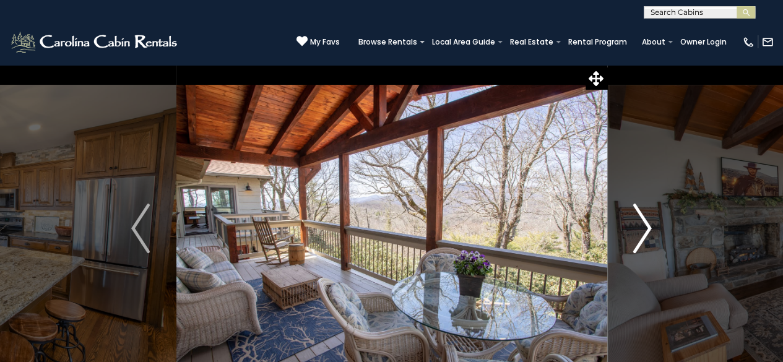
click at [646, 223] on img "Next" at bounding box center [642, 229] width 19 height 50
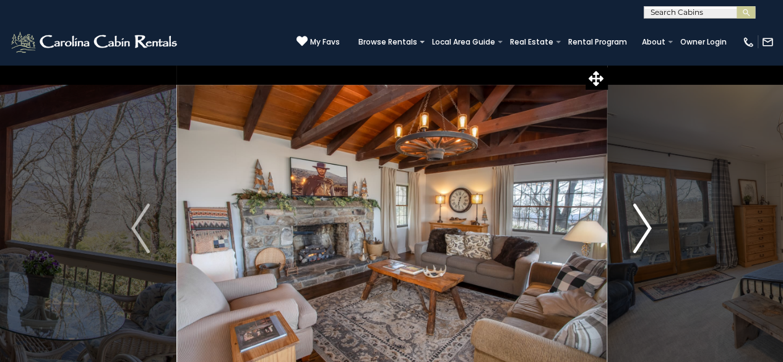
click at [646, 223] on img "Next" at bounding box center [642, 229] width 19 height 50
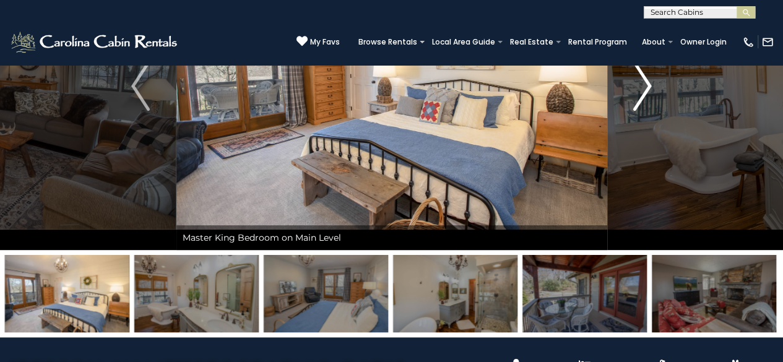
scroll to position [62, 0]
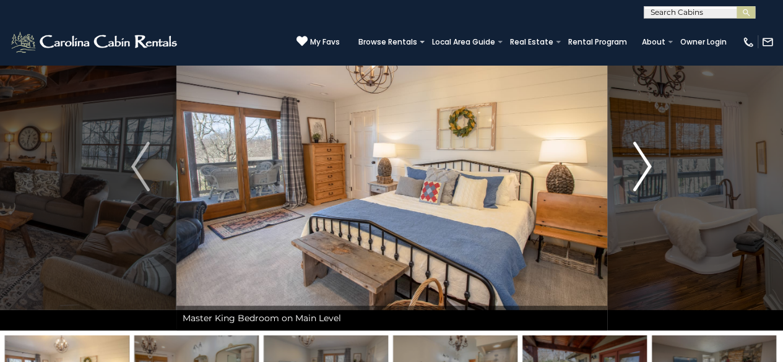
click at [646, 165] on img "Next" at bounding box center [642, 167] width 19 height 50
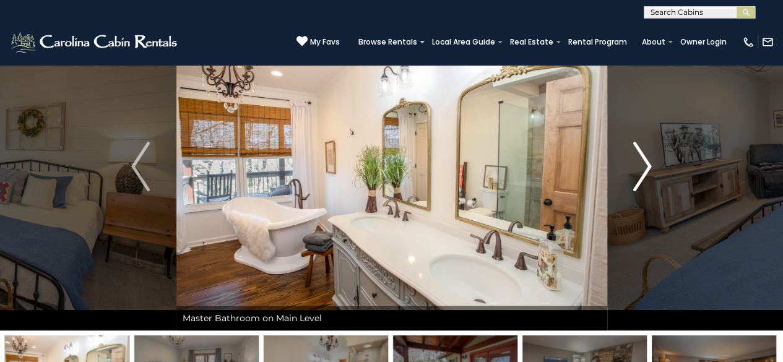
click at [645, 168] on img "Next" at bounding box center [642, 167] width 19 height 50
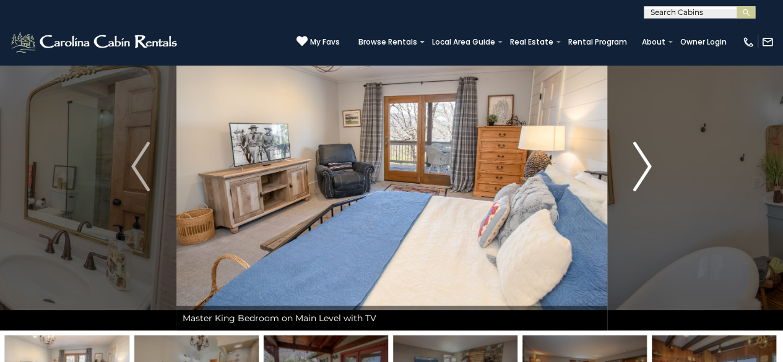
click at [645, 168] on img "Next" at bounding box center [642, 167] width 19 height 50
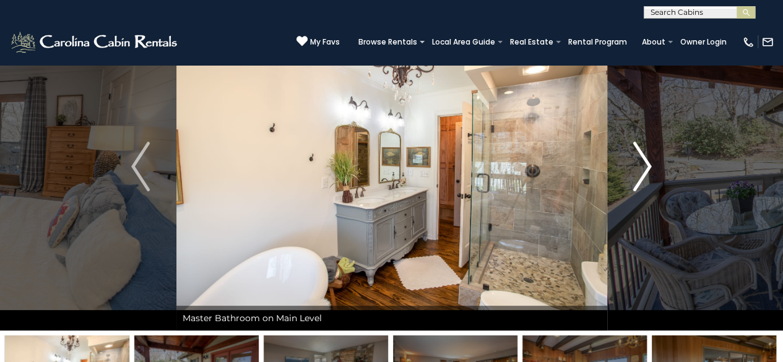
click at [645, 168] on img "Next" at bounding box center [642, 167] width 19 height 50
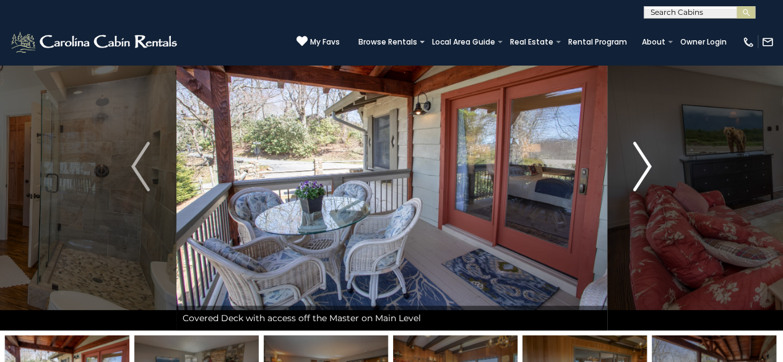
click at [645, 168] on img "Next" at bounding box center [642, 167] width 19 height 50
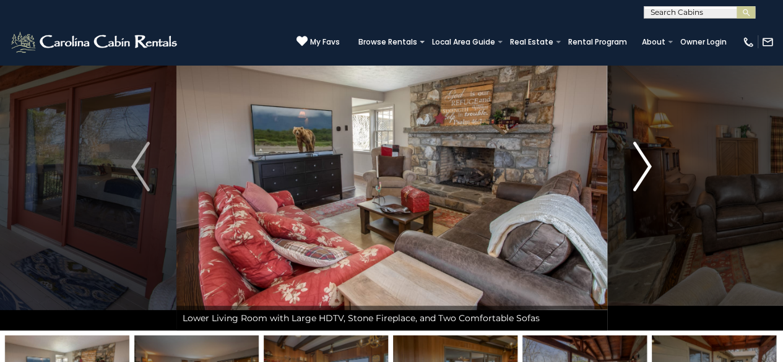
click at [645, 168] on img "Next" at bounding box center [642, 167] width 19 height 50
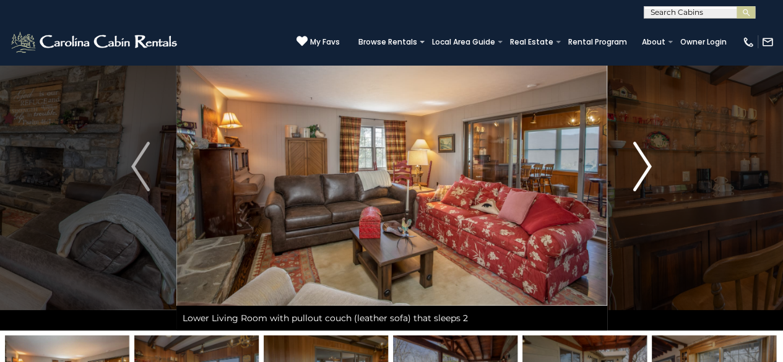
click at [645, 168] on img "Next" at bounding box center [642, 167] width 19 height 50
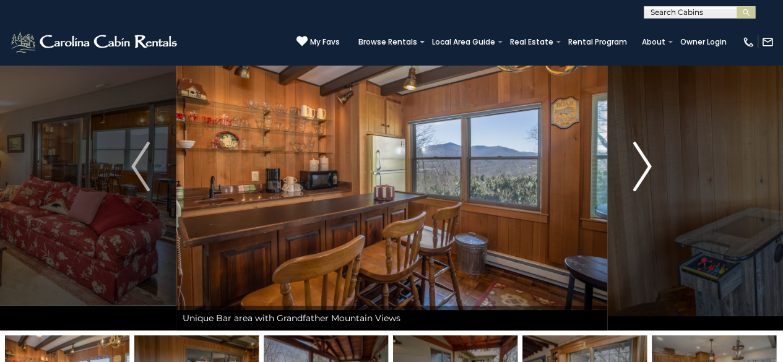
click at [645, 168] on img "Next" at bounding box center [642, 167] width 19 height 50
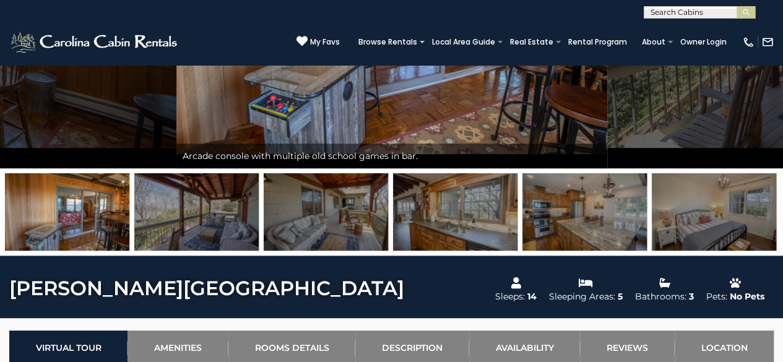
scroll to position [371, 0]
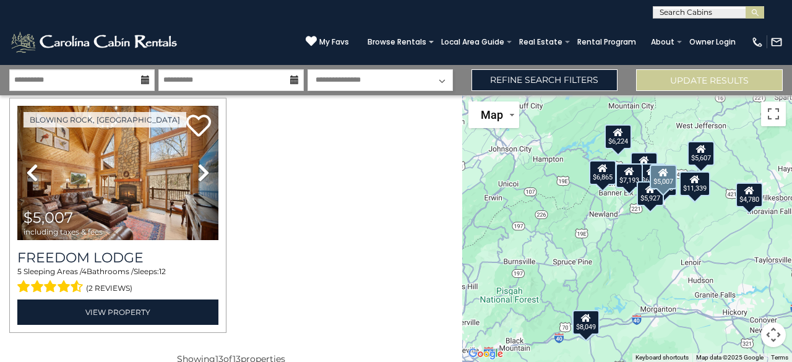
scroll to position [1500, 0]
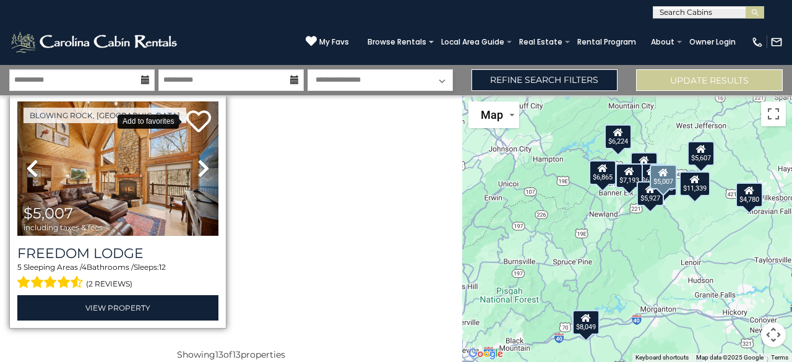
click at [198, 110] on icon at bounding box center [198, 121] width 25 height 25
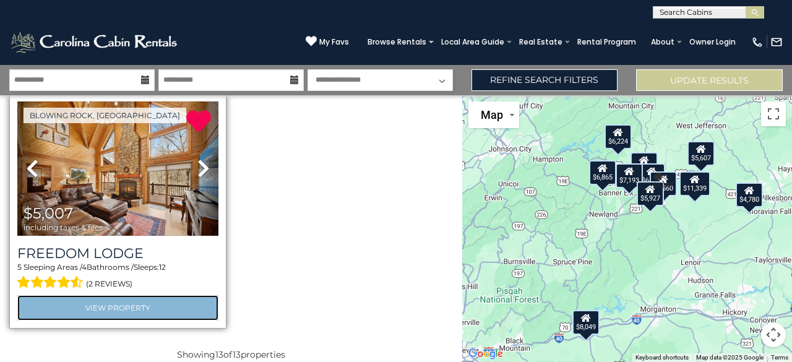
click at [111, 295] on link "View Property" at bounding box center [117, 307] width 201 height 25
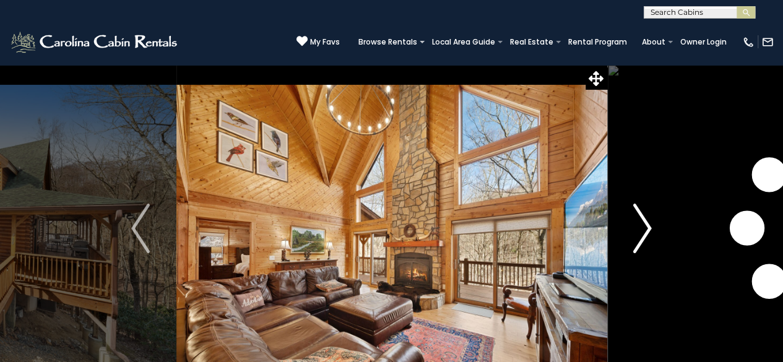
scroll to position [62, 0]
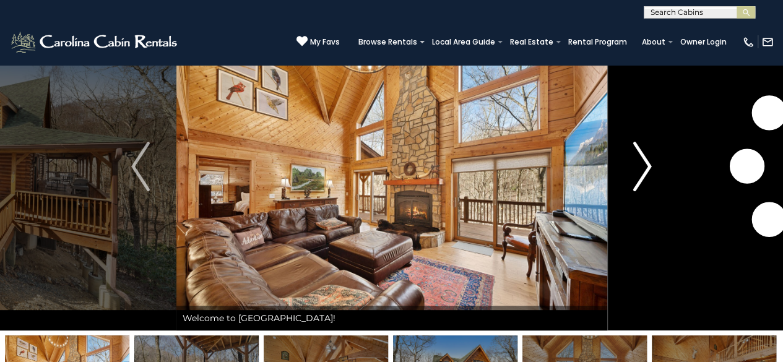
click at [649, 158] on img "Next" at bounding box center [642, 167] width 19 height 50
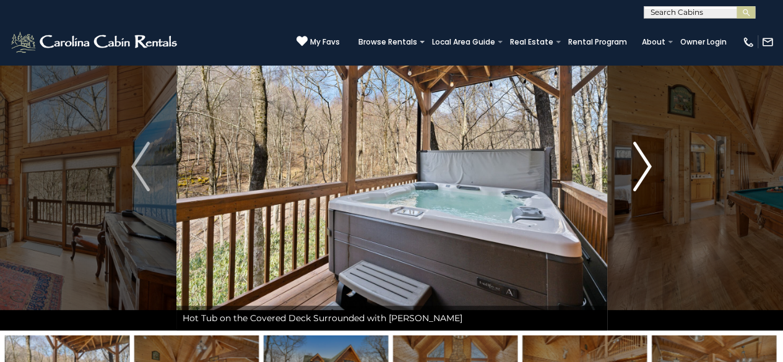
click at [640, 164] on img "Next" at bounding box center [642, 167] width 19 height 50
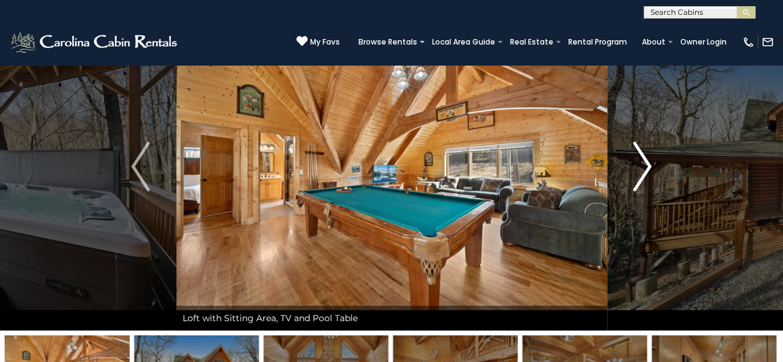
click at [640, 164] on img "Next" at bounding box center [642, 167] width 19 height 50
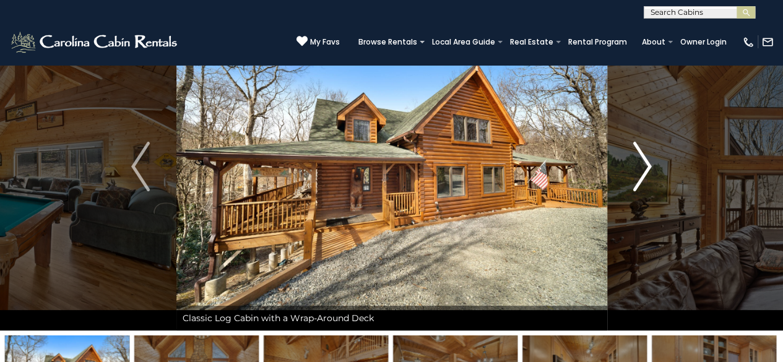
click at [640, 164] on img "Next" at bounding box center [642, 167] width 19 height 50
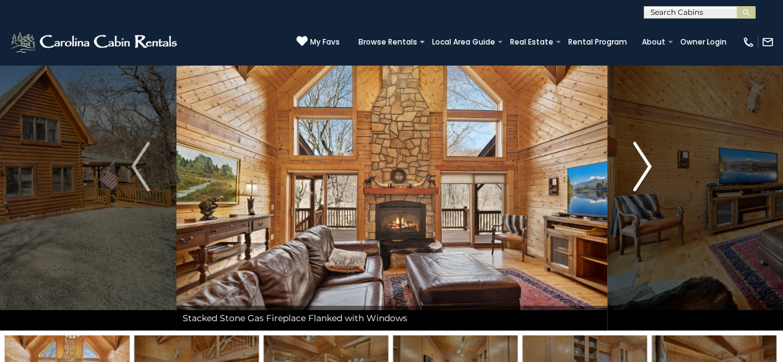
click at [647, 163] on img "Next" at bounding box center [642, 167] width 19 height 50
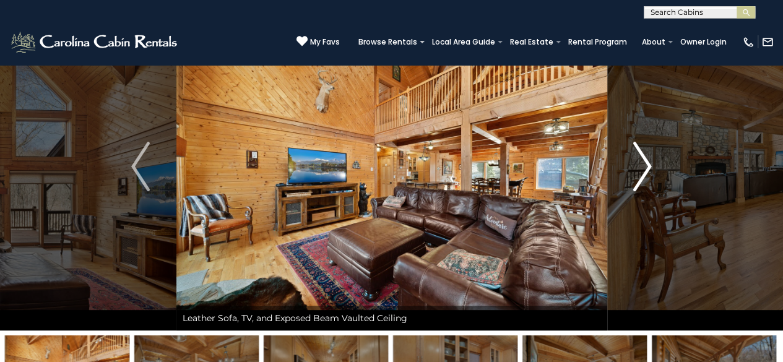
click at [647, 163] on img "Next" at bounding box center [642, 167] width 19 height 50
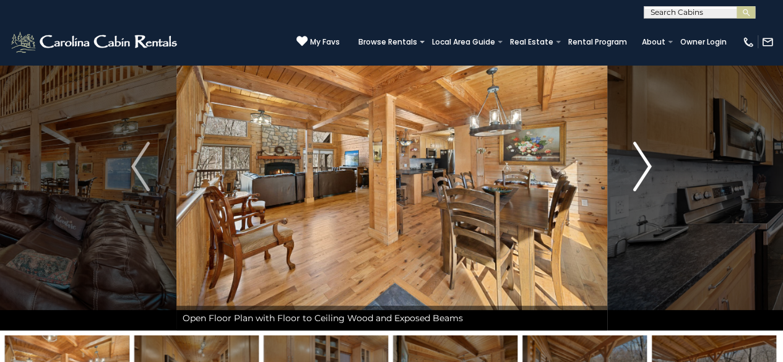
click at [647, 163] on img "Next" at bounding box center [642, 167] width 19 height 50
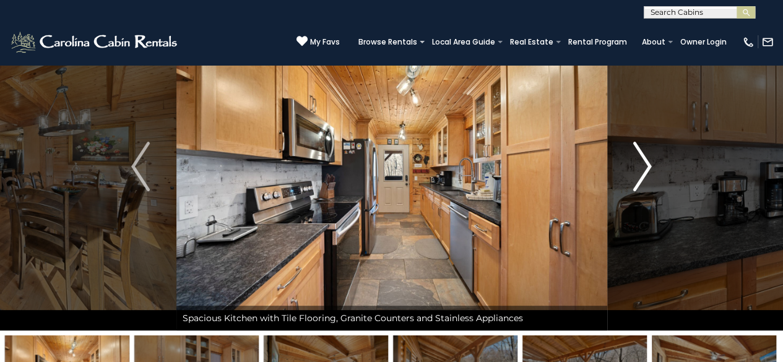
click at [647, 163] on img "Next" at bounding box center [642, 167] width 19 height 50
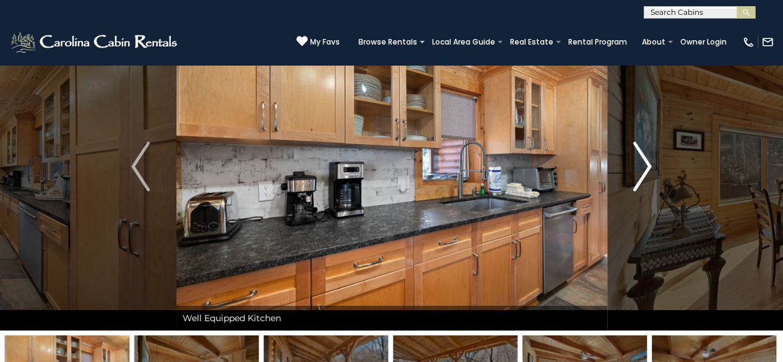
click at [647, 163] on img "Next" at bounding box center [642, 167] width 19 height 50
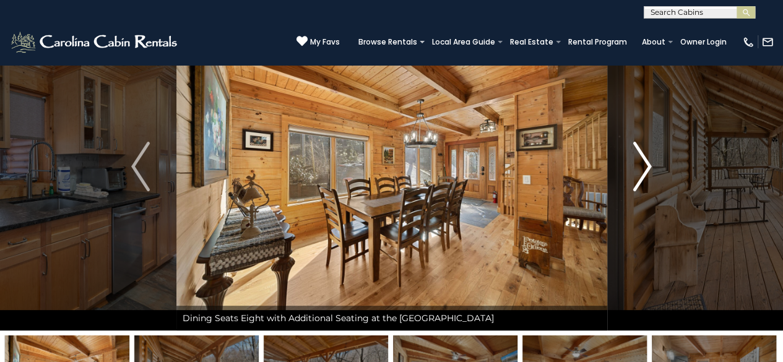
click at [647, 163] on img "Next" at bounding box center [642, 167] width 19 height 50
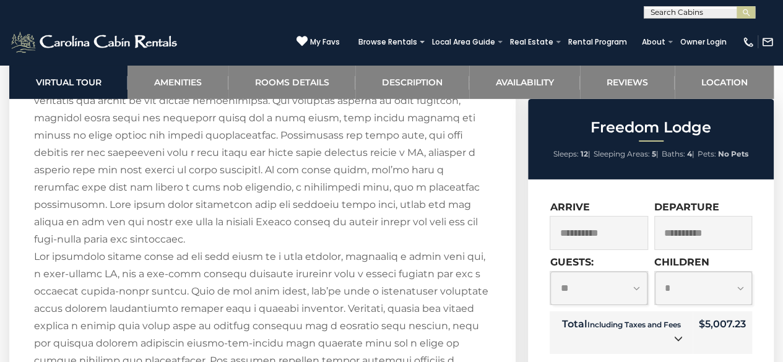
scroll to position [1981, 0]
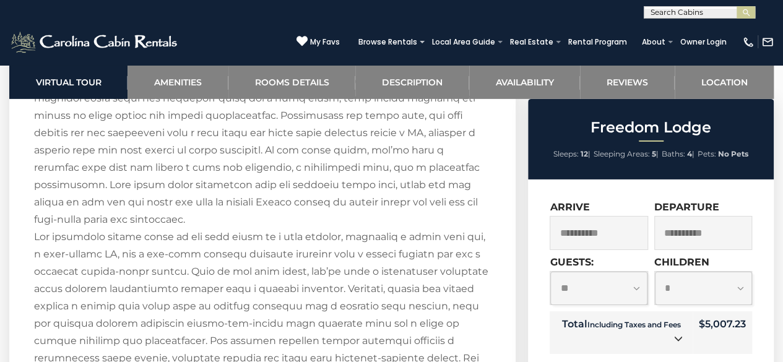
click at [635, 286] on select "**********" at bounding box center [598, 288] width 97 height 33
select select "*"
click at [550, 272] on select "**********" at bounding box center [598, 288] width 97 height 33
click at [732, 285] on select "**********" at bounding box center [703, 288] width 97 height 33
select select "*"
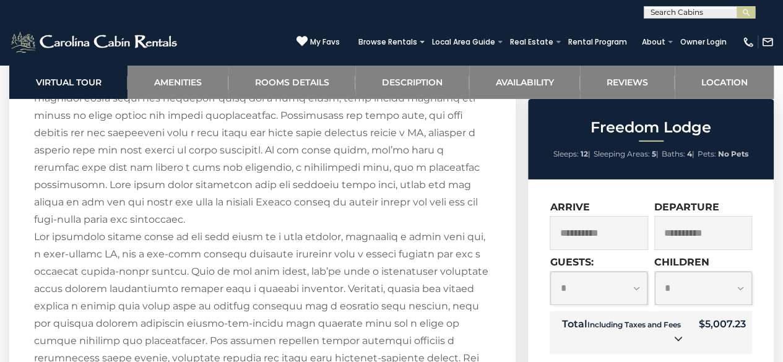
click at [655, 272] on select "**********" at bounding box center [703, 288] width 97 height 33
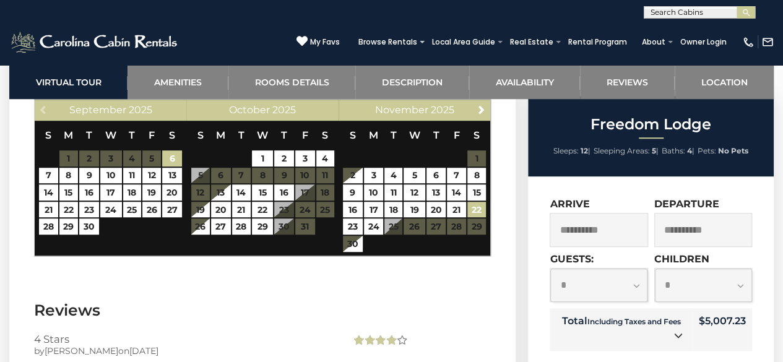
scroll to position [2723, 0]
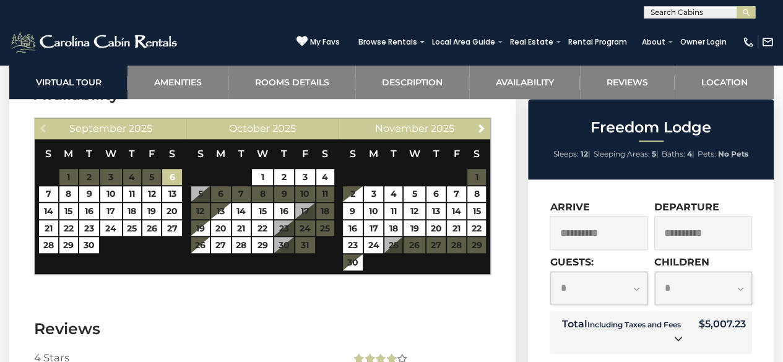
click at [480, 137] on div "Next November 2025" at bounding box center [415, 128] width 152 height 21
click at [481, 121] on link "Next" at bounding box center [480, 127] width 15 height 15
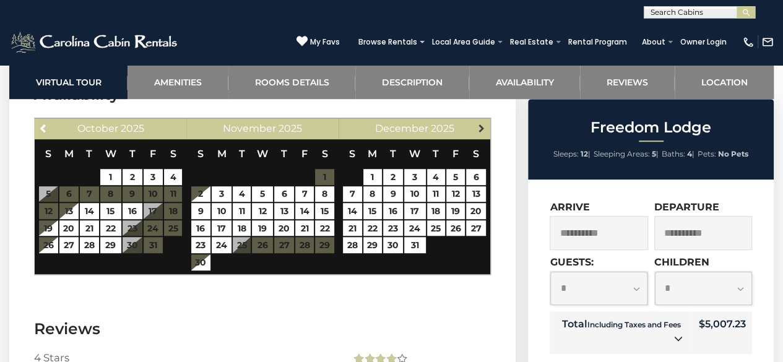
click at [485, 124] on span "Next" at bounding box center [482, 128] width 10 height 10
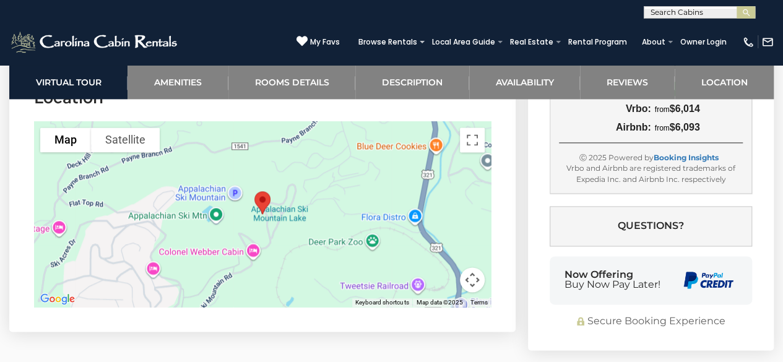
scroll to position [3095, 0]
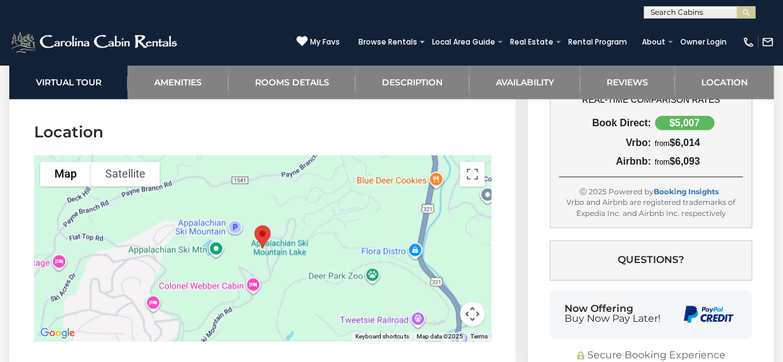
click at [290, 178] on div at bounding box center [262, 248] width 457 height 186
click at [332, 254] on div at bounding box center [262, 248] width 457 height 186
click at [265, 231] on img "Freedom Lodge" at bounding box center [262, 236] width 26 height 33
click at [135, 169] on button "Satellite" at bounding box center [125, 174] width 69 height 25
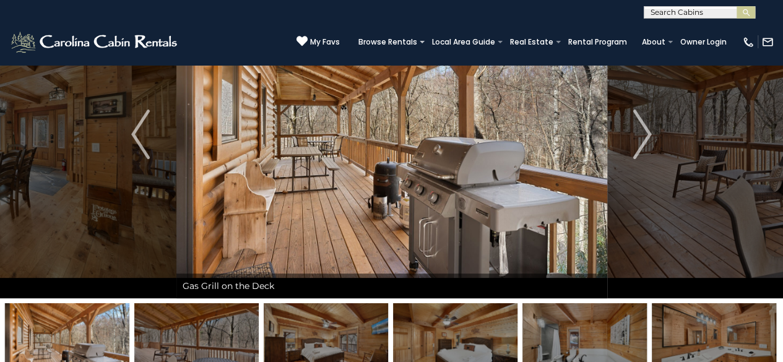
scroll to position [0, 0]
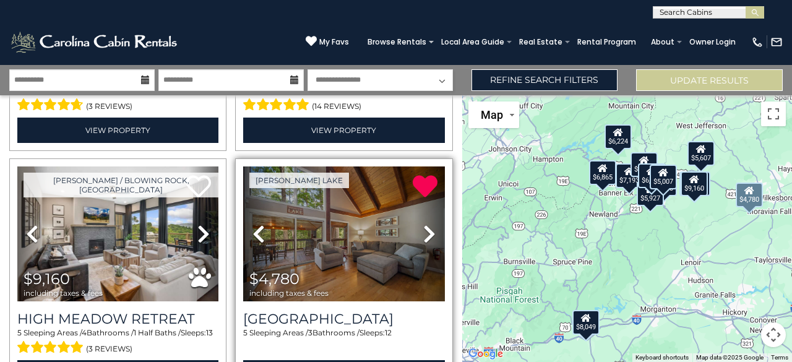
scroll to position [248, 0]
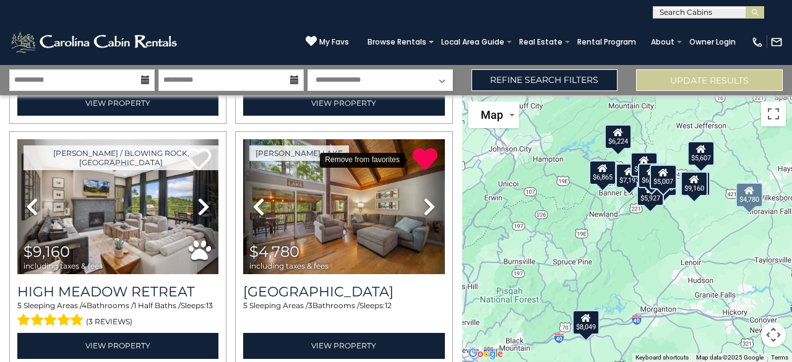
drag, startPoint x: 418, startPoint y: 153, endPoint x: 451, endPoint y: 60, distance: 98.5
click at [418, 153] on icon at bounding box center [425, 159] width 25 height 25
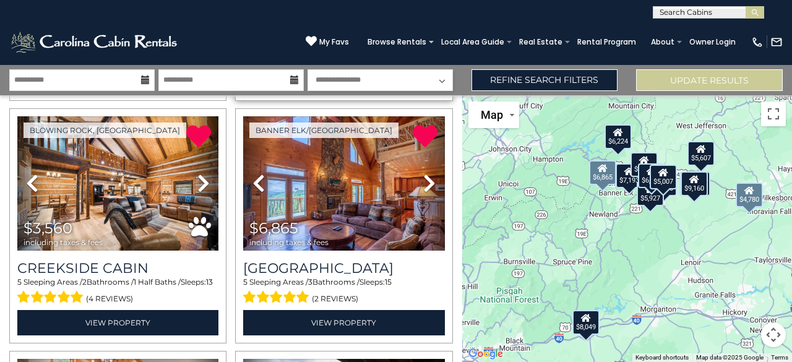
scroll to position [495, 0]
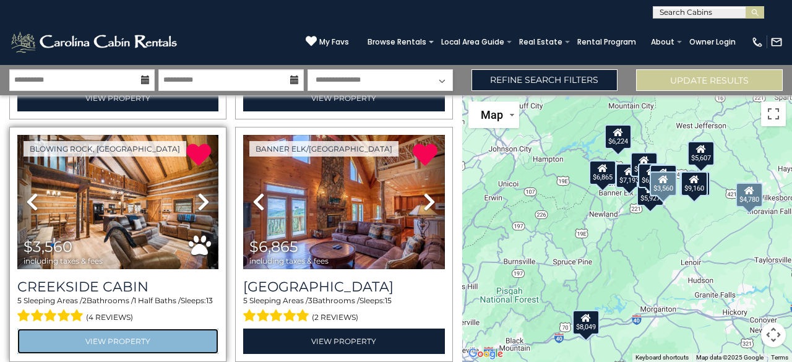
click at [123, 334] on link "View Property" at bounding box center [117, 341] width 201 height 25
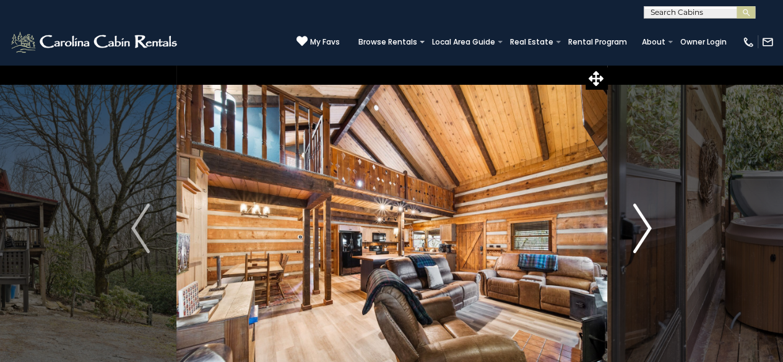
click at [642, 227] on img "Next" at bounding box center [642, 229] width 19 height 50
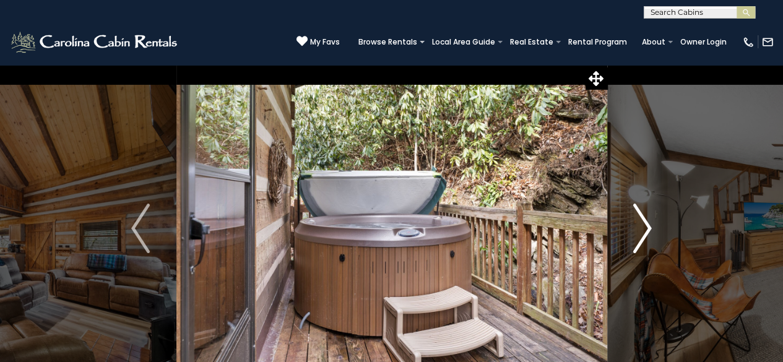
click at [642, 226] on img "Next" at bounding box center [642, 229] width 19 height 50
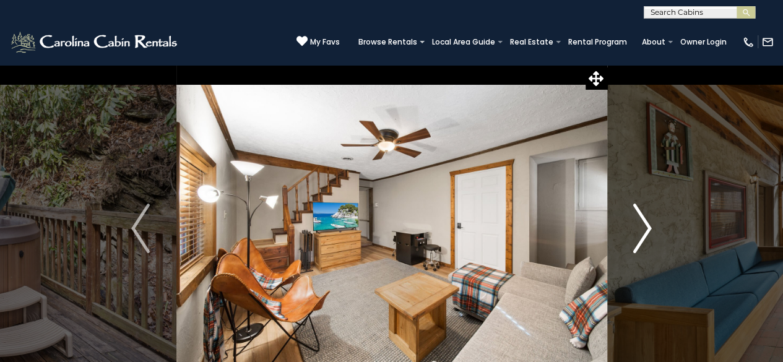
click at [642, 226] on img "Next" at bounding box center [642, 229] width 19 height 50
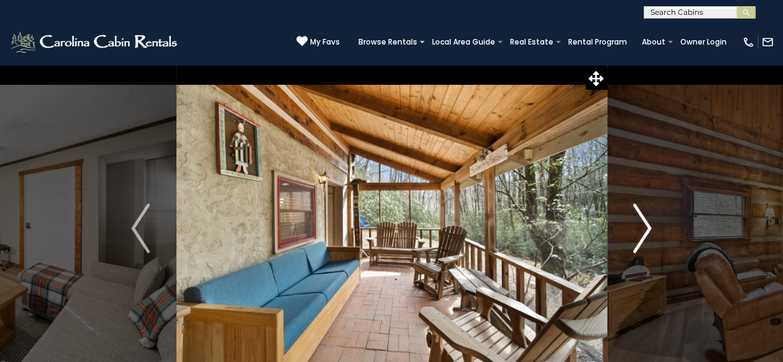
click at [642, 226] on img "Next" at bounding box center [642, 229] width 19 height 50
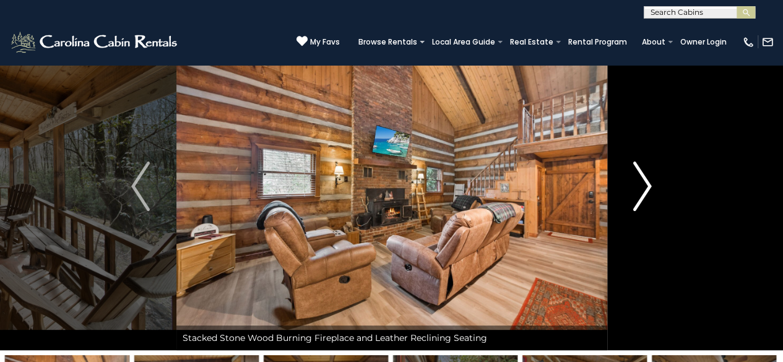
scroll to position [62, 0]
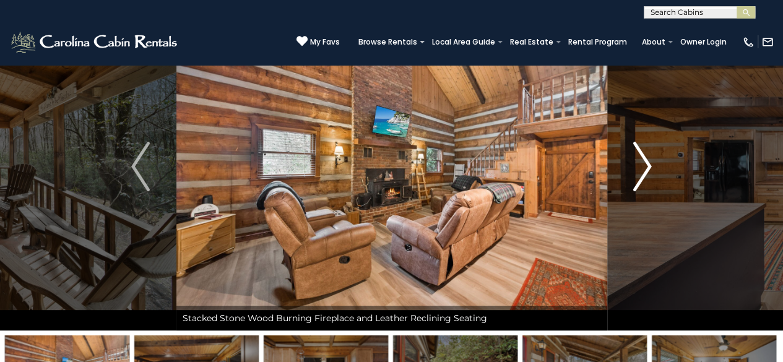
click at [641, 165] on img "Next" at bounding box center [642, 167] width 19 height 50
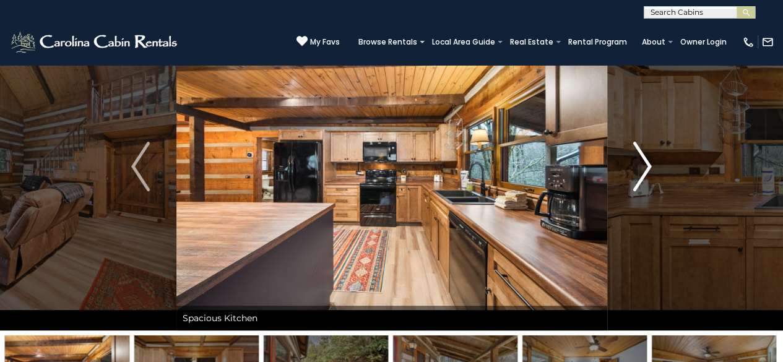
click at [643, 165] on img "Next" at bounding box center [642, 167] width 19 height 50
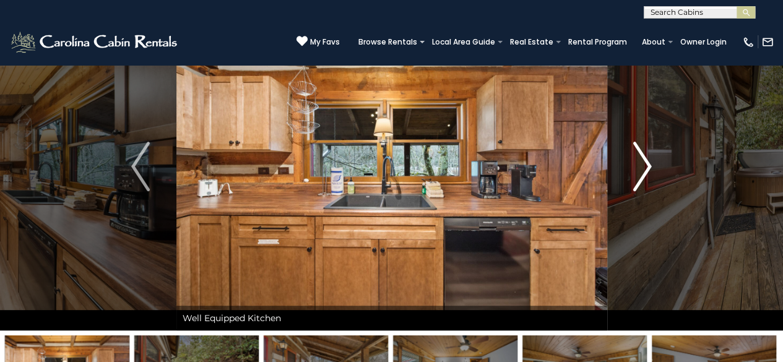
click at [643, 165] on img "Next" at bounding box center [642, 167] width 19 height 50
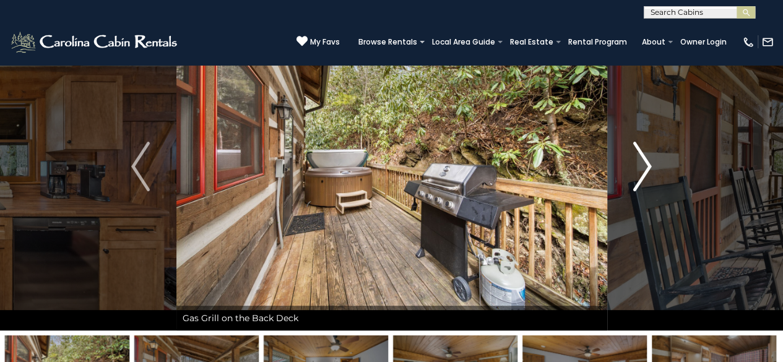
click at [643, 165] on img "Next" at bounding box center [642, 167] width 19 height 50
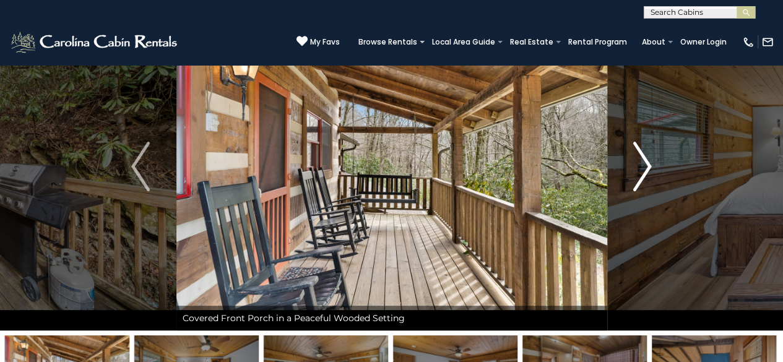
click at [643, 165] on img "Next" at bounding box center [642, 167] width 19 height 50
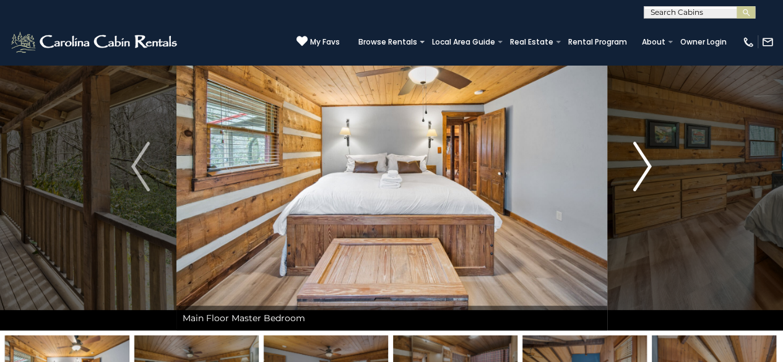
click at [643, 165] on img "Next" at bounding box center [642, 167] width 19 height 50
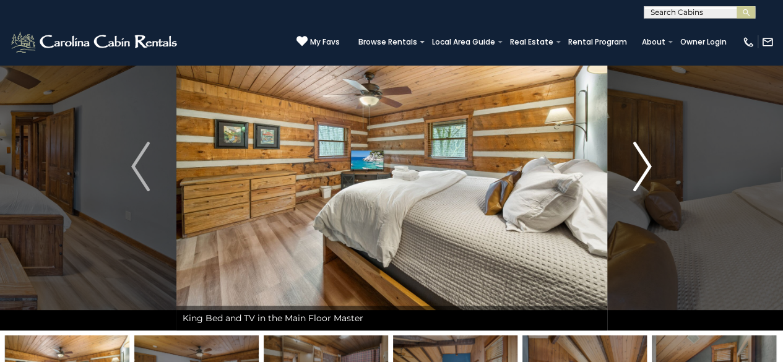
click at [643, 165] on img "Next" at bounding box center [642, 167] width 19 height 50
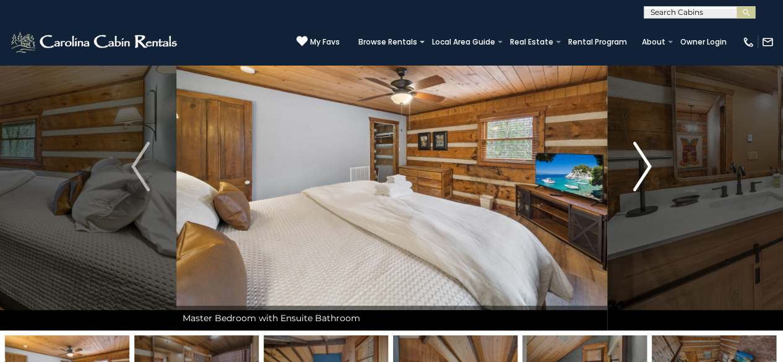
click at [643, 165] on img "Next" at bounding box center [642, 167] width 19 height 50
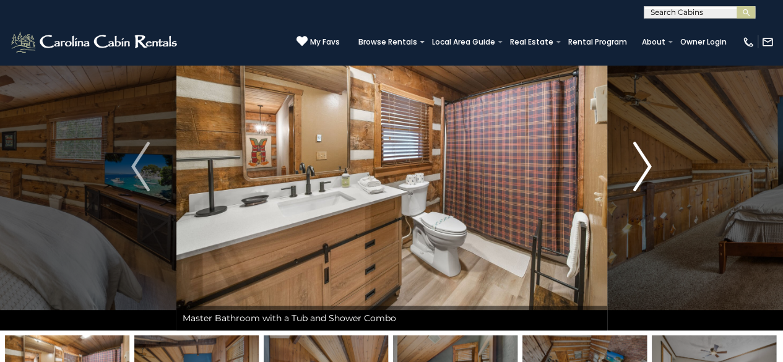
click at [643, 165] on img "Next" at bounding box center [642, 167] width 19 height 50
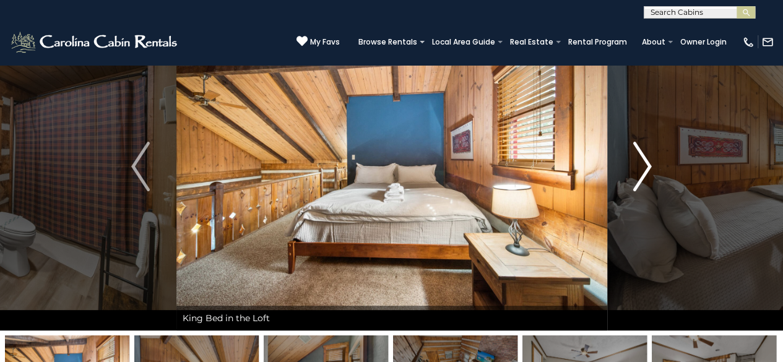
click at [643, 165] on img "Next" at bounding box center [642, 167] width 19 height 50
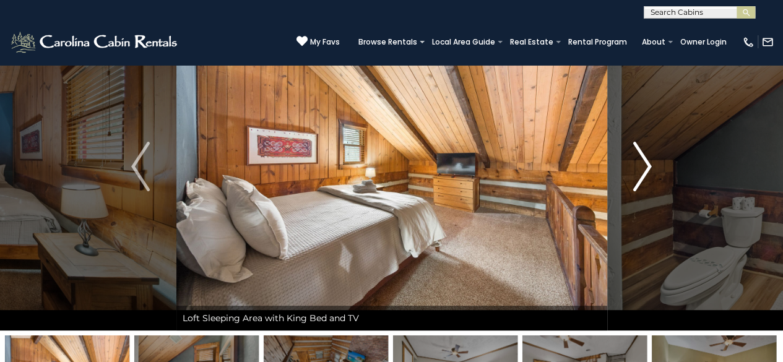
click at [643, 165] on img "Next" at bounding box center [642, 167] width 19 height 50
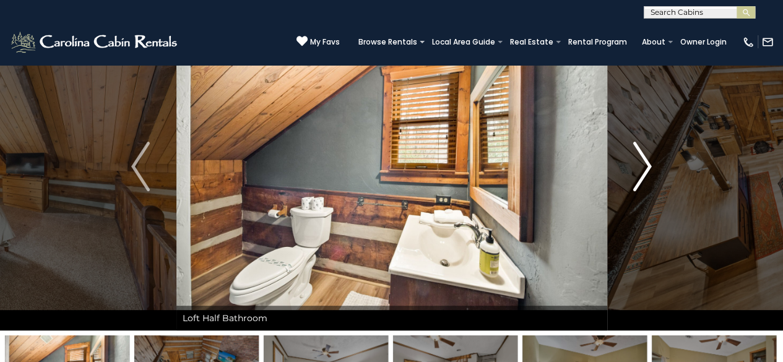
click at [643, 165] on img "Next" at bounding box center [642, 167] width 19 height 50
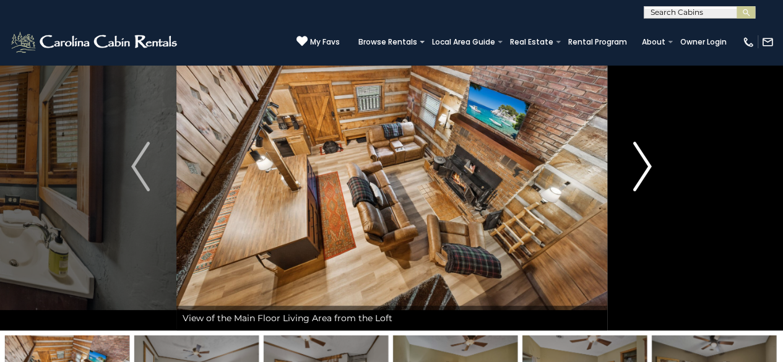
click at [643, 165] on img "Next" at bounding box center [642, 167] width 19 height 50
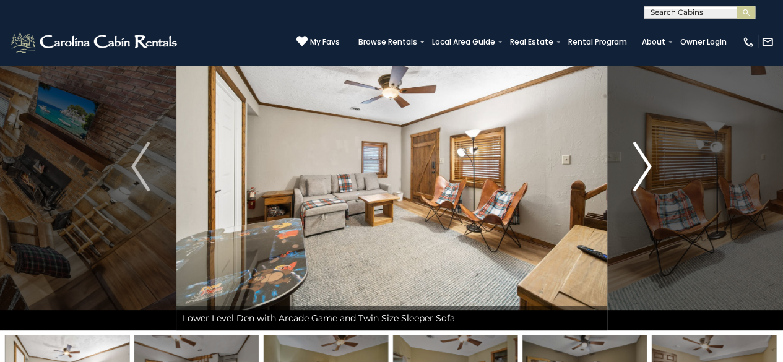
click at [643, 165] on img "Next" at bounding box center [642, 167] width 19 height 50
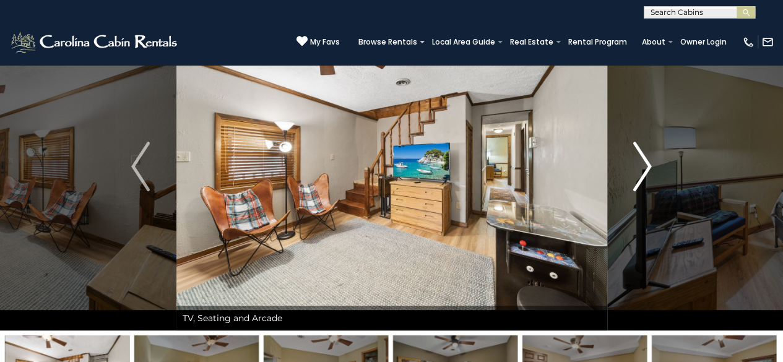
click at [643, 165] on img "Next" at bounding box center [642, 167] width 19 height 50
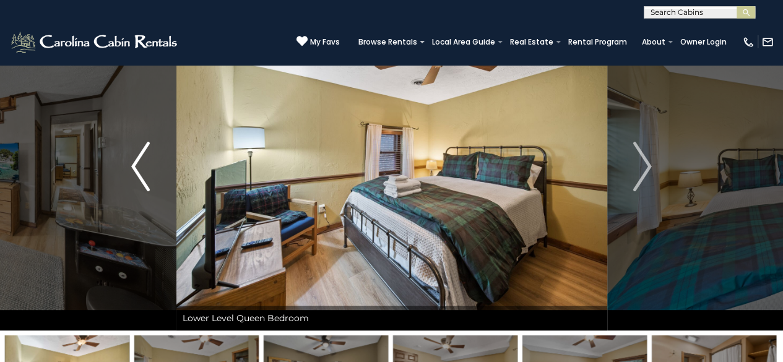
click at [133, 171] on img "Previous" at bounding box center [140, 167] width 19 height 50
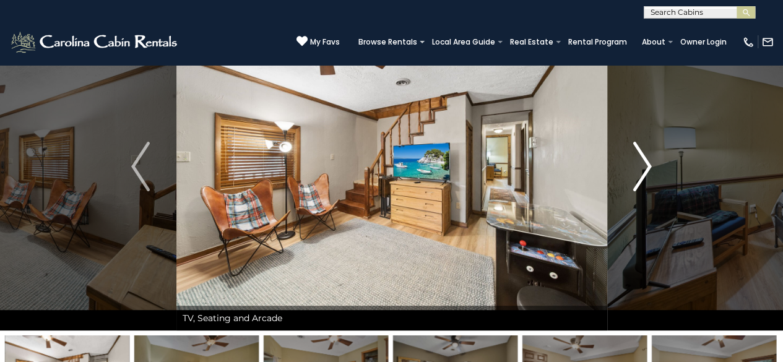
click at [649, 166] on img "Next" at bounding box center [642, 167] width 19 height 50
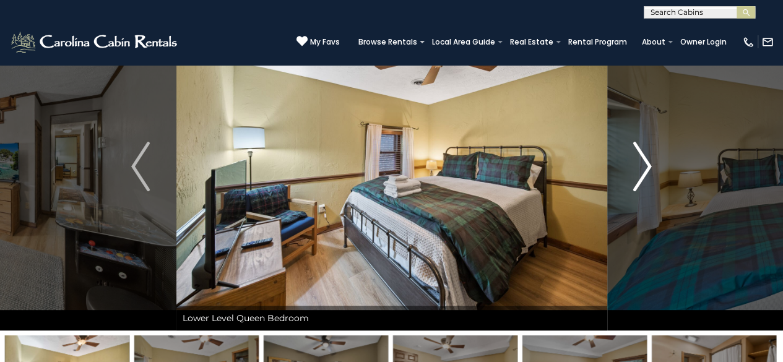
click at [649, 166] on img "Next" at bounding box center [642, 167] width 19 height 50
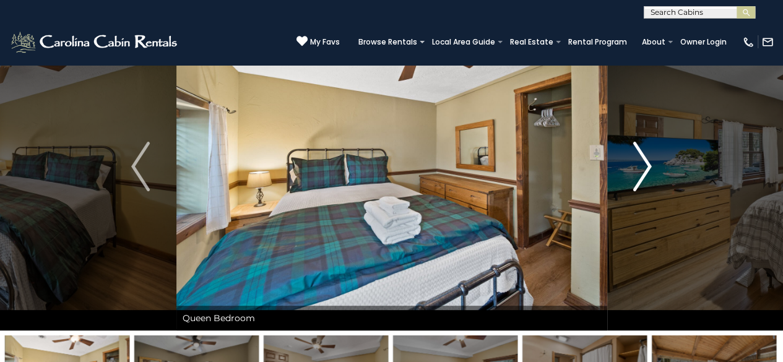
click at [648, 166] on img "Next" at bounding box center [642, 167] width 19 height 50
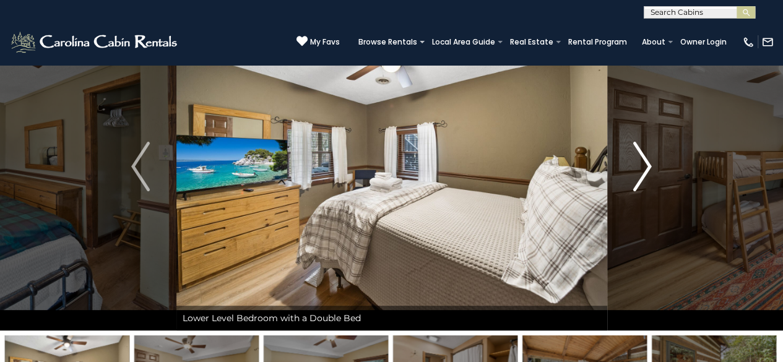
click at [648, 166] on img "Next" at bounding box center [642, 167] width 19 height 50
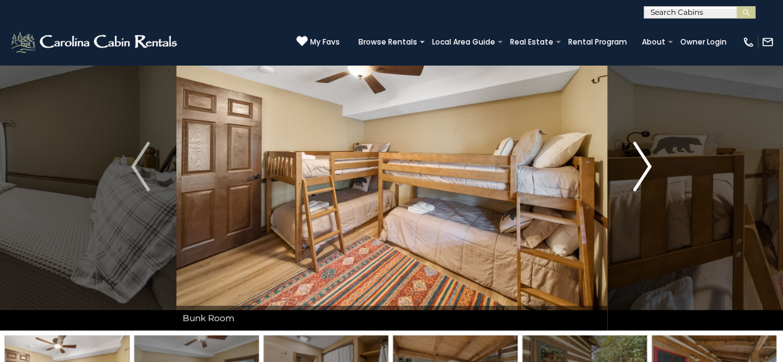
click at [648, 166] on img "Next" at bounding box center [642, 167] width 19 height 50
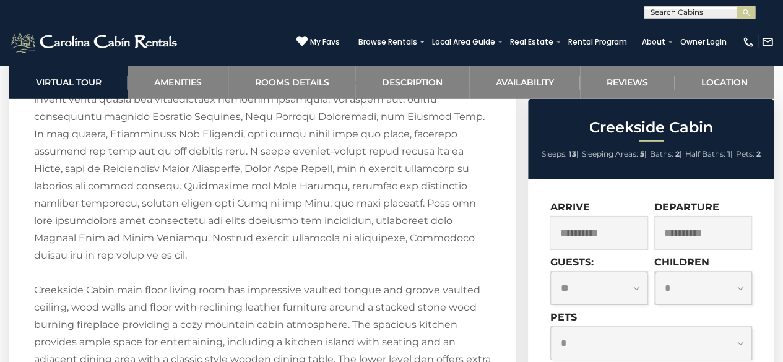
scroll to position [1981, 0]
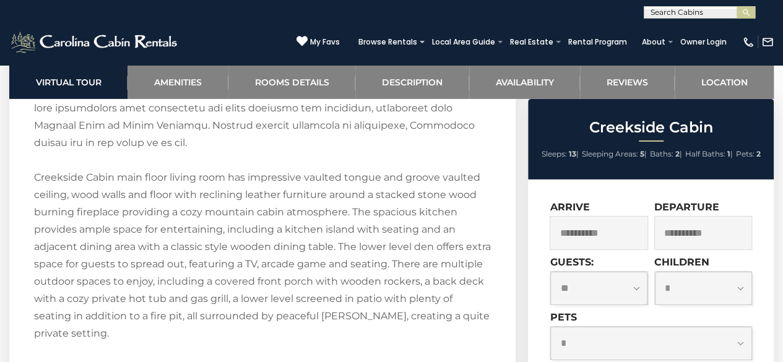
click at [636, 292] on select "**********" at bounding box center [598, 288] width 97 height 33
select select "*"
click at [550, 272] on select "**********" at bounding box center [598, 288] width 97 height 33
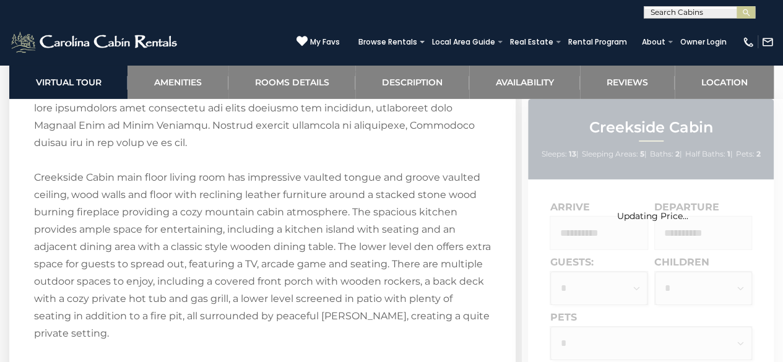
scroll to position [2042, 0]
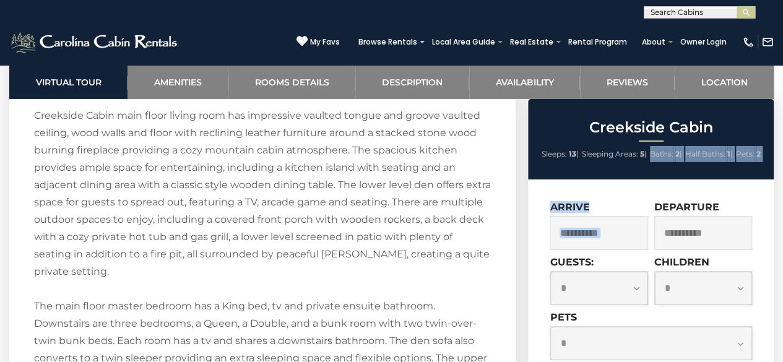
drag, startPoint x: 654, startPoint y: 184, endPoint x: 650, endPoint y: 163, distance: 21.4
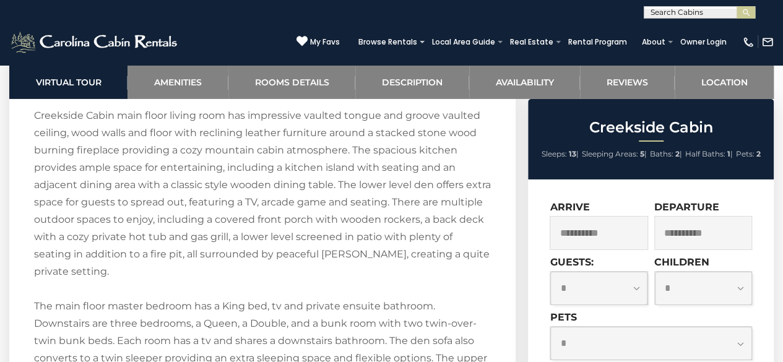
click at [496, 140] on section "Creekside Cabin Description Welcome to Creekside Cabin! Creekside Cabin main fl…" at bounding box center [262, 241] width 506 height 892
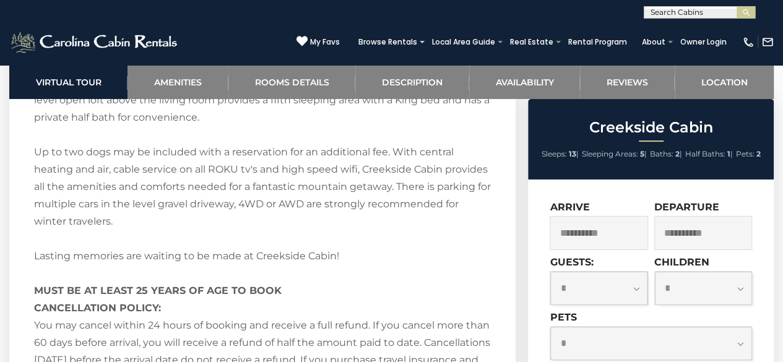
scroll to position [2400, 0]
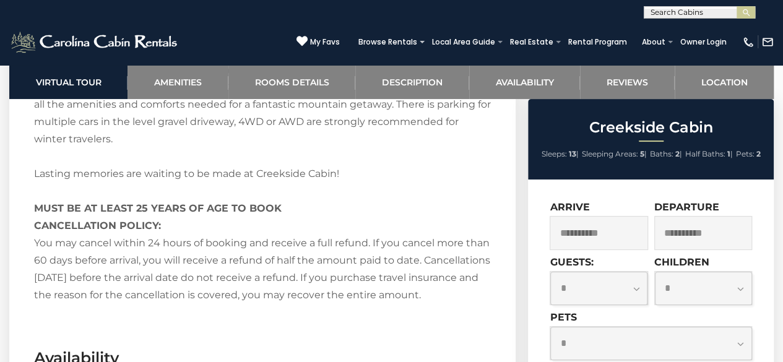
click at [735, 282] on select "**********" at bounding box center [703, 288] width 97 height 33
select select "*"
click at [655, 272] on select "**********" at bounding box center [703, 288] width 97 height 33
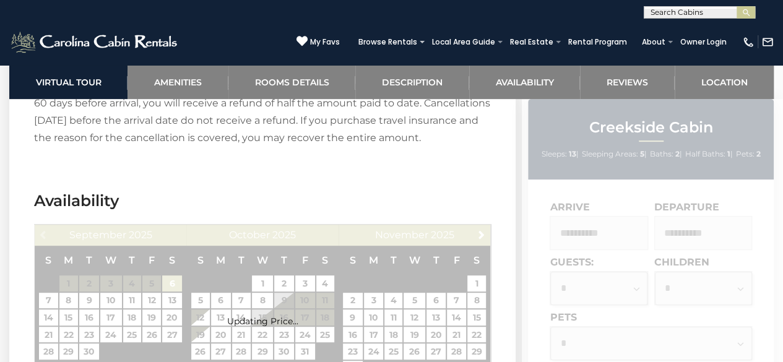
scroll to position [2586, 0]
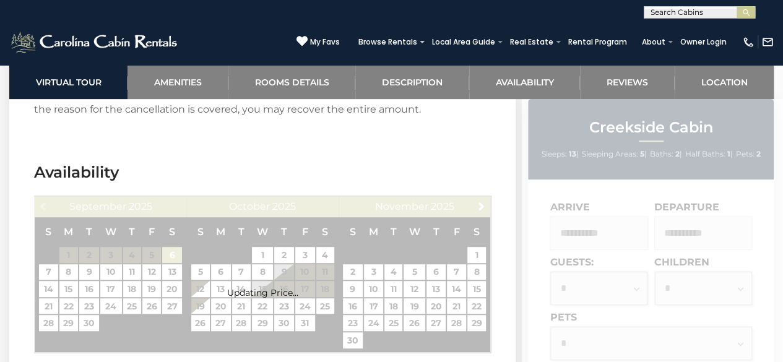
click at [442, 150] on section "Availability Previous September 2025 S M T W T F S 1 2 3 4 5 6 7 8 9 10 11 12 1…" at bounding box center [262, 260] width 506 height 235
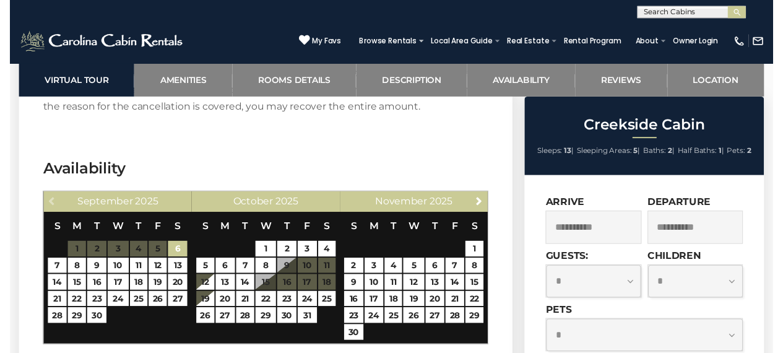
scroll to position [2276, 0]
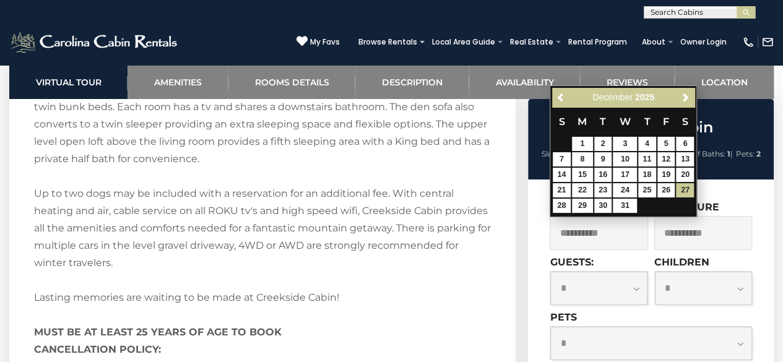
drag, startPoint x: 641, startPoint y: 244, endPoint x: 637, endPoint y: 203, distance: 41.6
click at [482, 225] on div "Welcome to Creekside Cabin! Creekside Cabin main floor living room has impressi…" at bounding box center [262, 20] width 457 height 815
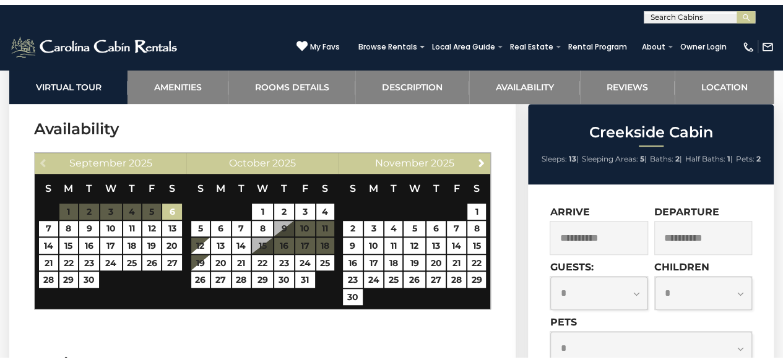
scroll to position [2772, 0]
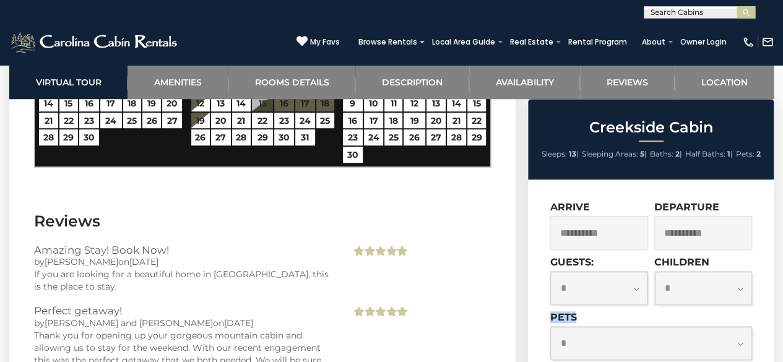
drag, startPoint x: 744, startPoint y: 326, endPoint x: 744, endPoint y: 308, distance: 17.9
click at [744, 308] on div "**********" at bounding box center [651, 290] width 202 height 178
click at [738, 339] on select "**********" at bounding box center [650, 343] width 201 height 33
select select "*"
click at [550, 327] on select "**********" at bounding box center [650, 343] width 201 height 33
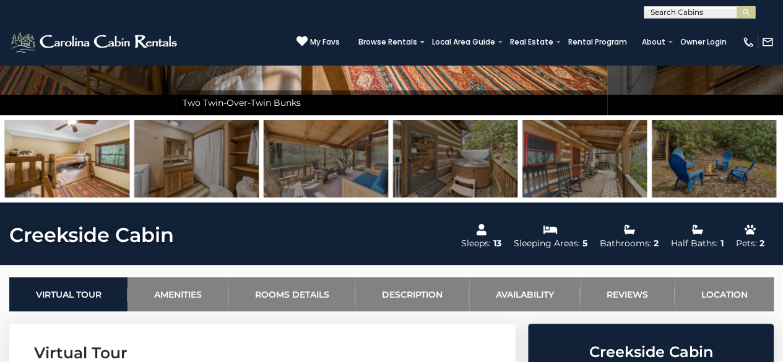
scroll to position [0, 0]
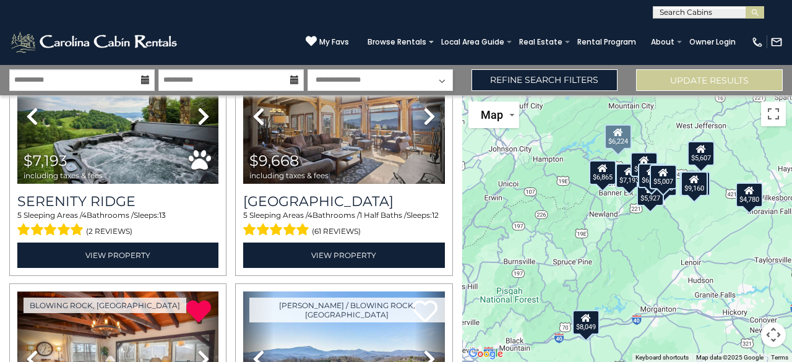
scroll to position [1500, 0]
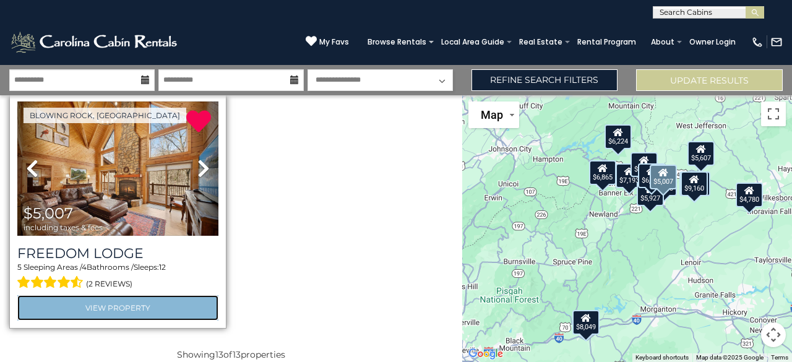
click at [96, 295] on link "View Property" at bounding box center [117, 307] width 201 height 25
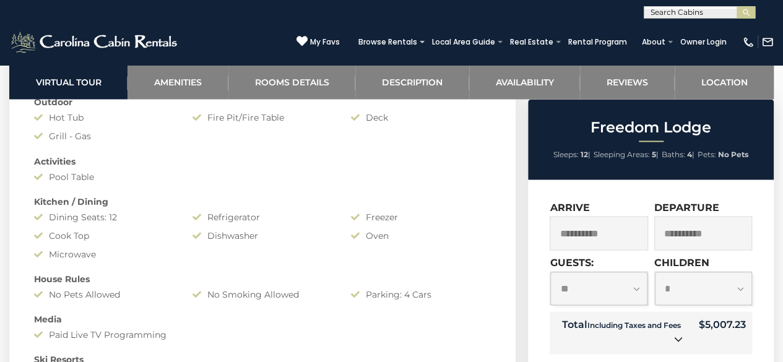
scroll to position [805, 0]
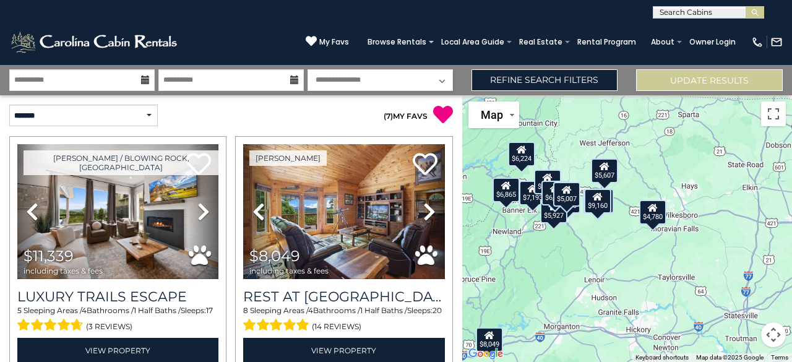
drag, startPoint x: 648, startPoint y: 248, endPoint x: 547, endPoint y: 266, distance: 102.5
click at [547, 266] on div "$11,339 $8,049 $9,160 $4,780 $5,607 $6,865 $3,560 $6,224 $7,193 $9,668 $5,927 $…" at bounding box center [627, 228] width 330 height 267
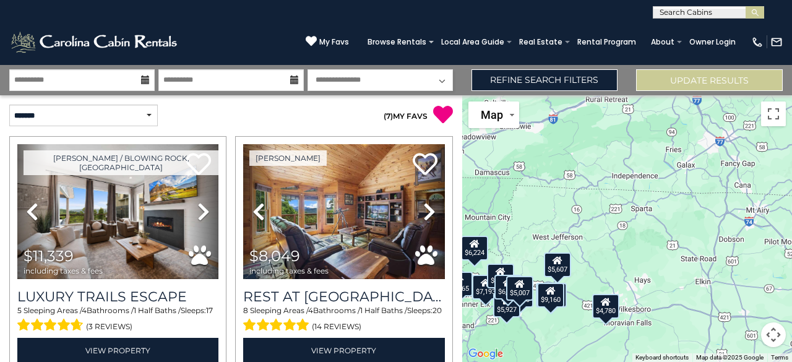
drag, startPoint x: 673, startPoint y: 189, endPoint x: 625, endPoint y: 285, distance: 107.1
click at [625, 285] on div "$11,339 $8,049 $9,160 $4,780 $5,607 $6,865 $3,560 $6,224 $7,193 $9,668 $5,927 $…" at bounding box center [627, 228] width 330 height 267
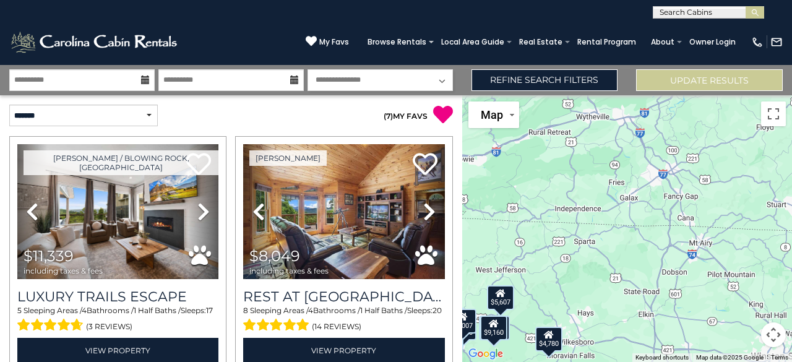
drag, startPoint x: 648, startPoint y: 233, endPoint x: 590, endPoint y: 267, distance: 67.2
click at [590, 267] on div "$11,339 $8,049 $9,160 $4,780 $5,607 $6,865 $3,560 $6,224 $7,193 $9,668 $5,927 $…" at bounding box center [627, 228] width 330 height 267
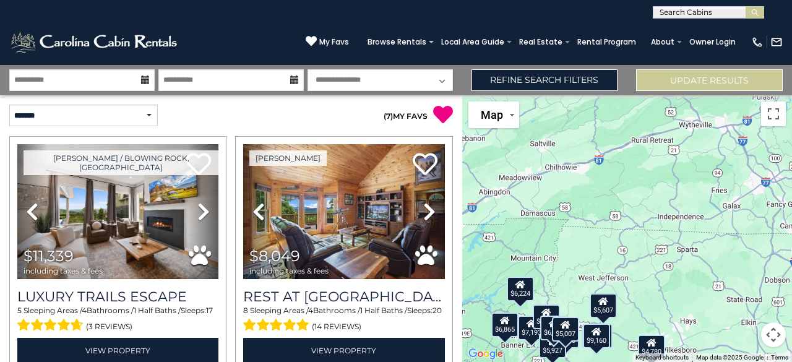
drag, startPoint x: 557, startPoint y: 251, endPoint x: 696, endPoint y: 257, distance: 139.4
click at [696, 257] on div "$11,339 $8,049 $9,160 $4,780 $5,607 $6,865 $3,560 $6,224 $7,193 $9,668 $5,927 $…" at bounding box center [627, 228] width 330 height 267
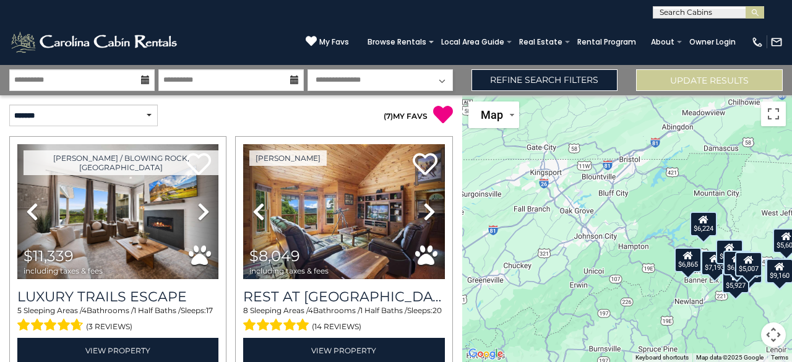
drag, startPoint x: 558, startPoint y: 257, endPoint x: 711, endPoint y: 195, distance: 164.9
click at [711, 195] on div "$11,339 $8,049 $9,160 $4,780 $5,607 $6,865 $3,560 $6,224 $7,193 $9,668 $5,927 $…" at bounding box center [627, 228] width 330 height 267
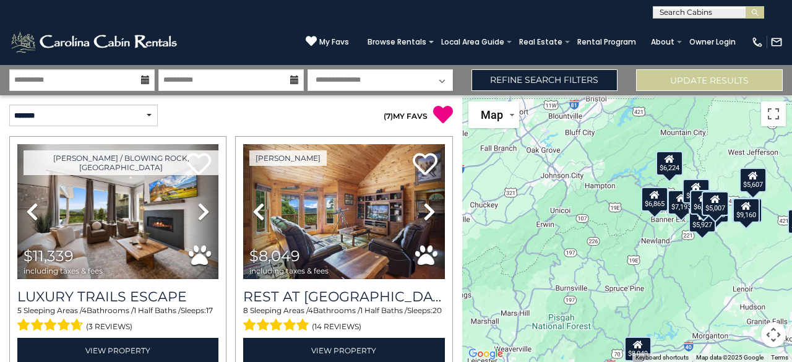
drag, startPoint x: 563, startPoint y: 248, endPoint x: 531, endPoint y: 188, distance: 68.7
click at [531, 188] on div "$11,339 $8,049 $9,160 $4,780 $5,607 $6,865 $3,560 $6,224 $7,193 $9,668 $5,927 $…" at bounding box center [627, 228] width 330 height 267
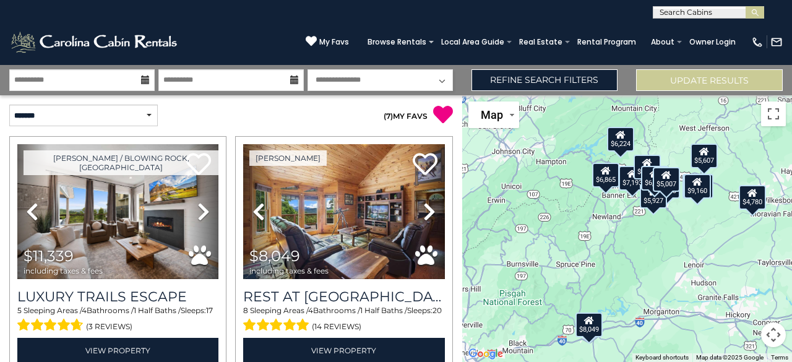
drag, startPoint x: 597, startPoint y: 199, endPoint x: 545, endPoint y: 175, distance: 56.8
click at [545, 175] on div "$11,339 $8,049 $9,160 $4,780 $5,607 $6,865 $3,560 $6,224 $7,193 $9,668 $5,927 $…" at bounding box center [627, 228] width 330 height 267
drag, startPoint x: 614, startPoint y: 248, endPoint x: 613, endPoint y: 181, distance: 67.5
click at [613, 181] on div "$11,339 $8,049 $9,160 $4,780 $5,607 $6,865 $3,560 $6,224 $7,193 $9,668 $5,927 $…" at bounding box center [627, 228] width 330 height 267
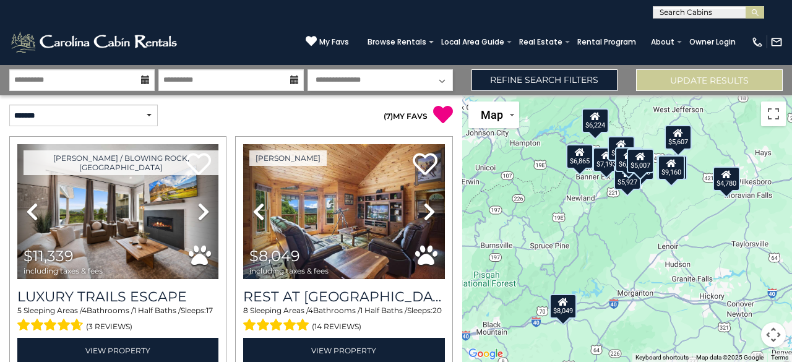
drag, startPoint x: 655, startPoint y: 238, endPoint x: 633, endPoint y: 288, distance: 55.4
click at [633, 288] on div "$11,339 $8,049 $9,160 $4,780 $5,607 $6,865 $3,560 $6,224 $7,193 $9,668 $5,927 $…" at bounding box center [627, 228] width 330 height 267
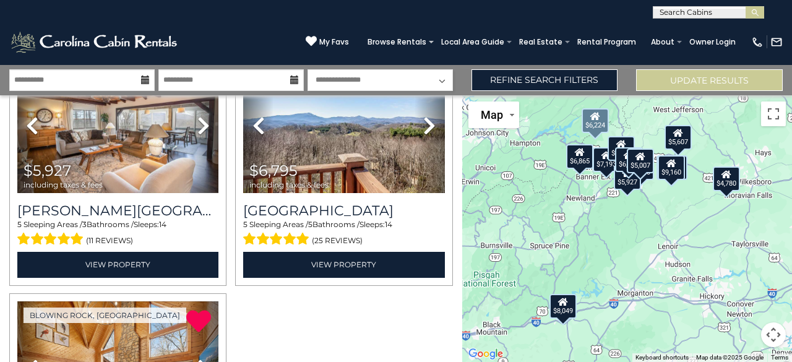
scroll to position [1500, 0]
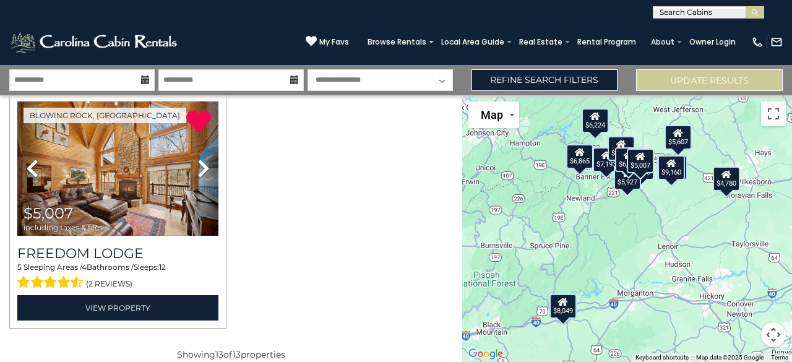
click at [639, 168] on div "$5,007" at bounding box center [641, 161] width 27 height 25
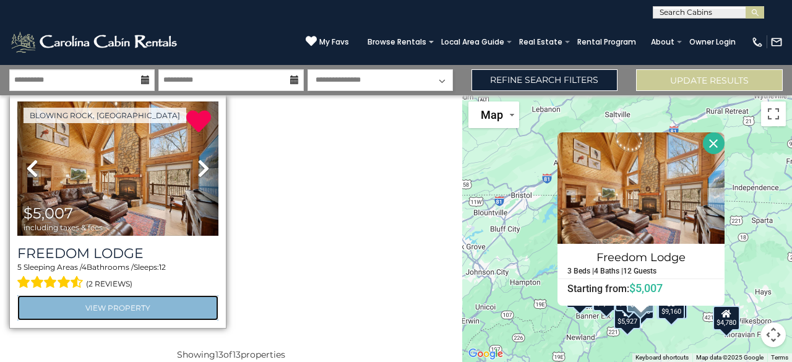
click at [127, 295] on link "View Property" at bounding box center [117, 307] width 201 height 25
click at [115, 296] on link "View Property" at bounding box center [117, 307] width 201 height 25
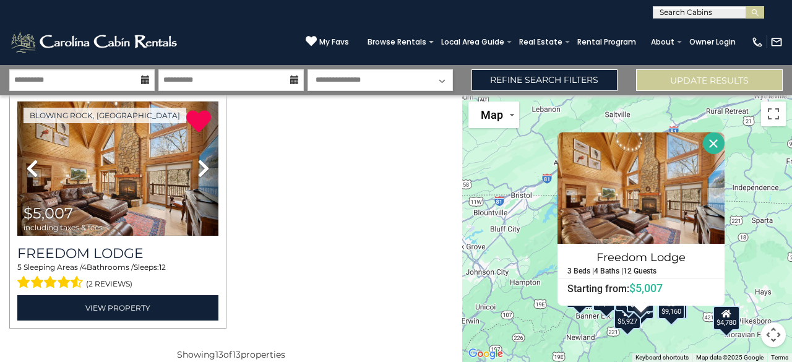
click at [712, 140] on button "Close" at bounding box center [714, 143] width 22 height 22
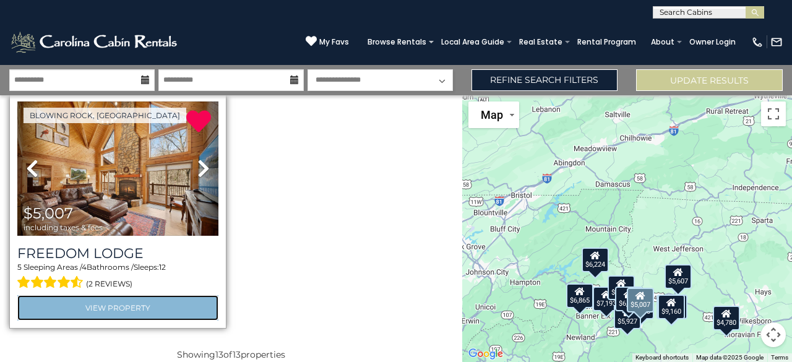
click at [127, 295] on link "View Property" at bounding box center [117, 307] width 201 height 25
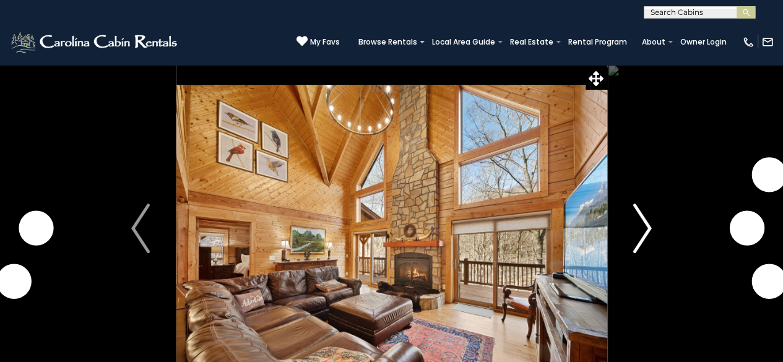
click at [645, 223] on img "Next" at bounding box center [642, 229] width 19 height 50
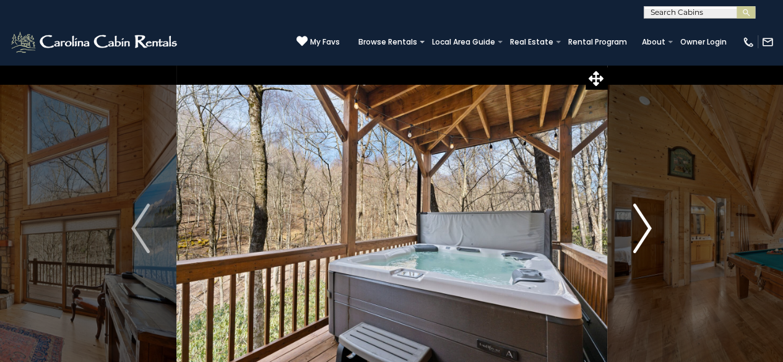
click at [645, 223] on img "Next" at bounding box center [642, 229] width 19 height 50
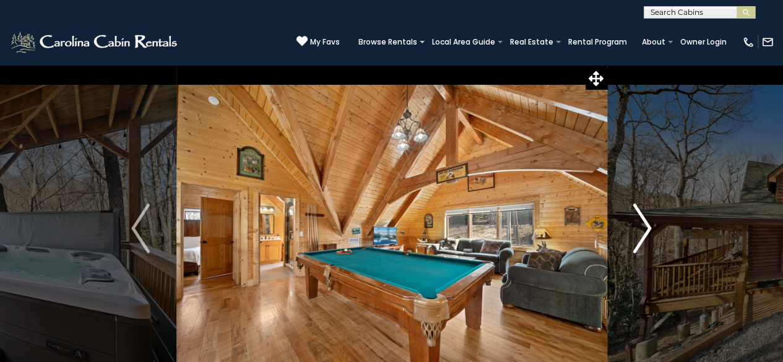
click at [645, 223] on img "Next" at bounding box center [642, 229] width 19 height 50
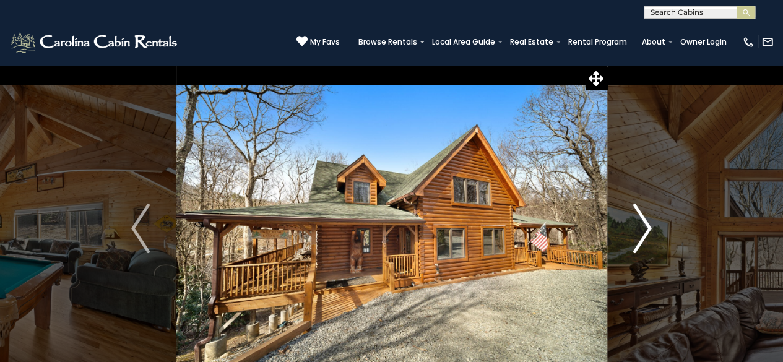
click at [645, 223] on img "Next" at bounding box center [642, 229] width 19 height 50
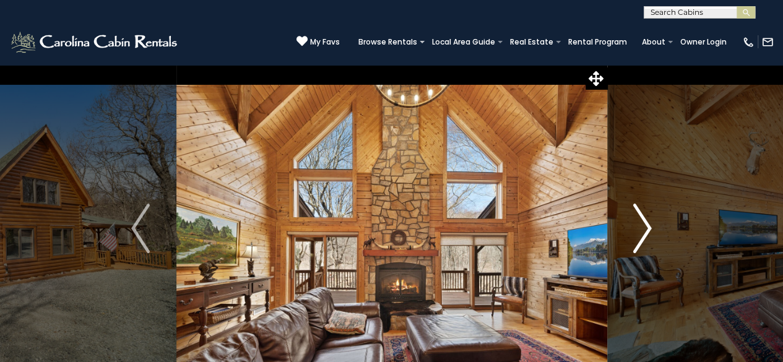
click at [644, 223] on img "Next" at bounding box center [642, 229] width 19 height 50
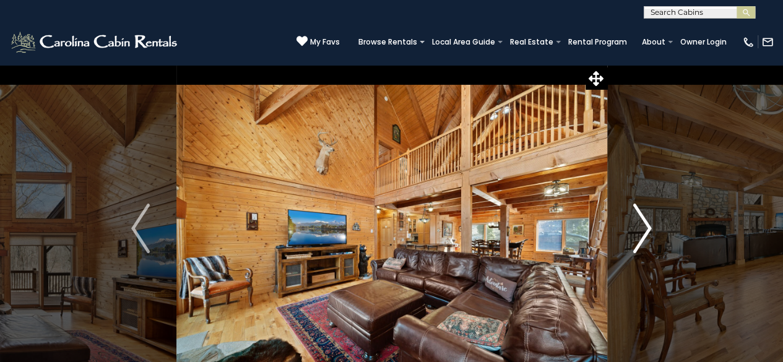
click at [649, 227] on img "Next" at bounding box center [642, 229] width 19 height 50
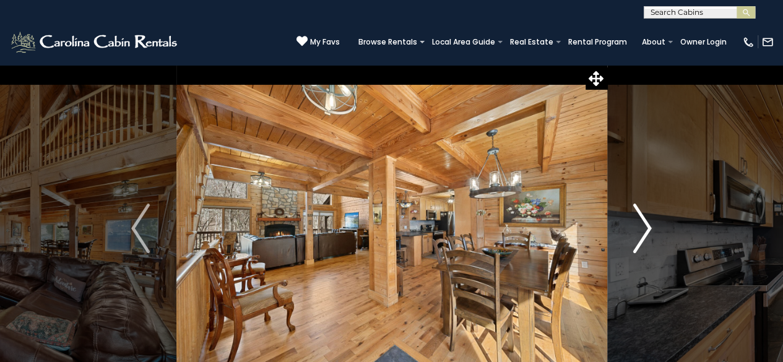
click at [645, 226] on img "Next" at bounding box center [642, 229] width 19 height 50
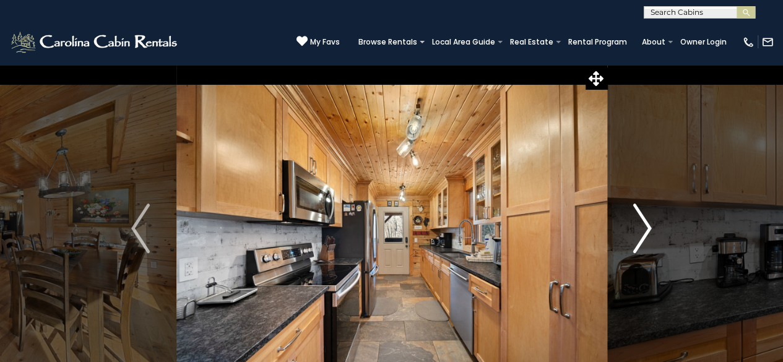
click at [650, 226] on img "Next" at bounding box center [642, 229] width 19 height 50
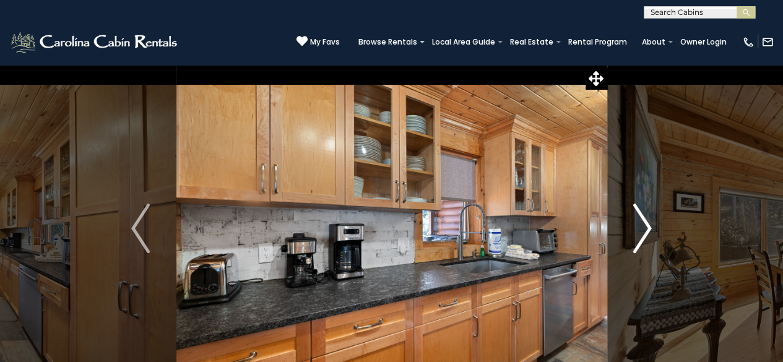
click at [650, 226] on img "Next" at bounding box center [642, 229] width 19 height 50
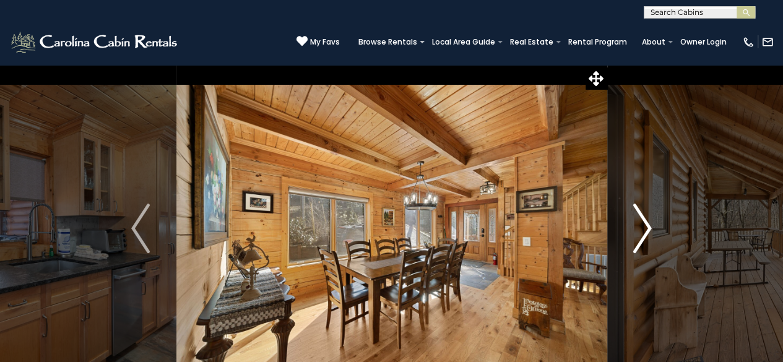
click at [647, 227] on img "Next" at bounding box center [642, 229] width 19 height 50
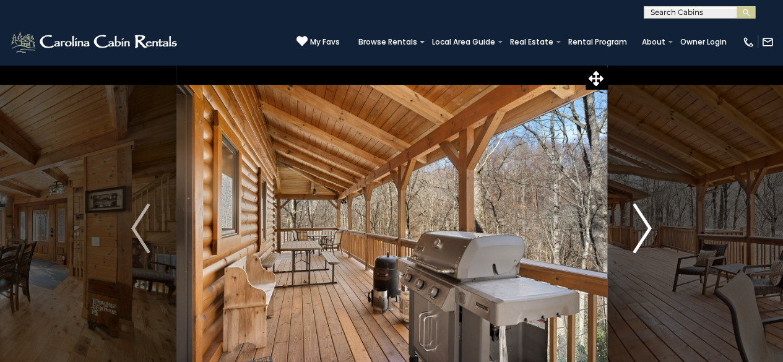
click at [647, 227] on img "Next" at bounding box center [642, 229] width 19 height 50
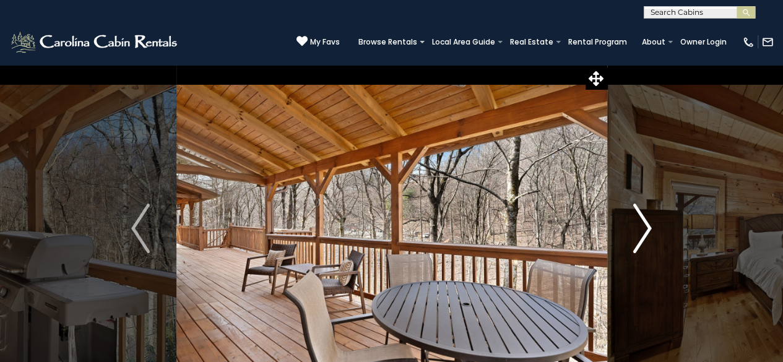
click at [647, 227] on img "Next" at bounding box center [642, 229] width 19 height 50
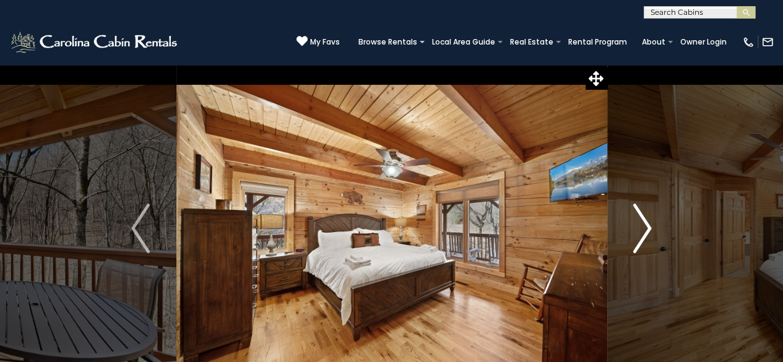
click at [647, 227] on img "Next" at bounding box center [642, 229] width 19 height 50
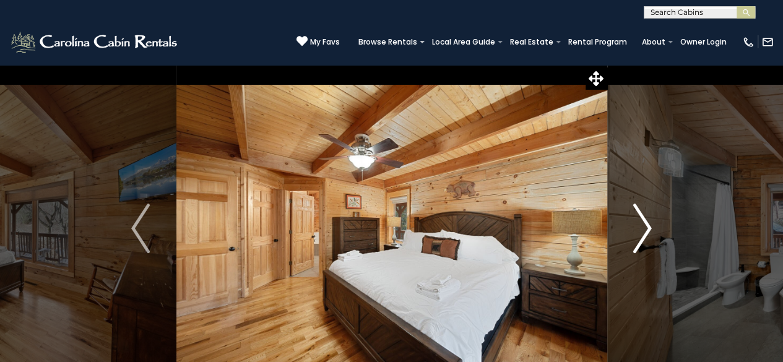
click at [647, 227] on img "Next" at bounding box center [642, 229] width 19 height 50
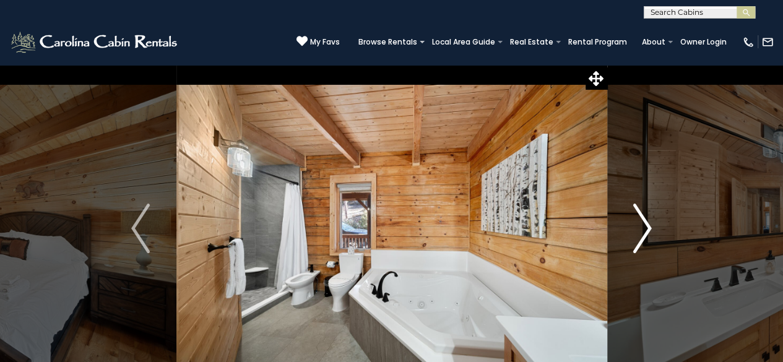
click at [647, 227] on img "Next" at bounding box center [642, 229] width 19 height 50
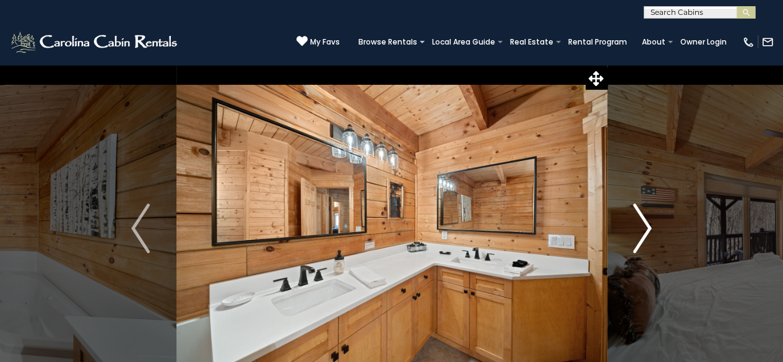
click at [647, 227] on img "Next" at bounding box center [642, 229] width 19 height 50
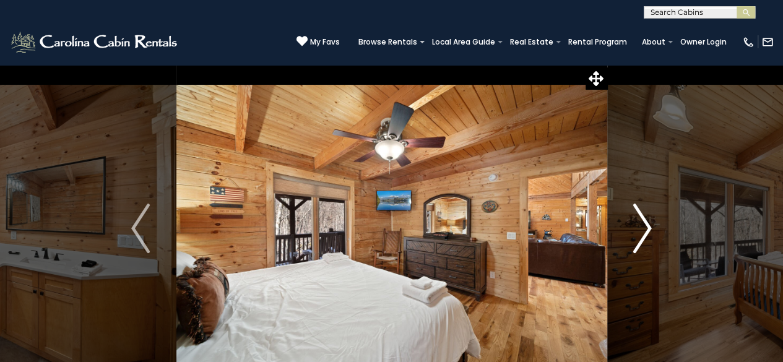
click at [647, 227] on img "Next" at bounding box center [642, 229] width 19 height 50
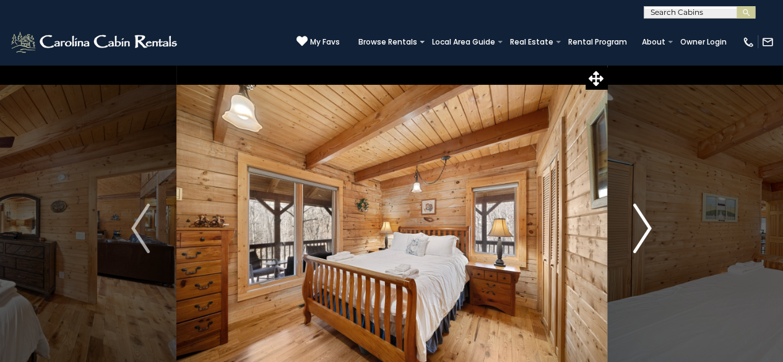
click at [647, 227] on img "Next" at bounding box center [642, 229] width 19 height 50
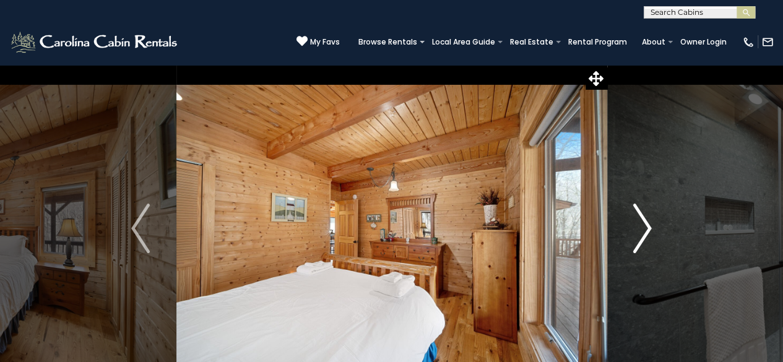
click at [647, 227] on img "Next" at bounding box center [642, 229] width 19 height 50
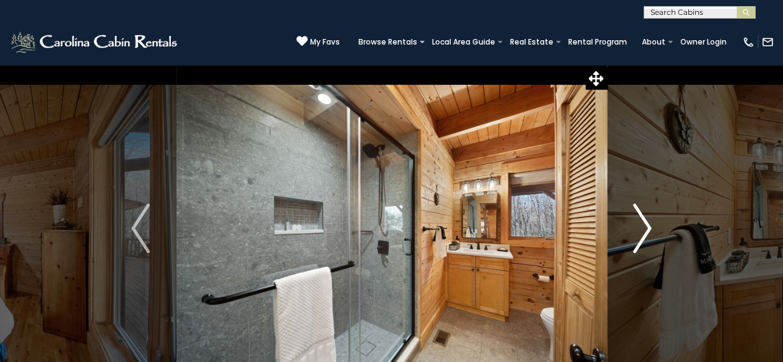
click at [647, 227] on img "Next" at bounding box center [642, 229] width 19 height 50
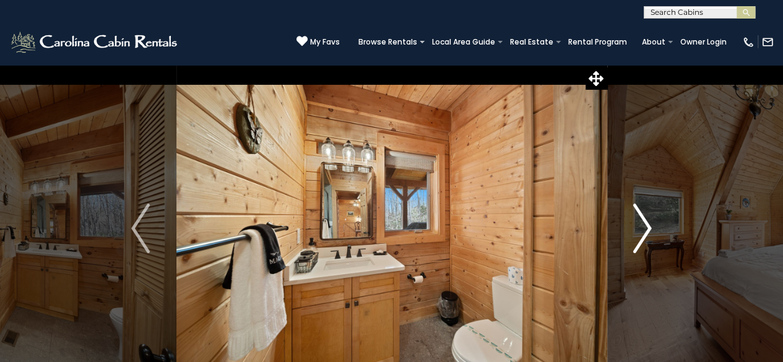
click at [647, 227] on img "Next" at bounding box center [642, 229] width 19 height 50
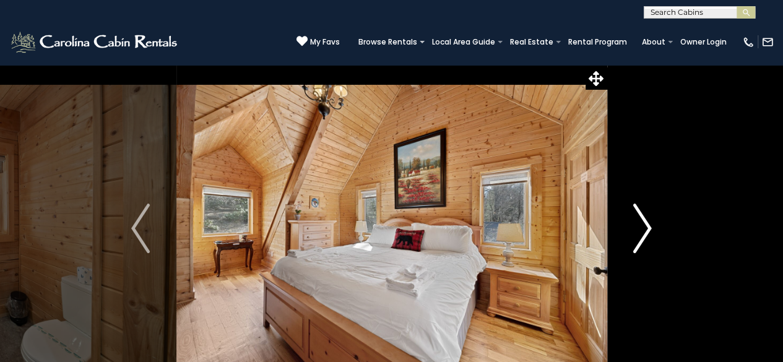
click at [647, 227] on img "Next" at bounding box center [642, 229] width 19 height 50
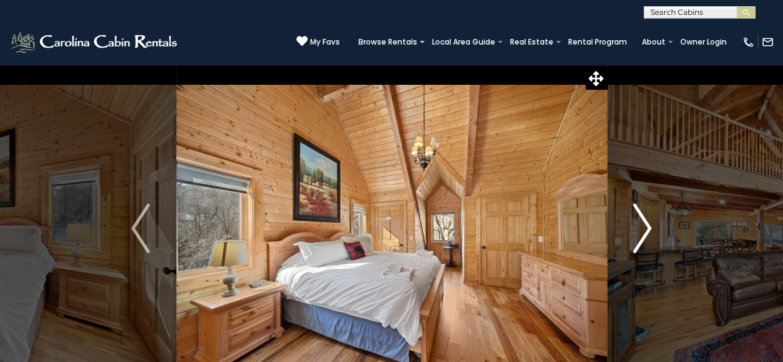
click at [647, 227] on img "Next" at bounding box center [642, 229] width 19 height 50
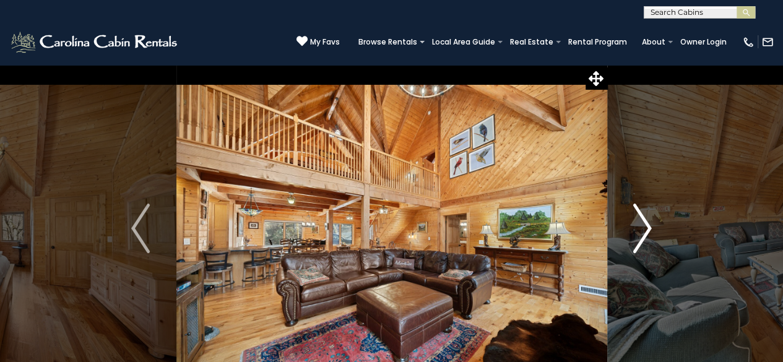
click at [647, 227] on img "Next" at bounding box center [642, 229] width 19 height 50
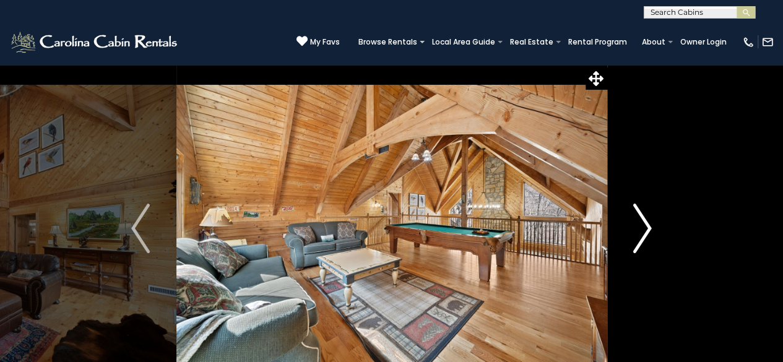
click at [647, 227] on img "Next" at bounding box center [642, 229] width 19 height 50
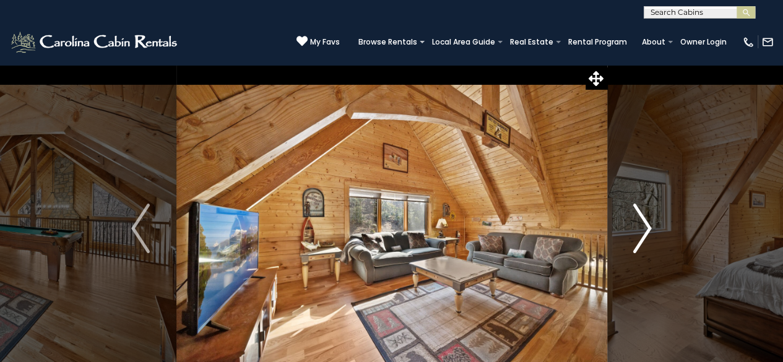
click at [647, 227] on img "Next" at bounding box center [642, 229] width 19 height 50
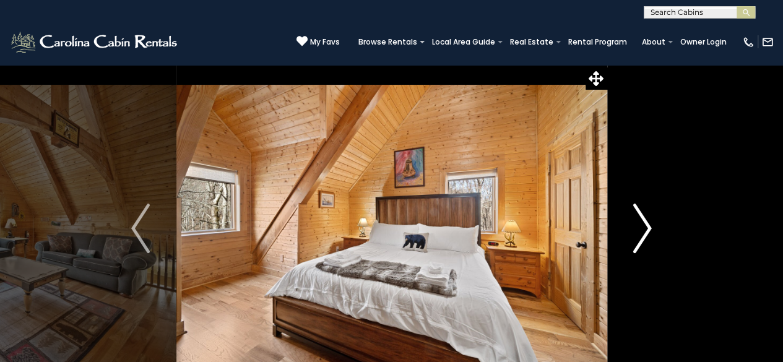
click at [647, 227] on img "Next" at bounding box center [642, 229] width 19 height 50
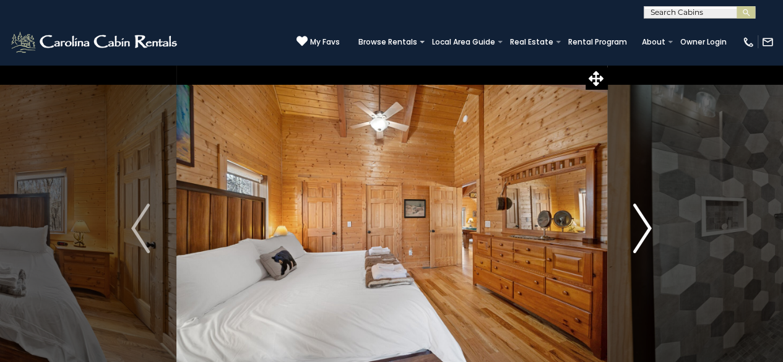
click at [647, 227] on img "Next" at bounding box center [642, 229] width 19 height 50
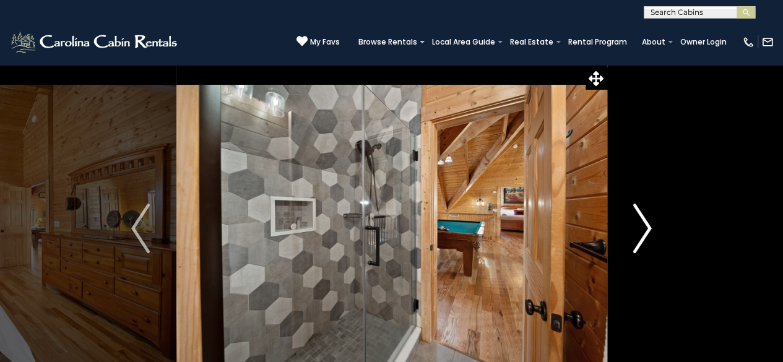
click at [647, 227] on img "Next" at bounding box center [642, 229] width 19 height 50
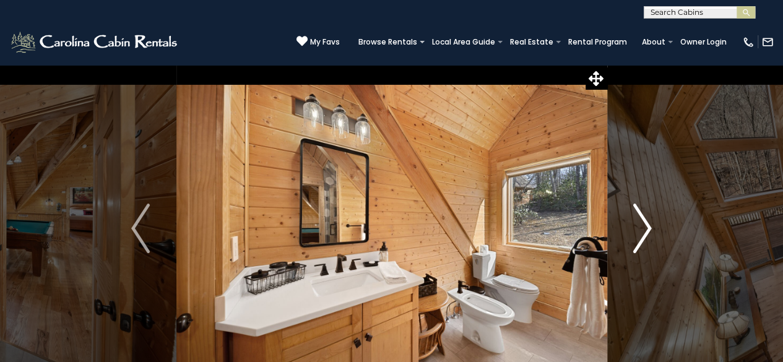
click at [647, 227] on img "Next" at bounding box center [642, 229] width 19 height 50
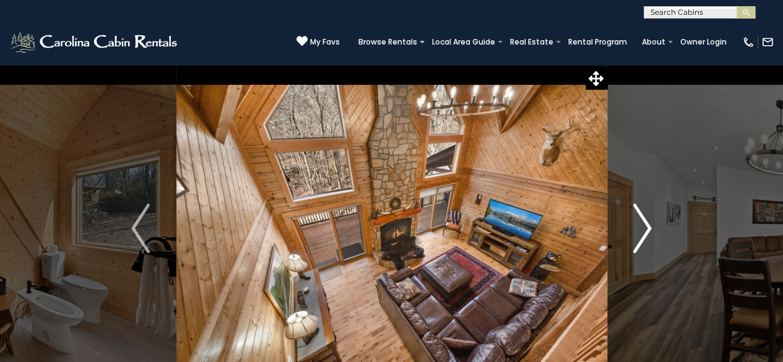
click at [647, 227] on img "Next" at bounding box center [642, 229] width 19 height 50
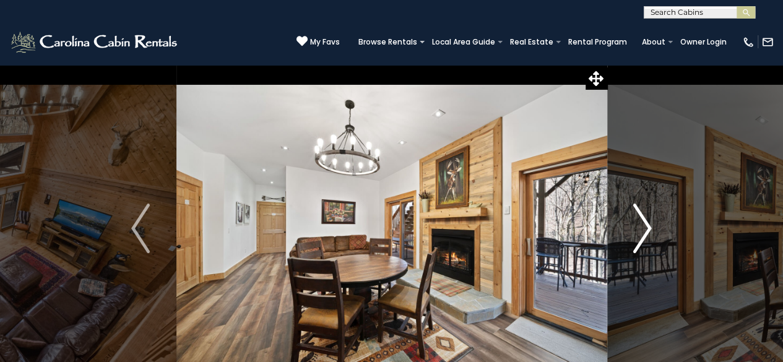
click at [647, 227] on img "Next" at bounding box center [642, 229] width 19 height 50
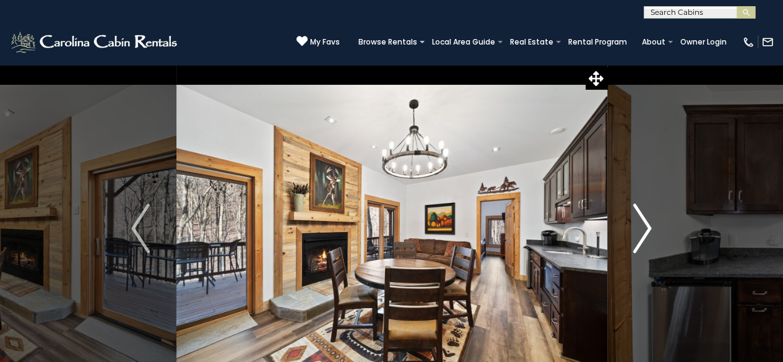
click at [647, 227] on img "Next" at bounding box center [642, 229] width 19 height 50
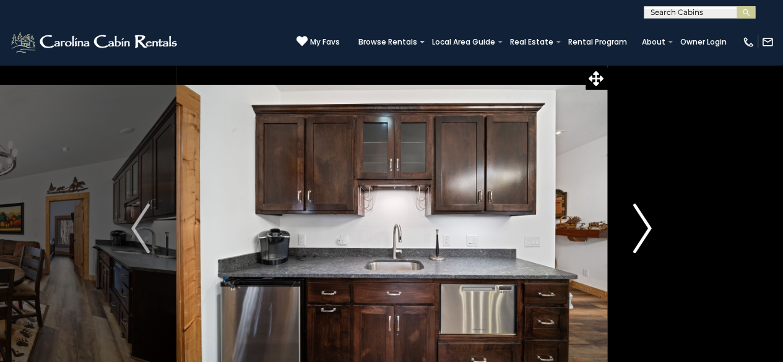
click at [647, 227] on img "Next" at bounding box center [642, 229] width 19 height 50
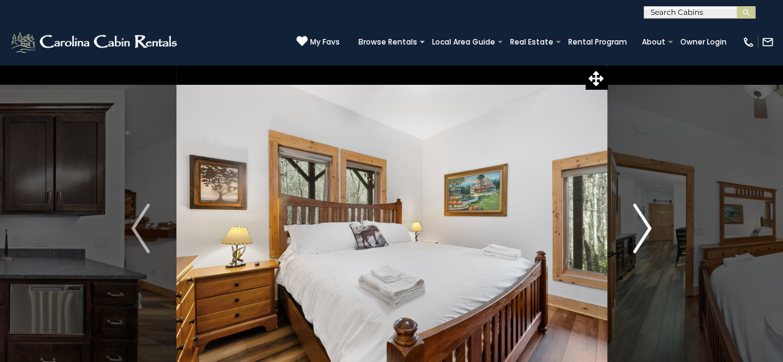
click at [647, 227] on img "Next" at bounding box center [642, 229] width 19 height 50
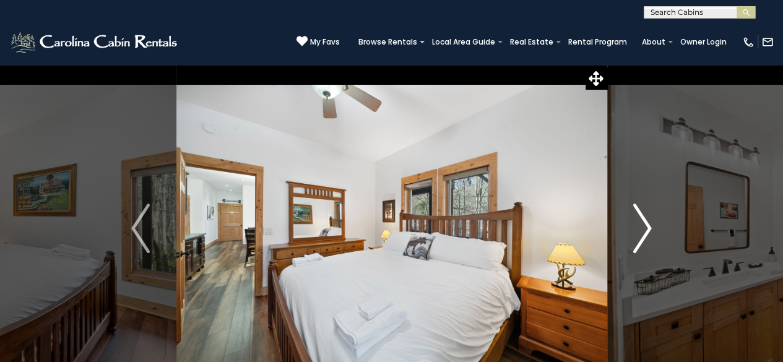
click at [647, 227] on img "Next" at bounding box center [642, 229] width 19 height 50
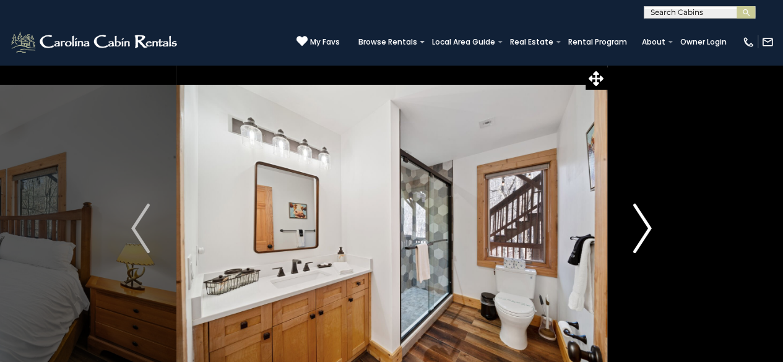
click at [647, 227] on img "Next" at bounding box center [642, 229] width 19 height 50
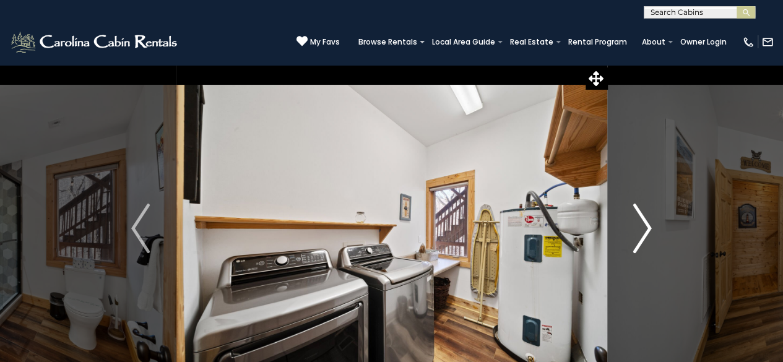
click at [647, 227] on img "Next" at bounding box center [642, 229] width 19 height 50
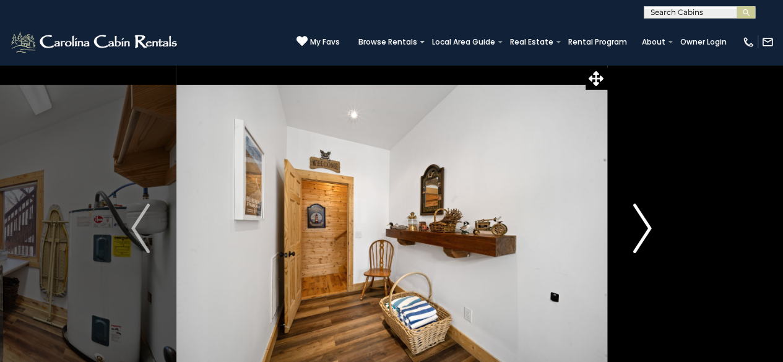
click at [647, 227] on img "Next" at bounding box center [642, 229] width 19 height 50
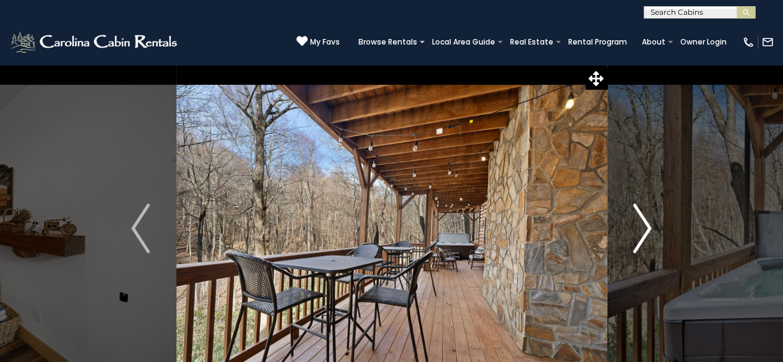
click at [647, 227] on img "Next" at bounding box center [642, 229] width 19 height 50
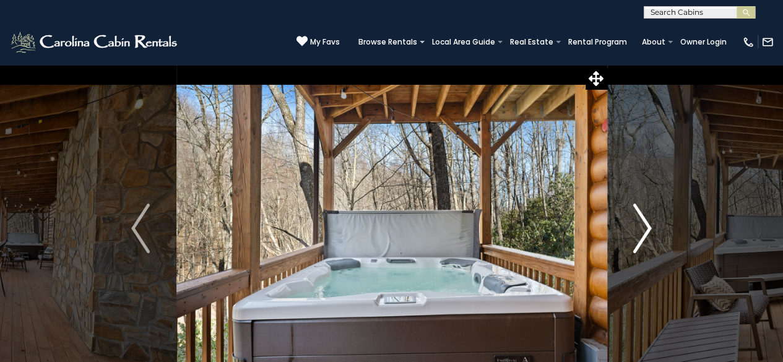
click at [647, 227] on img "Next" at bounding box center [642, 229] width 19 height 50
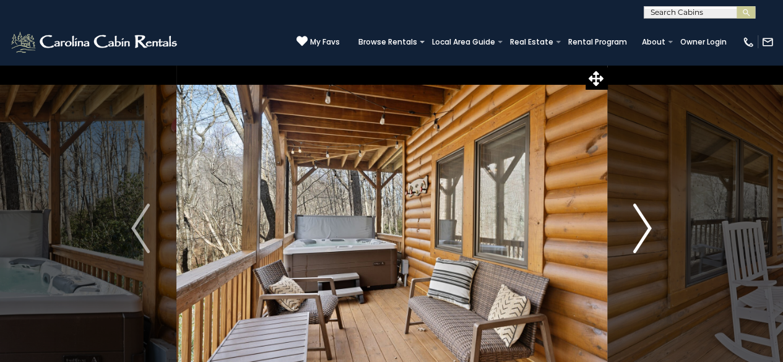
click at [647, 227] on img "Next" at bounding box center [642, 229] width 19 height 50
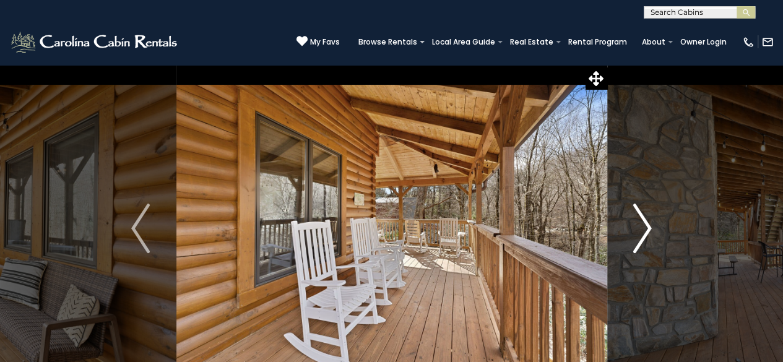
click at [647, 227] on img "Next" at bounding box center [642, 229] width 19 height 50
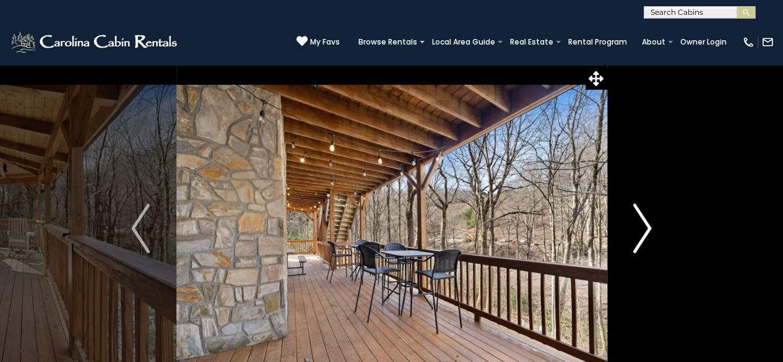
click at [647, 227] on img "Next" at bounding box center [642, 229] width 19 height 50
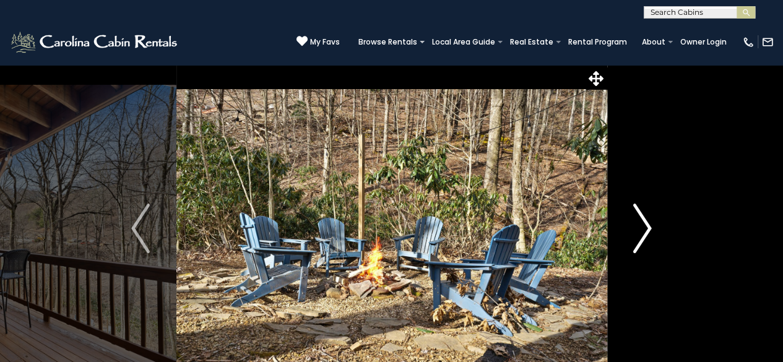
click at [647, 227] on img "Next" at bounding box center [642, 229] width 19 height 50
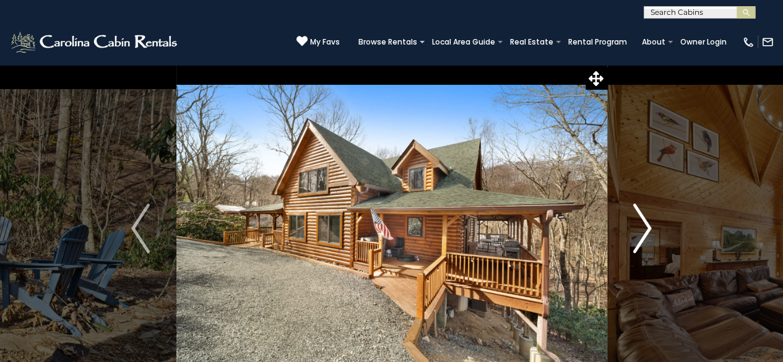
click at [647, 227] on img "Next" at bounding box center [642, 229] width 19 height 50
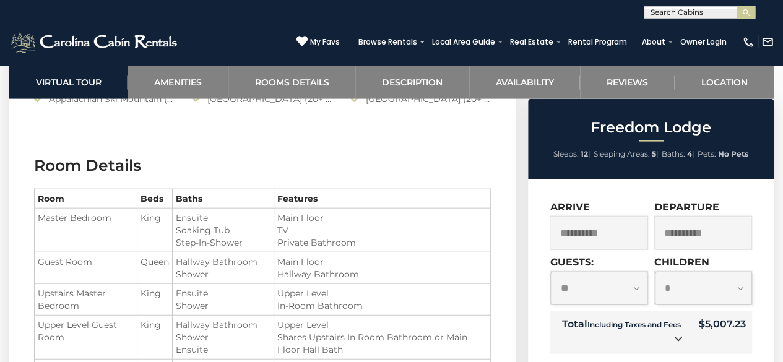
scroll to position [1333, 0]
